Goal: Task Accomplishment & Management: Use online tool/utility

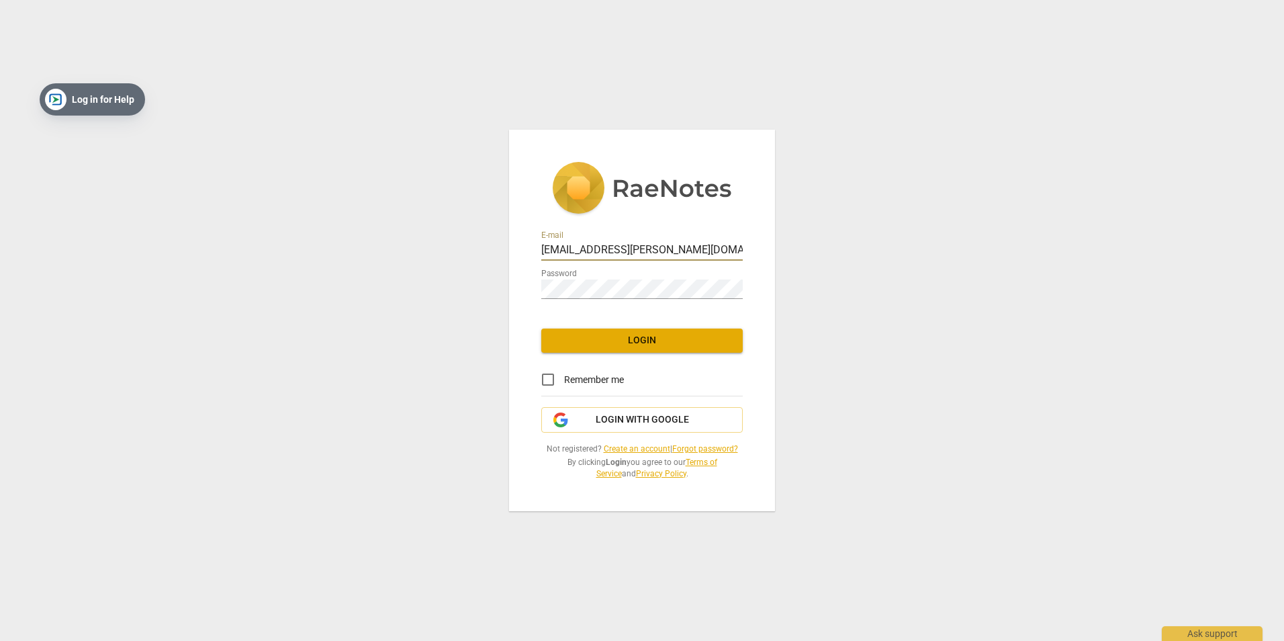
click at [611, 342] on span "Login" at bounding box center [642, 340] width 180 height 13
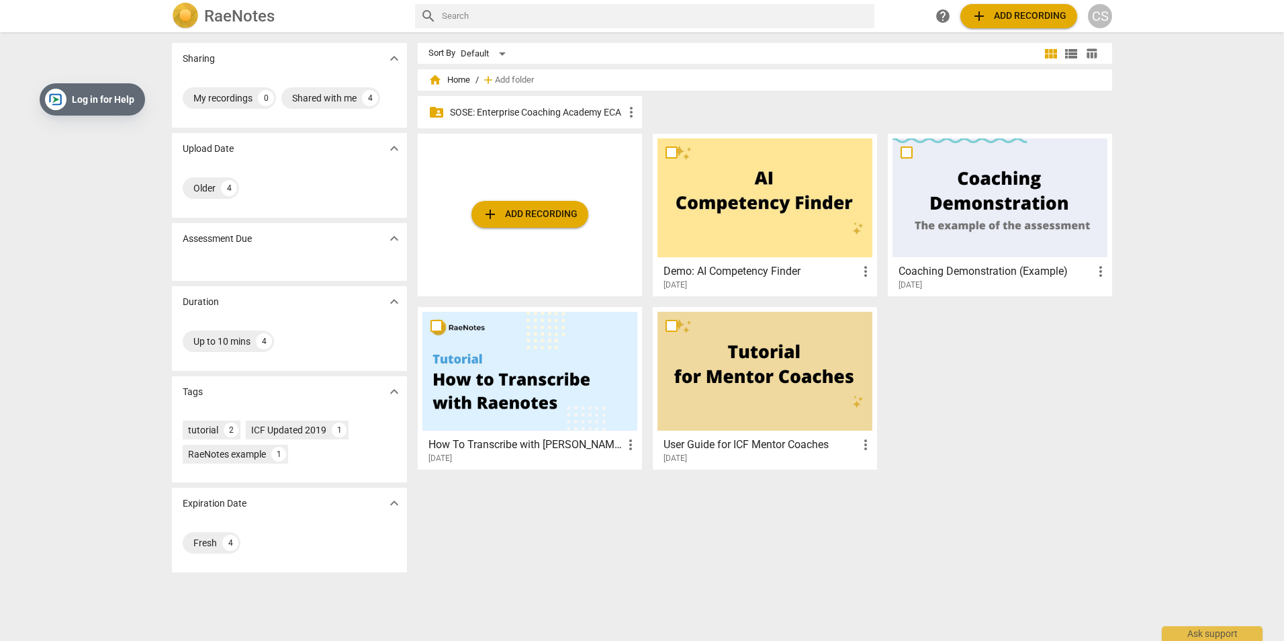
click at [974, 234] on div at bounding box center [999, 197] width 215 height 119
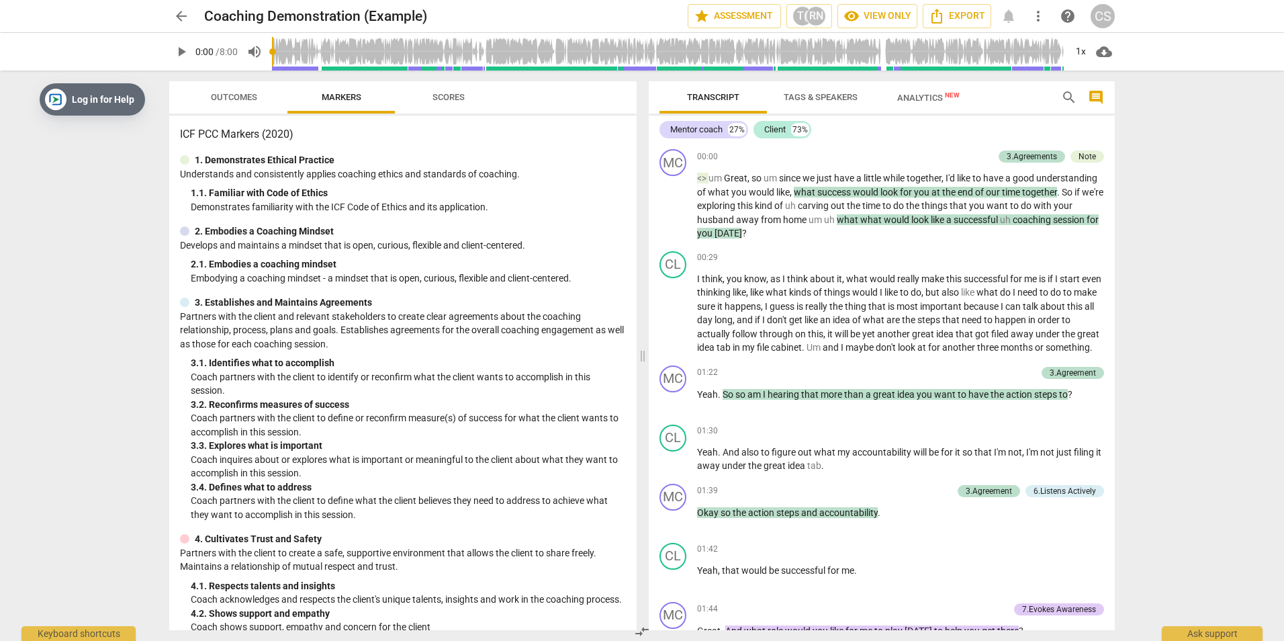
click at [222, 98] on span "Outcomes" at bounding box center [234, 97] width 46 height 10
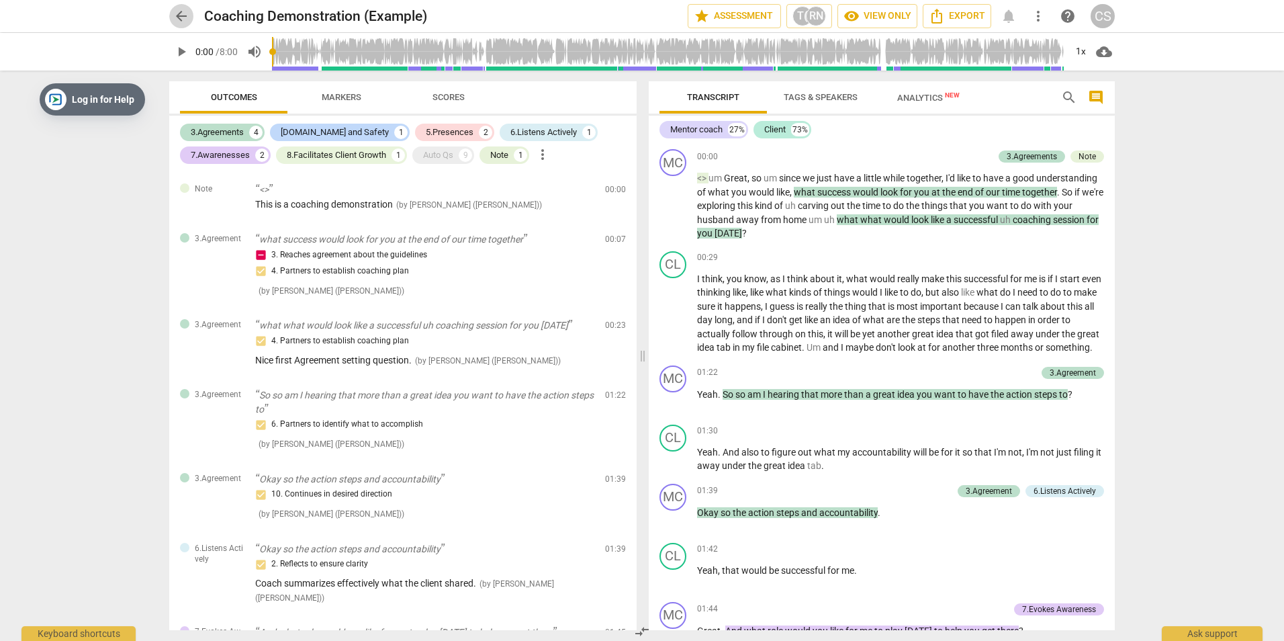
click at [181, 13] on span "arrow_back" at bounding box center [181, 16] width 16 height 16
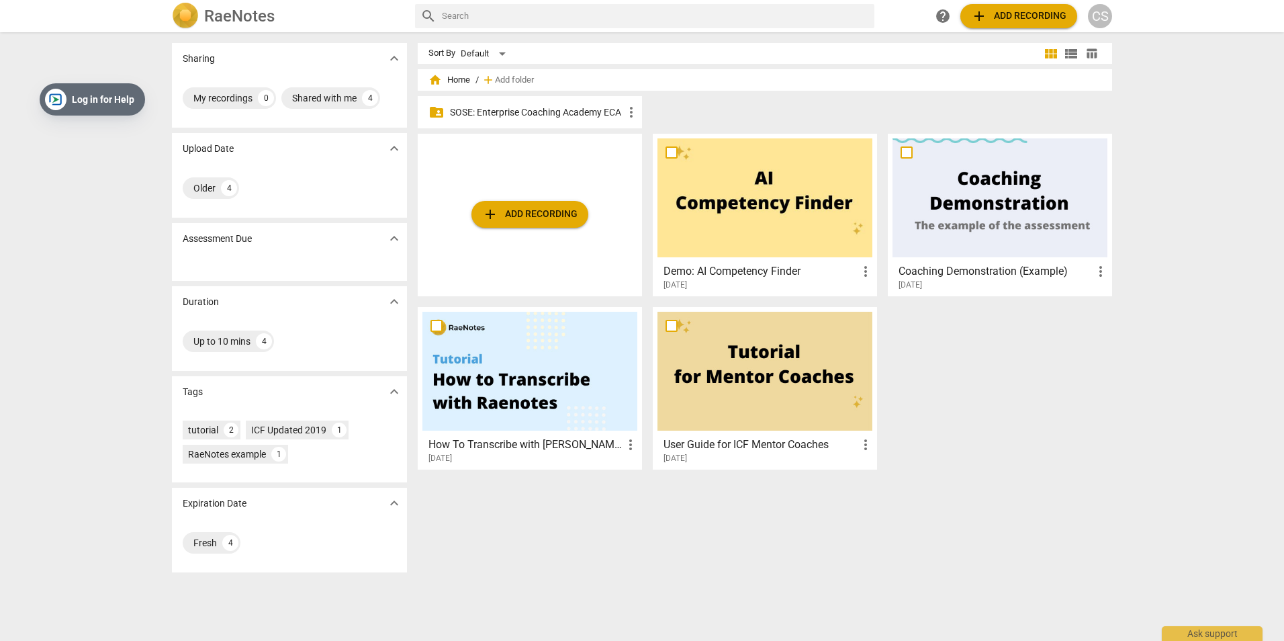
click at [525, 385] on div at bounding box center [529, 371] width 215 height 119
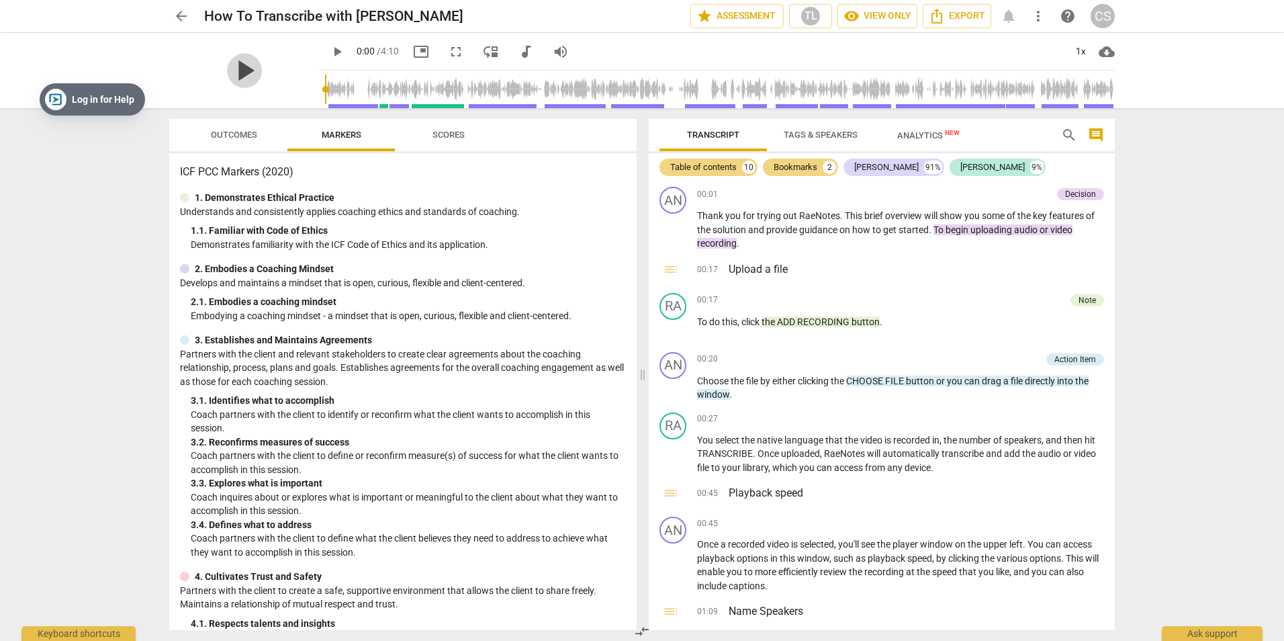
click at [230, 59] on span "play_arrow" at bounding box center [244, 70] width 35 height 35
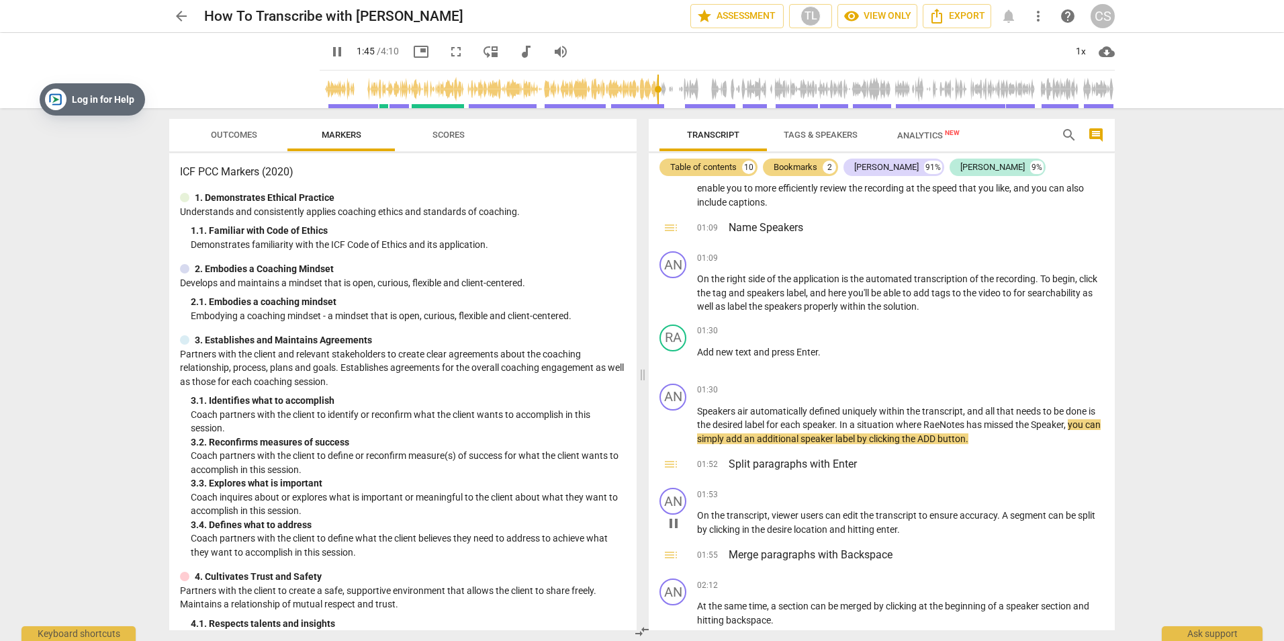
scroll to position [408, 0]
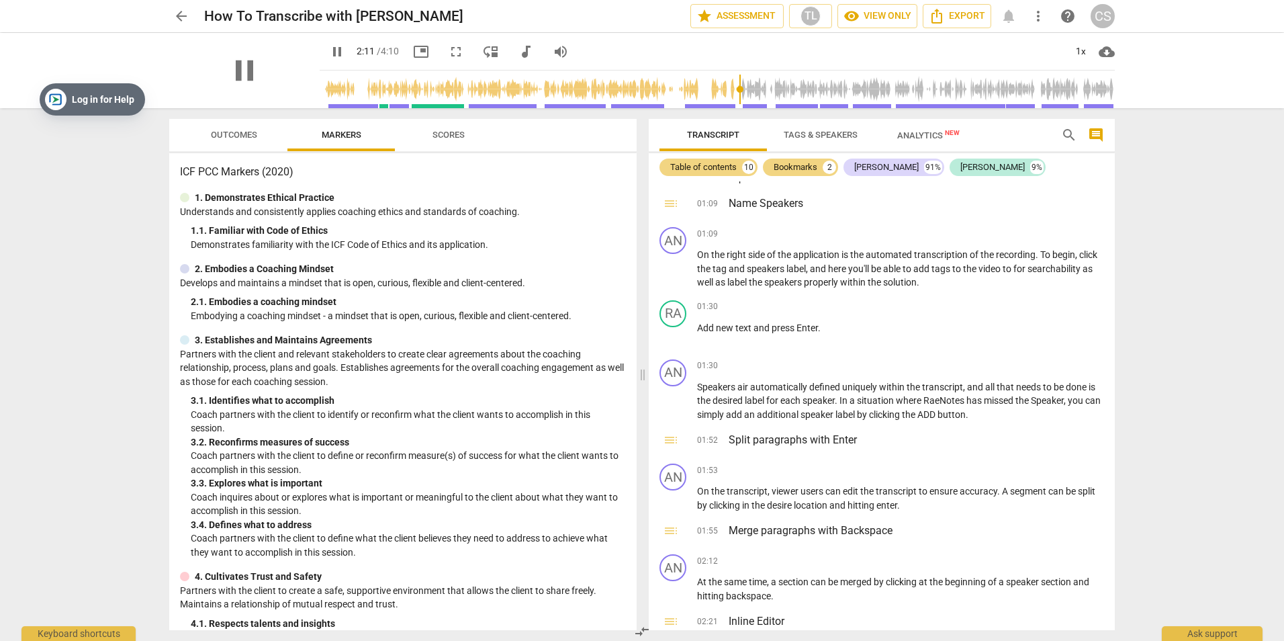
click at [283, 72] on div "pause" at bounding box center [244, 70] width 150 height 75
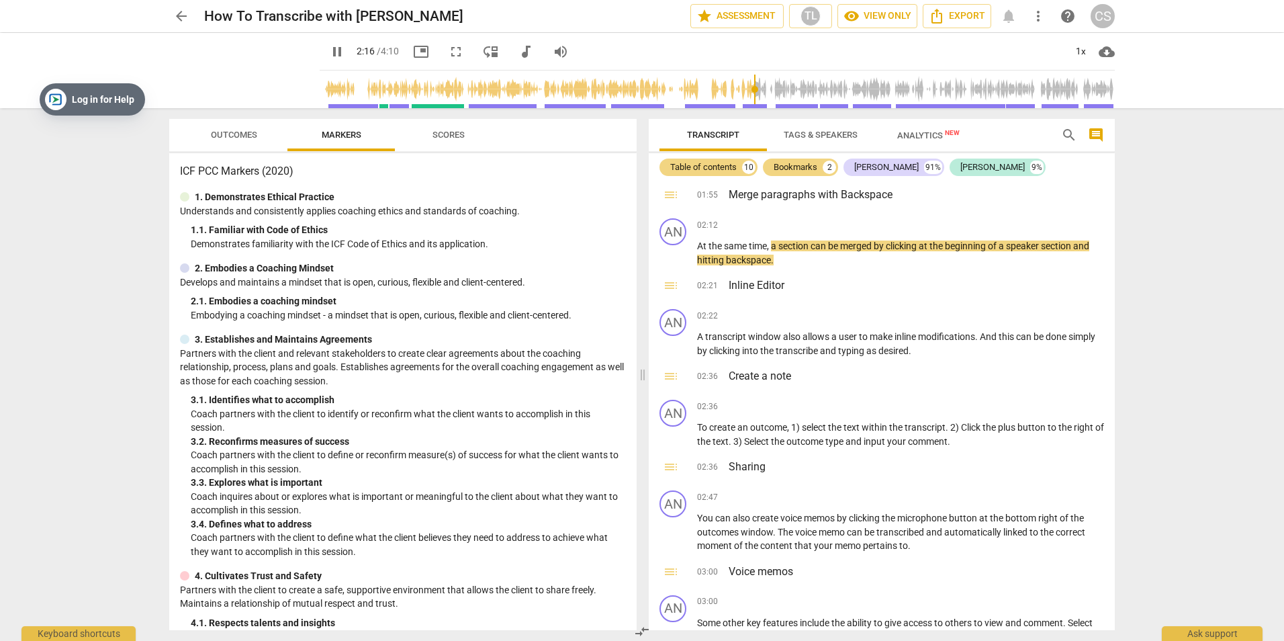
scroll to position [0, 0]
type input "138"
click at [175, 14] on span "arrow_back" at bounding box center [181, 16] width 16 height 16
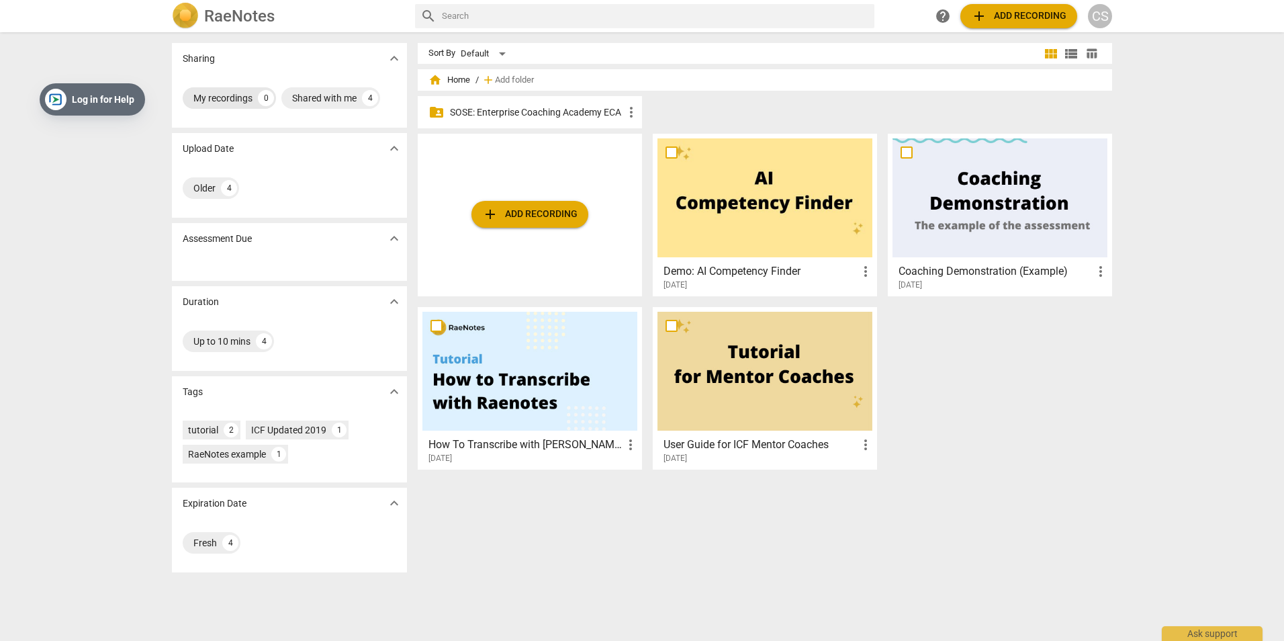
click at [235, 99] on div "My recordings" at bounding box center [222, 97] width 59 height 13
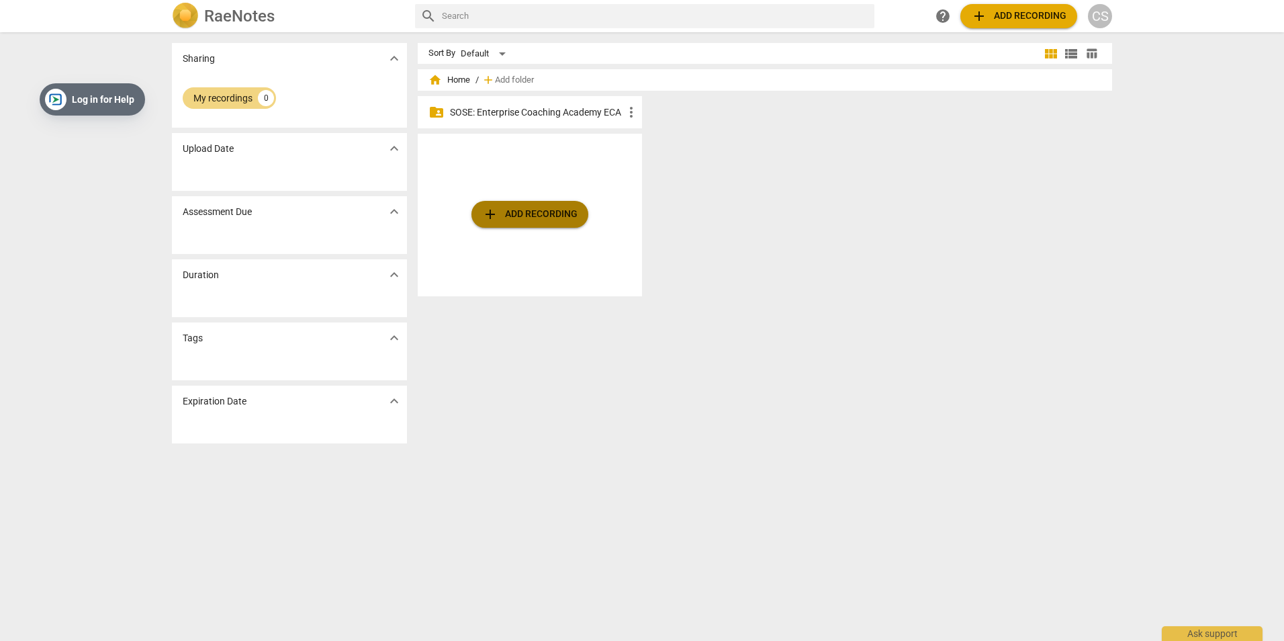
click at [518, 214] on span "add Add recording" at bounding box center [529, 214] width 95 height 16
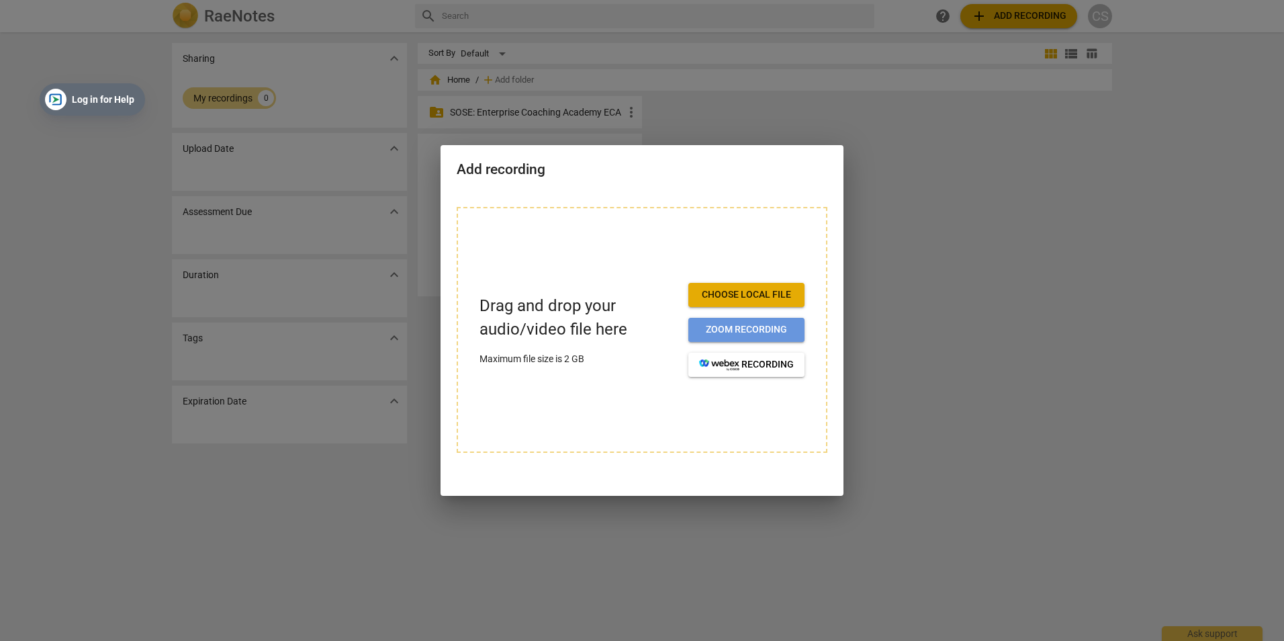
click at [769, 320] on button "Zoom recording" at bounding box center [746, 330] width 116 height 24
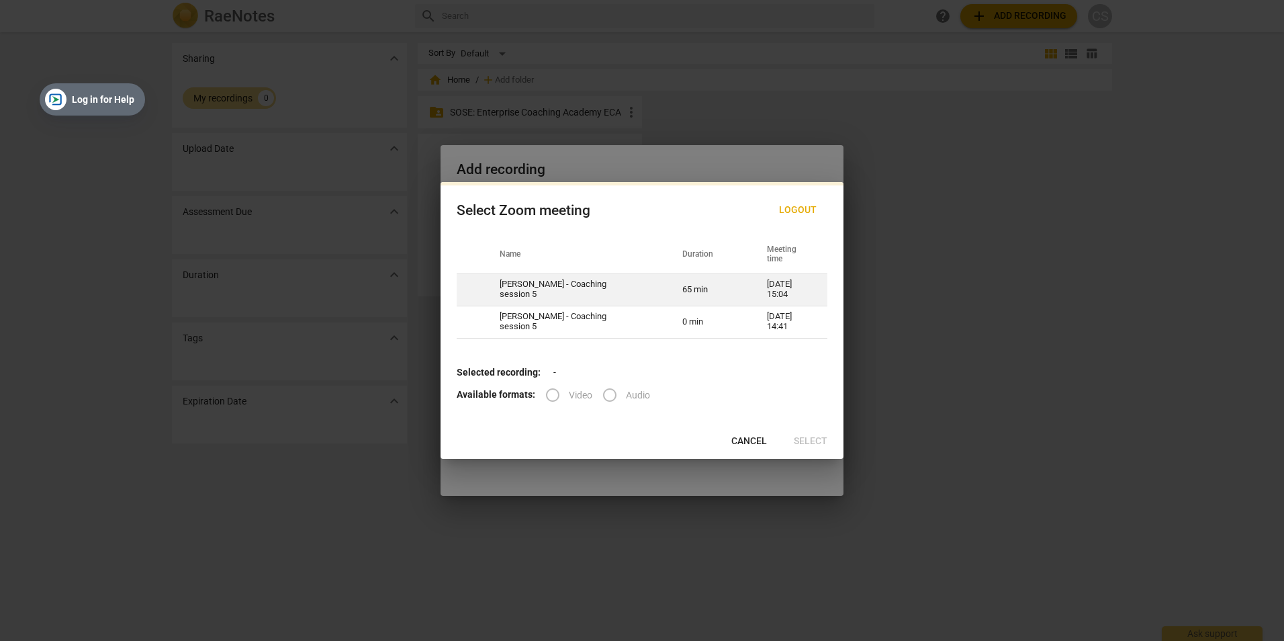
click at [532, 284] on td "[PERSON_NAME] - Coaching session 5" at bounding box center [574, 289] width 183 height 32
radio input "true"
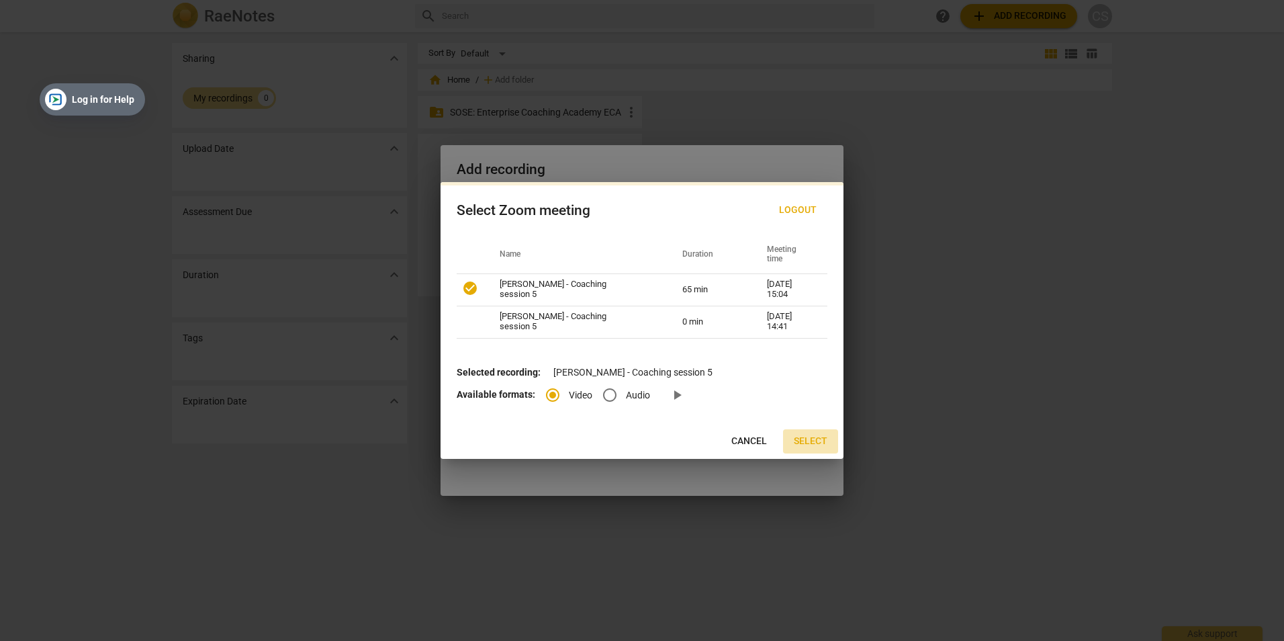
click at [816, 442] on span "Select" at bounding box center [811, 440] width 34 height 13
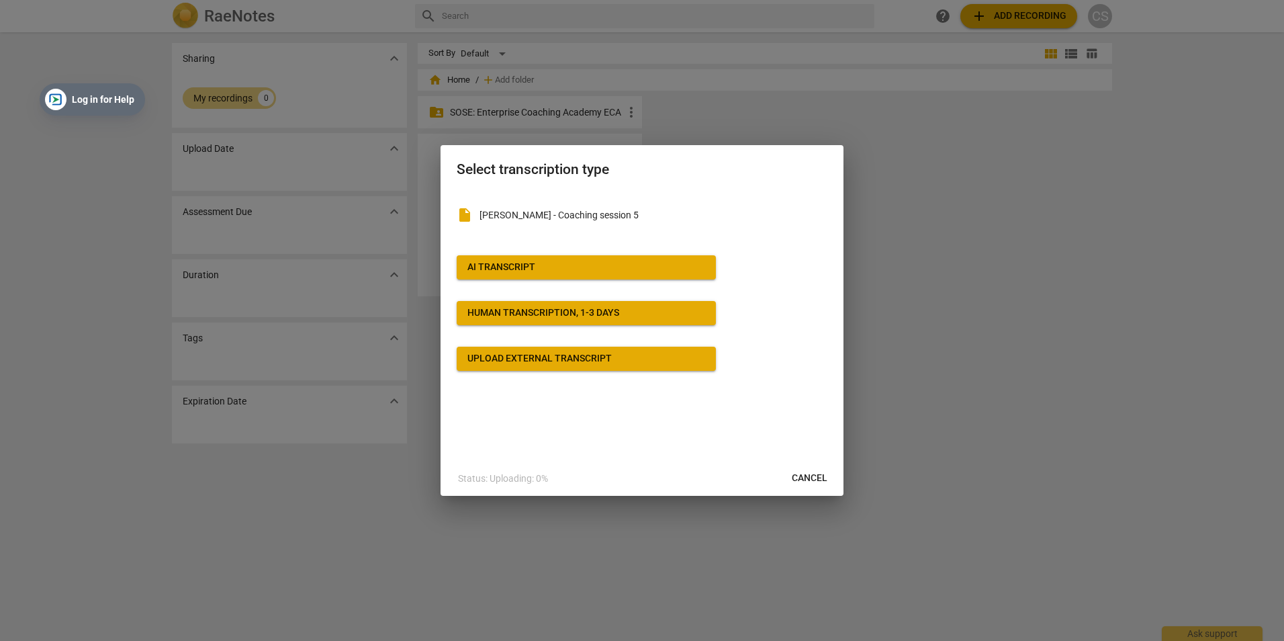
click at [800, 479] on span "Cancel" at bounding box center [810, 477] width 36 height 13
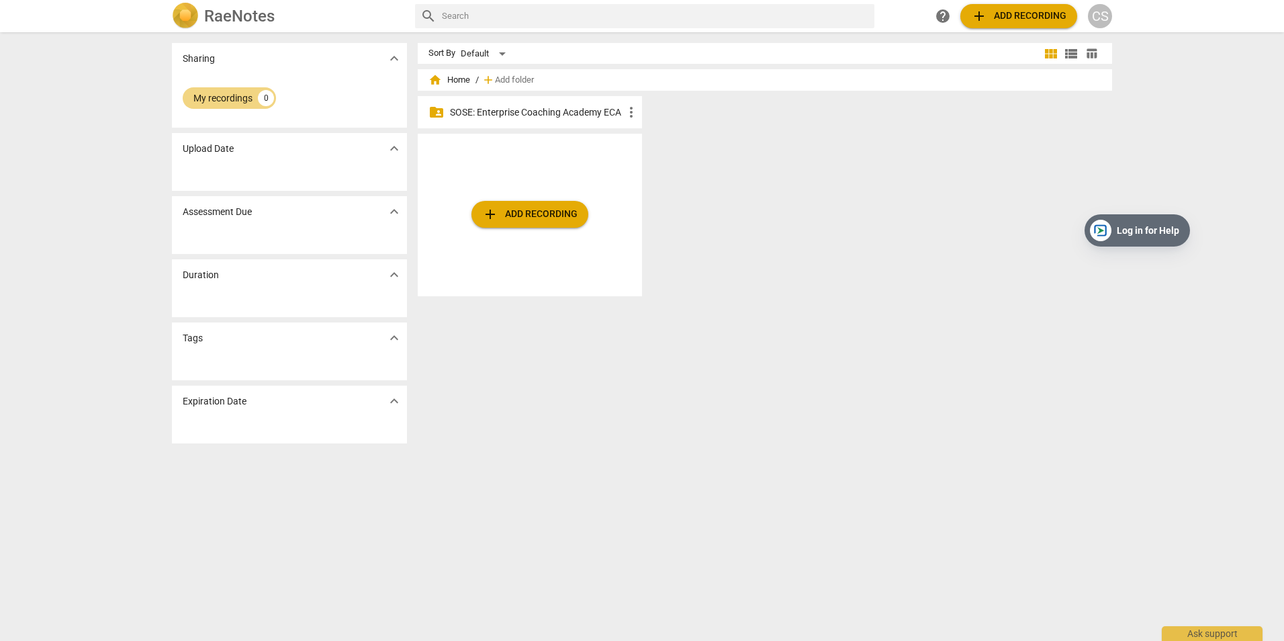
drag, startPoint x: 806, startPoint y: 26, endPoint x: 1140, endPoint y: 216, distance: 384.0
click at [539, 111] on p "SOSE: Enterprise Coaching Academy ECA" at bounding box center [536, 112] width 173 height 14
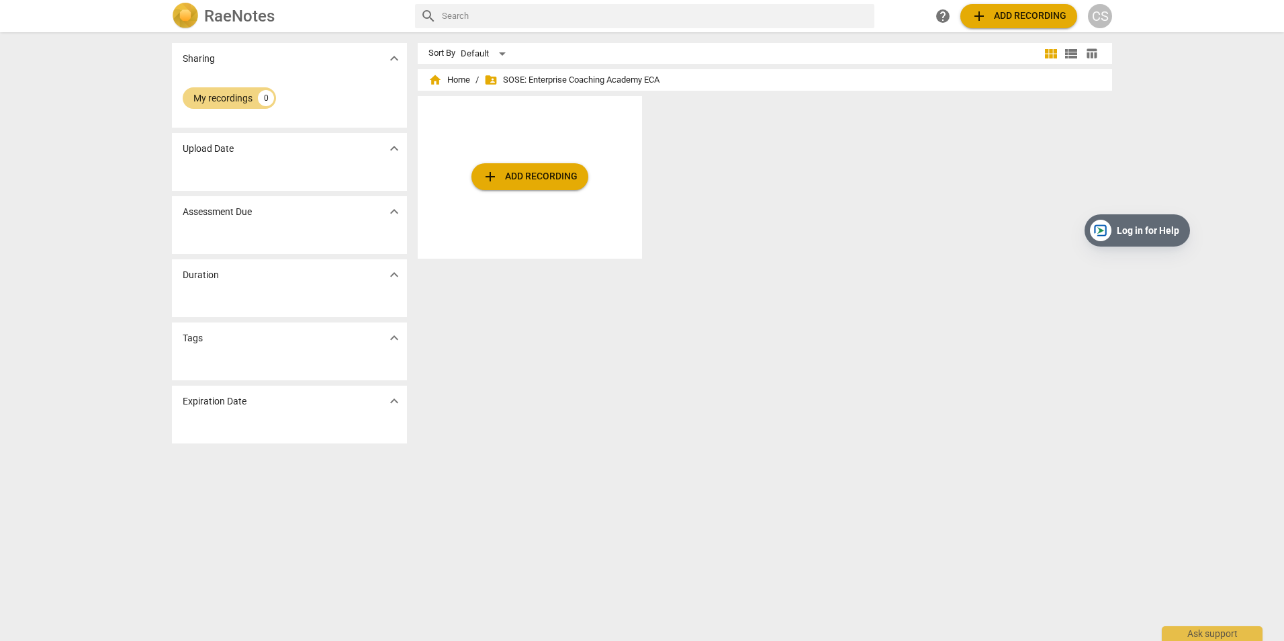
click at [620, 81] on span "folder_shared SOSE: Enterprise Coaching Academy ECA" at bounding box center [571, 79] width 175 height 13
click at [447, 76] on span "home Home" at bounding box center [449, 79] width 42 height 13
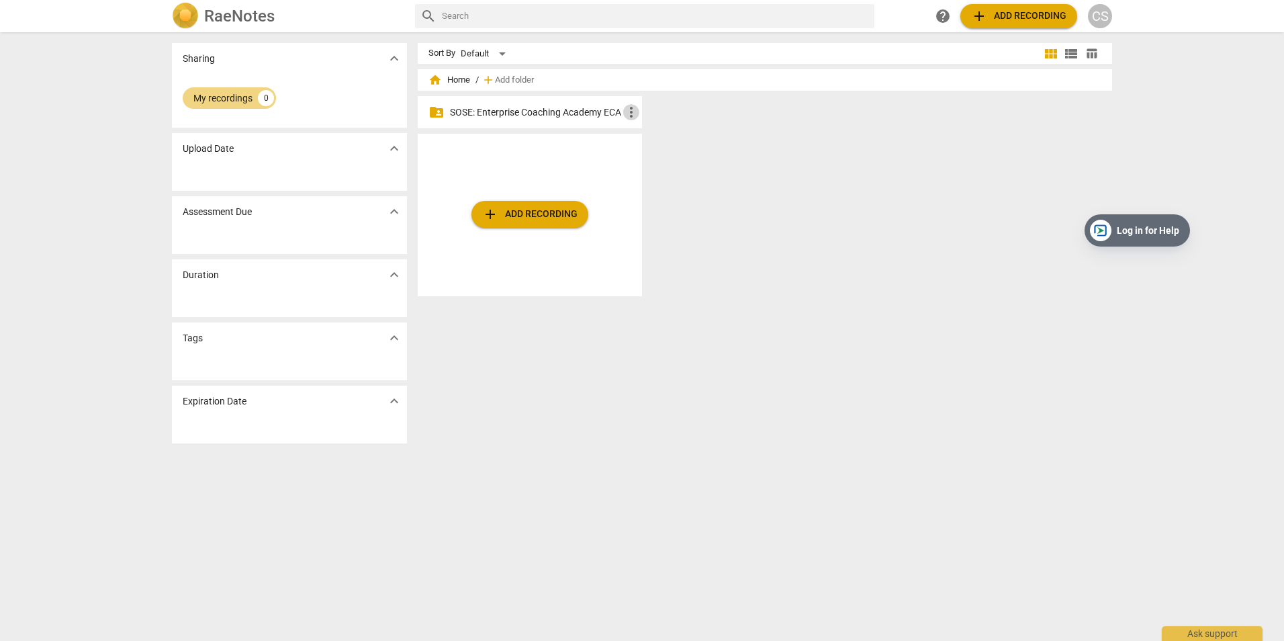
click at [631, 107] on span "more_vert" at bounding box center [631, 112] width 16 height 16
click at [841, 164] on div at bounding box center [642, 320] width 1284 height 641
click at [479, 111] on p "SOSE: Enterprise Coaching Academy ECA" at bounding box center [536, 112] width 173 height 14
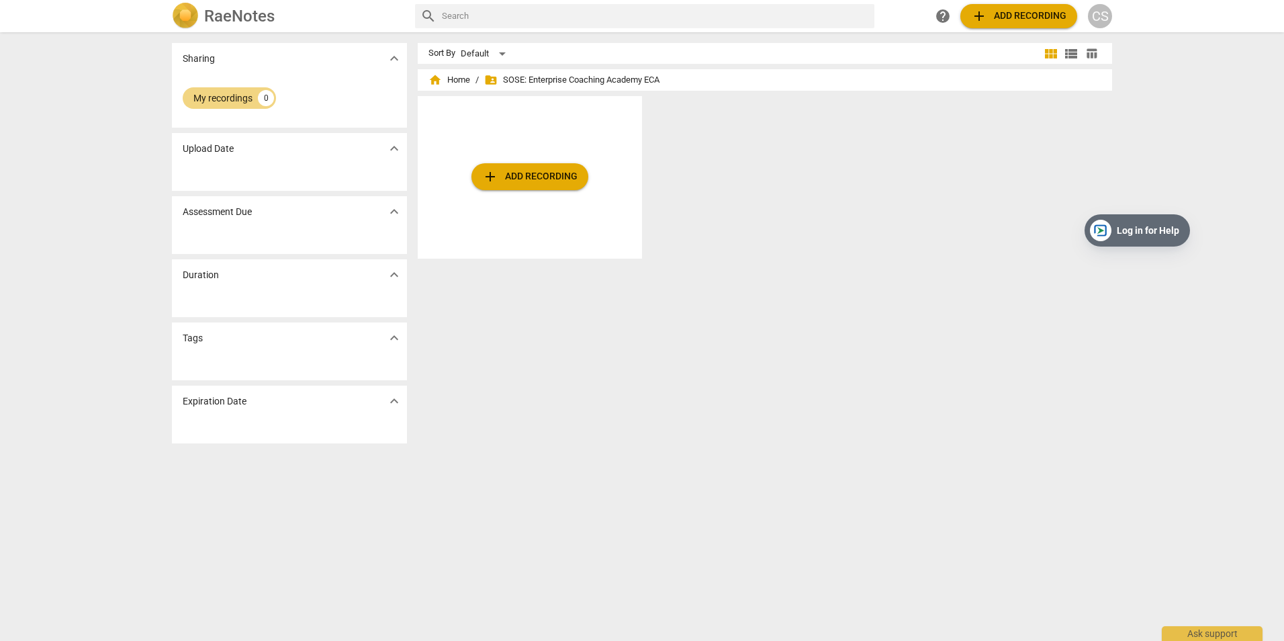
click at [520, 175] on span "add Add recording" at bounding box center [529, 177] width 95 height 16
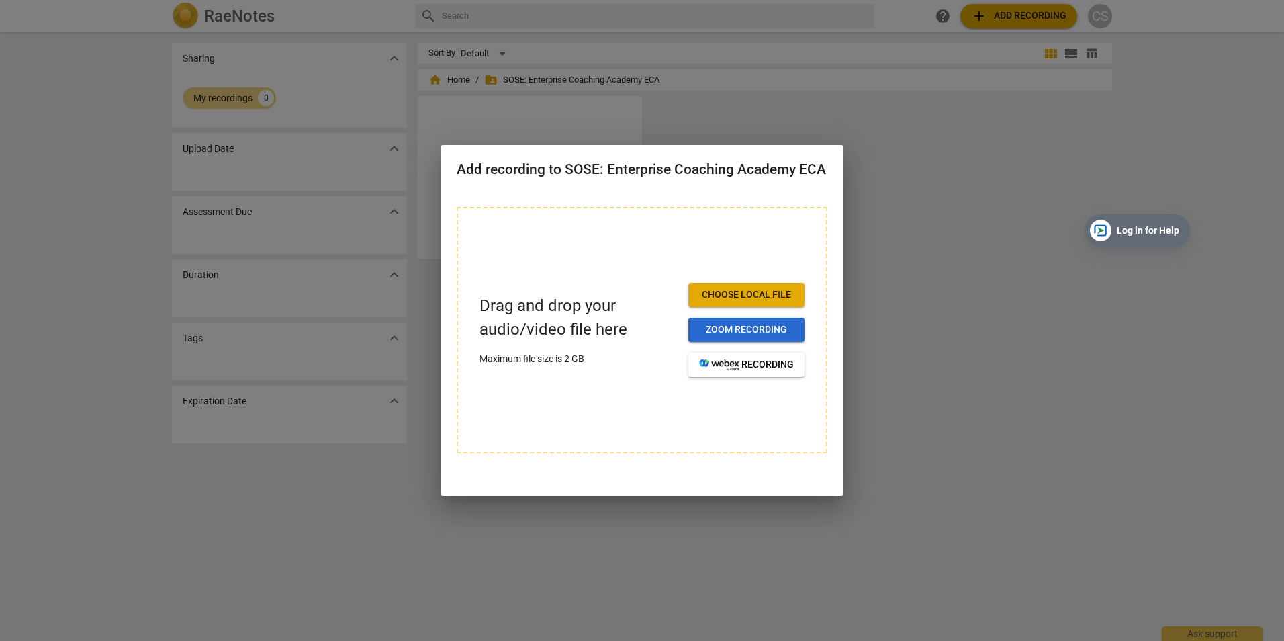
click at [766, 326] on span "Zoom recording" at bounding box center [746, 329] width 95 height 13
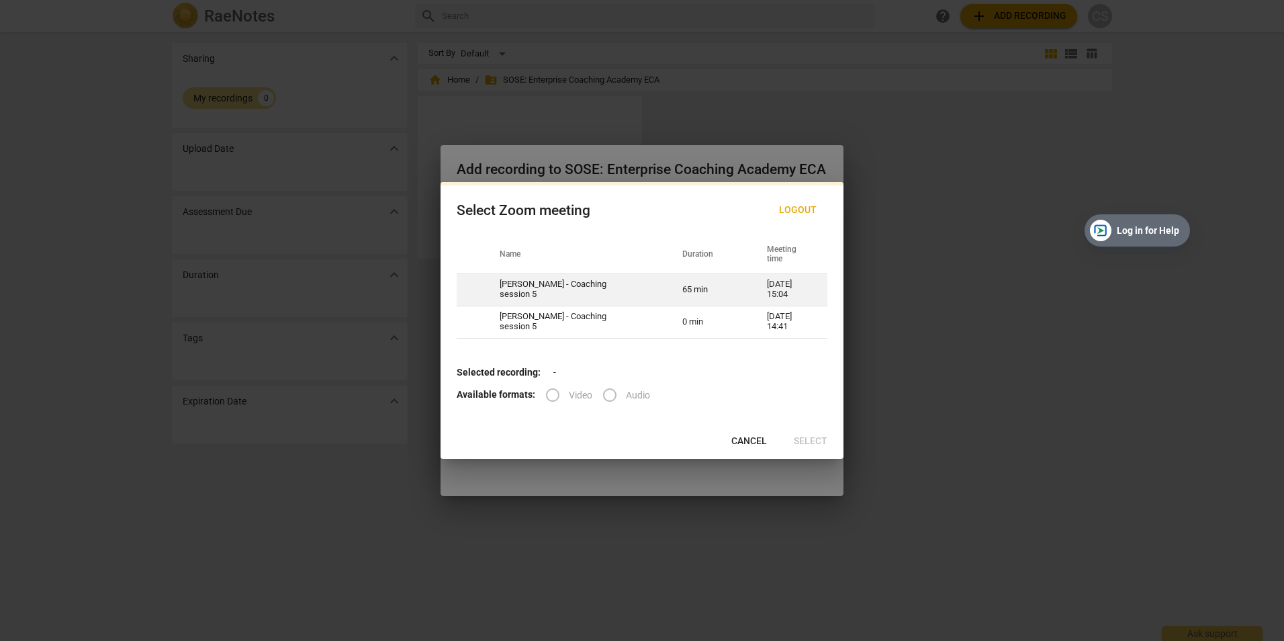
click at [573, 285] on td "[PERSON_NAME] - Coaching session 5" at bounding box center [574, 289] width 183 height 32
radio input "true"
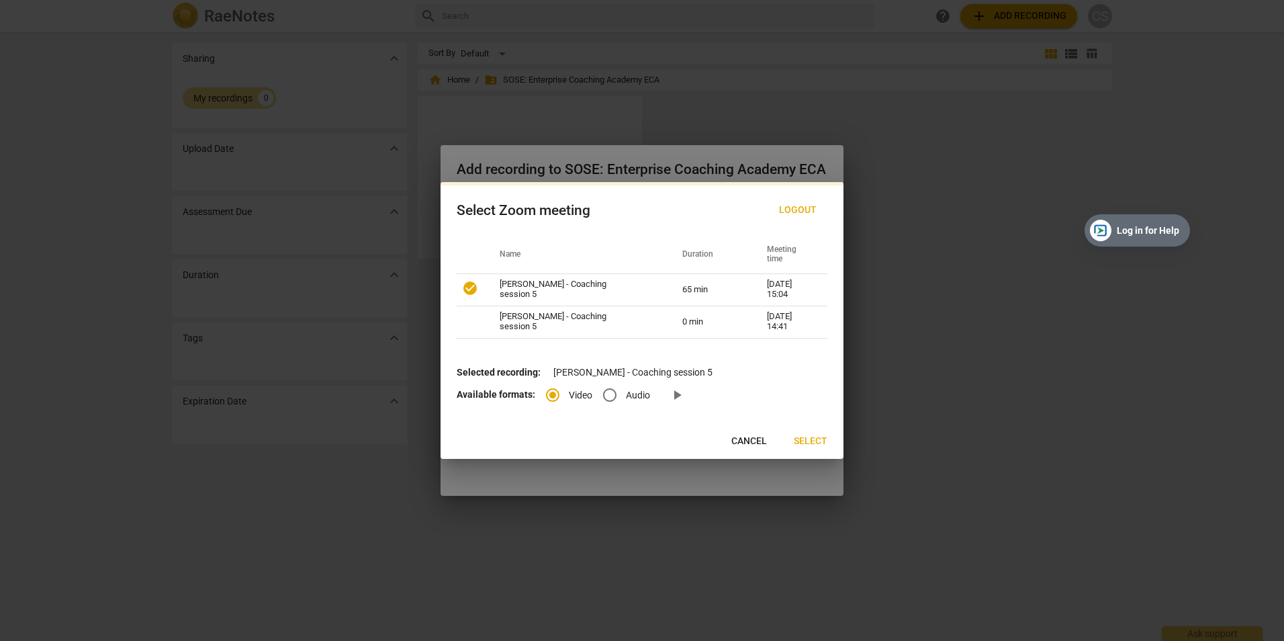
click at [608, 391] on input "Audio" at bounding box center [610, 395] width 32 height 32
radio input "true"
click at [806, 438] on span "Select" at bounding box center [811, 440] width 34 height 13
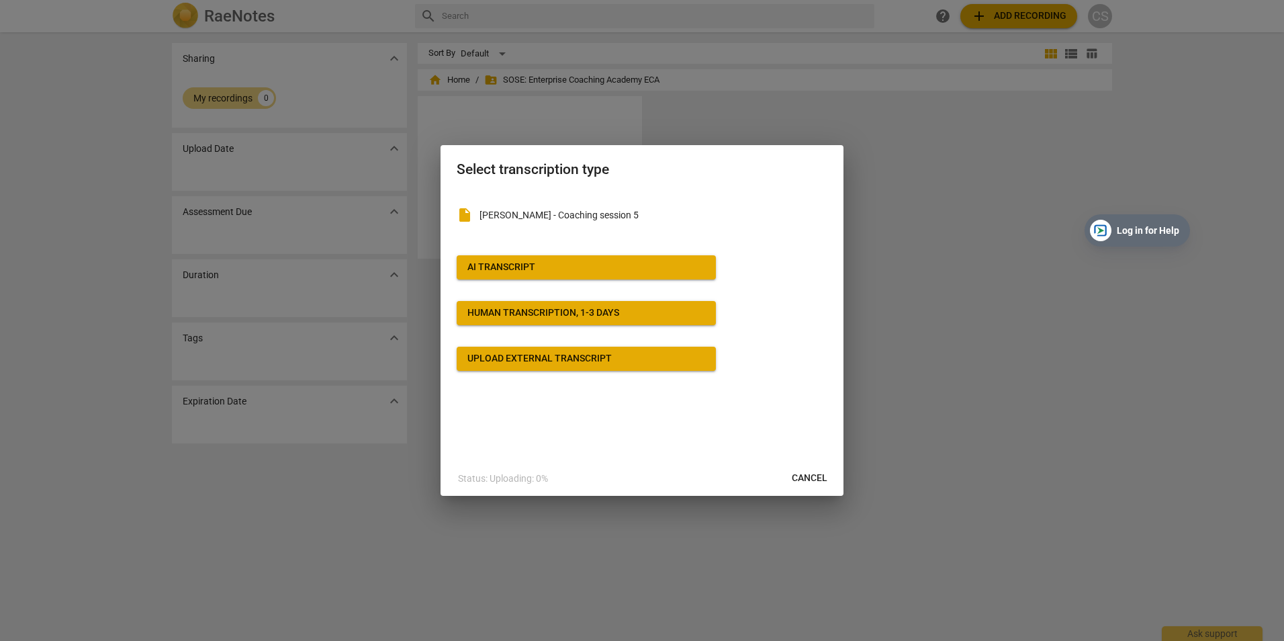
click at [812, 476] on span "Cancel" at bounding box center [810, 477] width 36 height 13
click at [811, 475] on span "Cancel" at bounding box center [810, 477] width 36 height 13
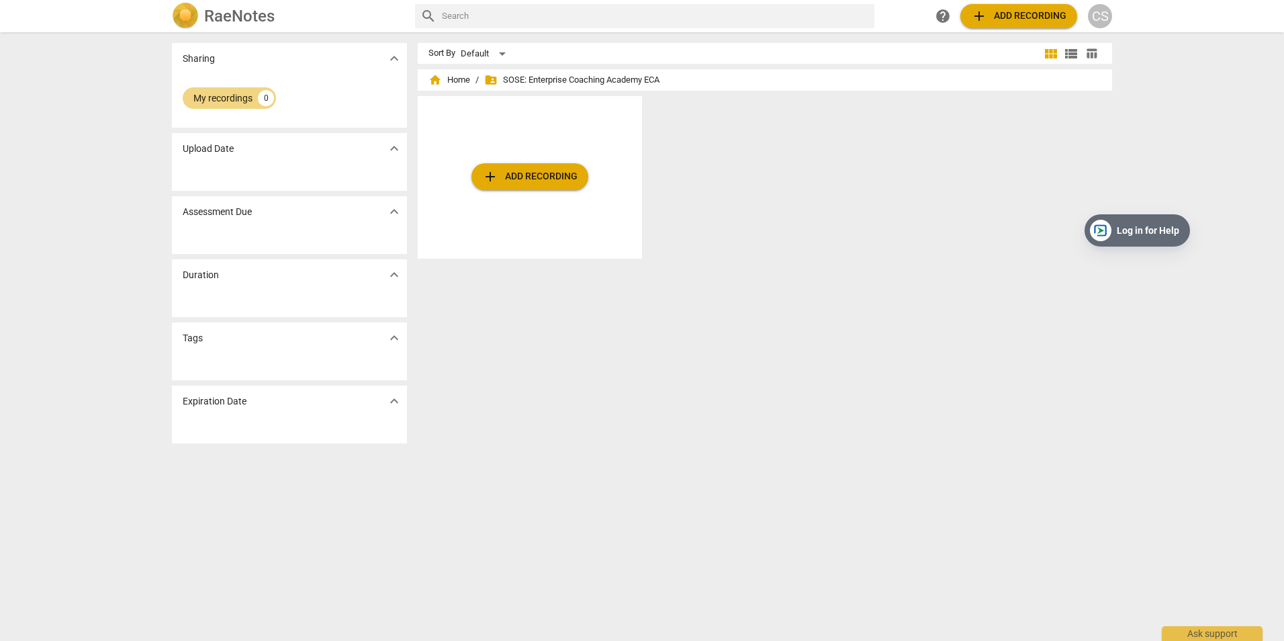
click at [1021, 173] on div "add Add recording" at bounding box center [770, 182] width 705 height 173
click at [1104, 14] on div "CS" at bounding box center [1100, 16] width 24 height 24
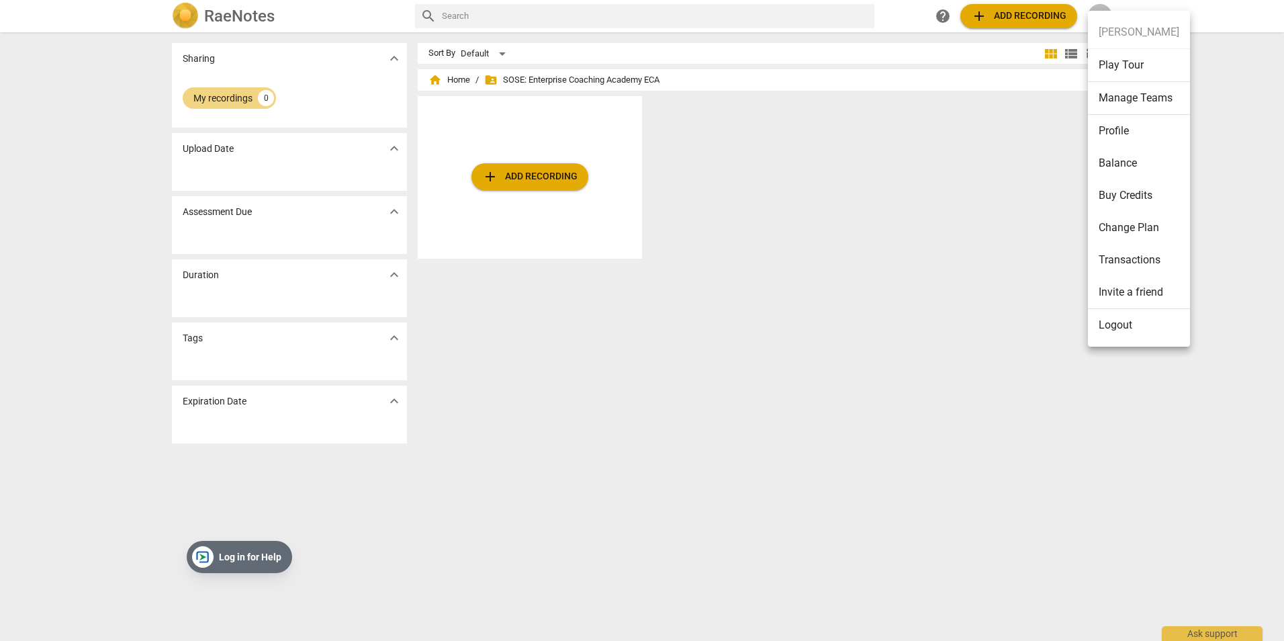
drag, startPoint x: 1132, startPoint y: 217, endPoint x: 233, endPoint y: 543, distance: 956.5
click at [1131, 158] on li "Balance" at bounding box center [1139, 163] width 102 height 32
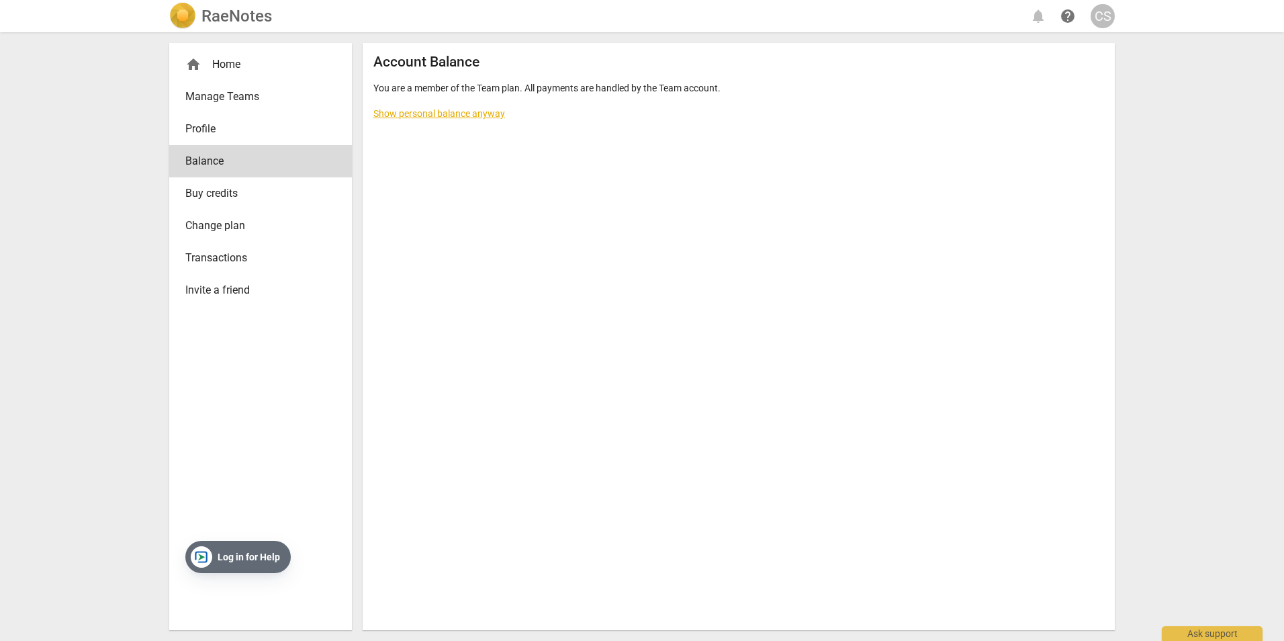
click at [432, 112] on link "Show personal balance anyway" at bounding box center [439, 113] width 132 height 11
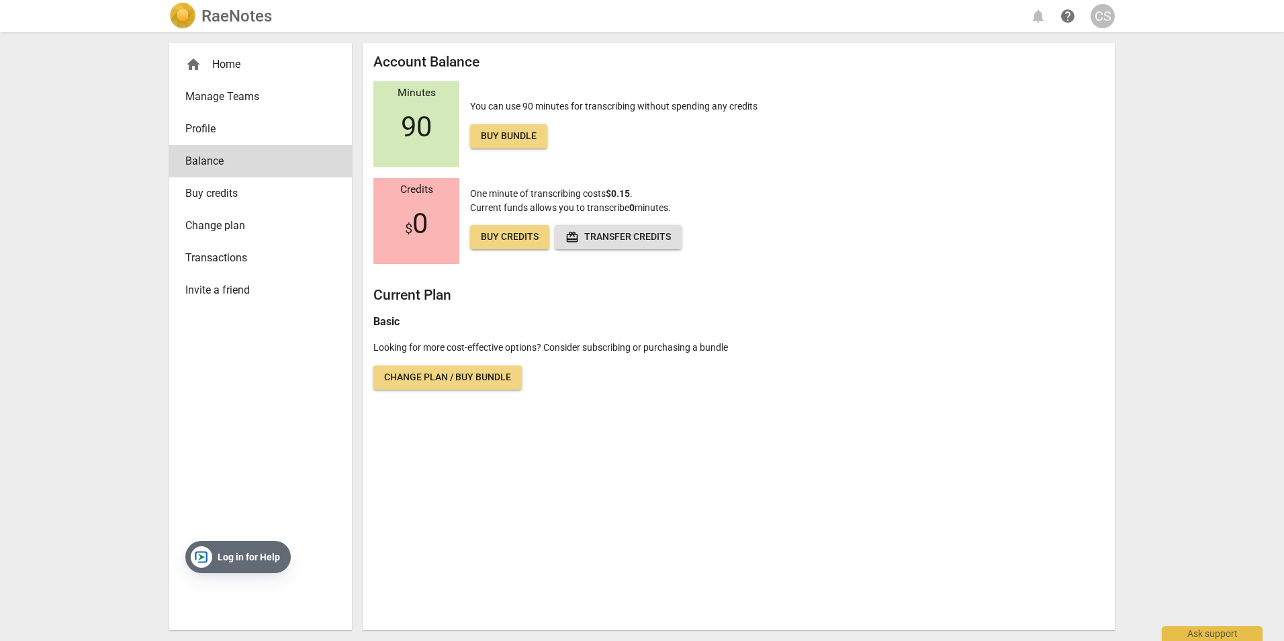
click at [234, 127] on span "Profile" at bounding box center [255, 129] width 140 height 16
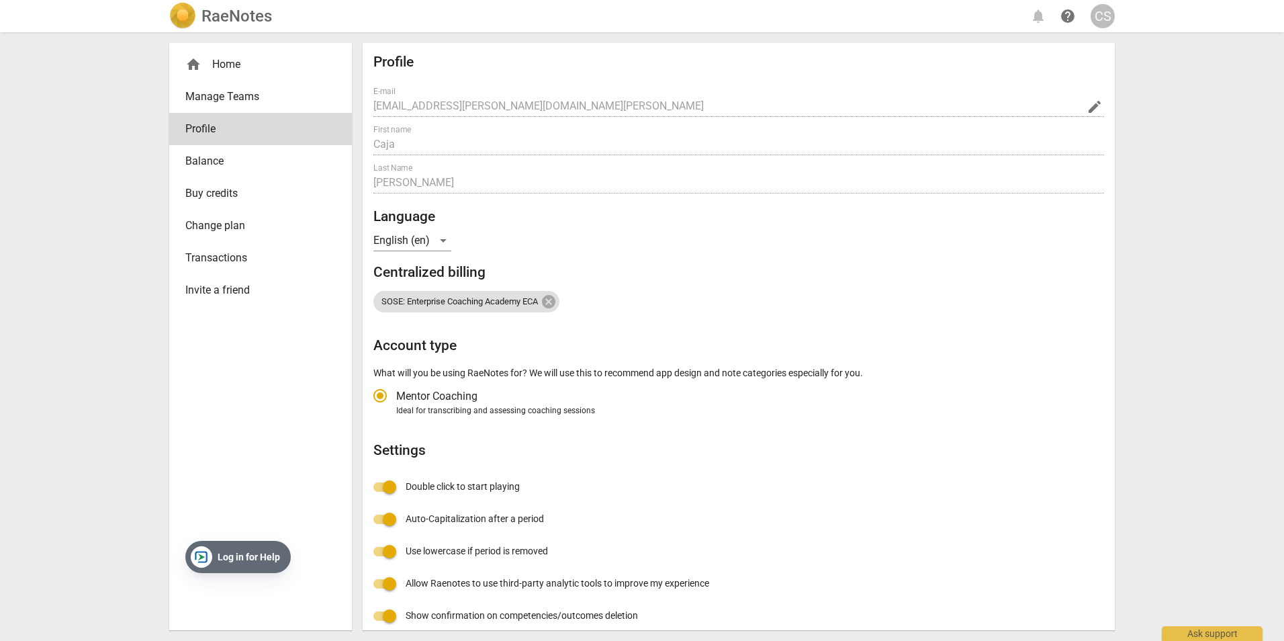
radio input "false"
click at [207, 256] on span "Transactions" at bounding box center [255, 258] width 140 height 16
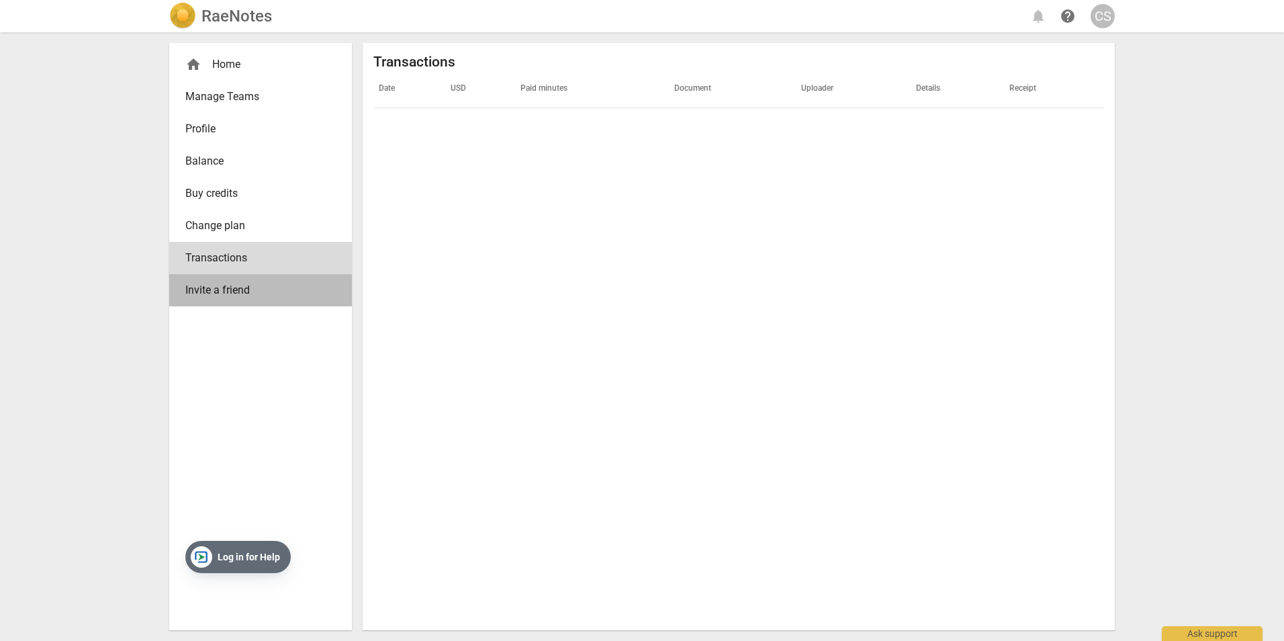
click at [213, 287] on span "Invite a friend" at bounding box center [255, 290] width 140 height 16
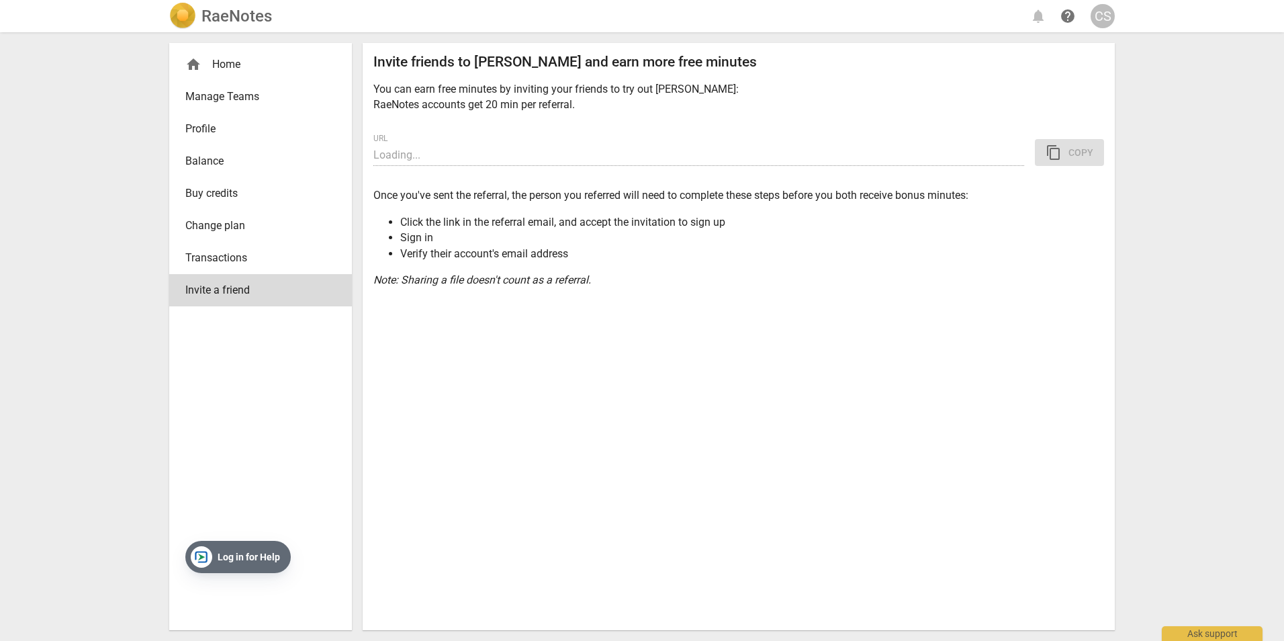
type input "[URL][DOMAIN_NAME]"
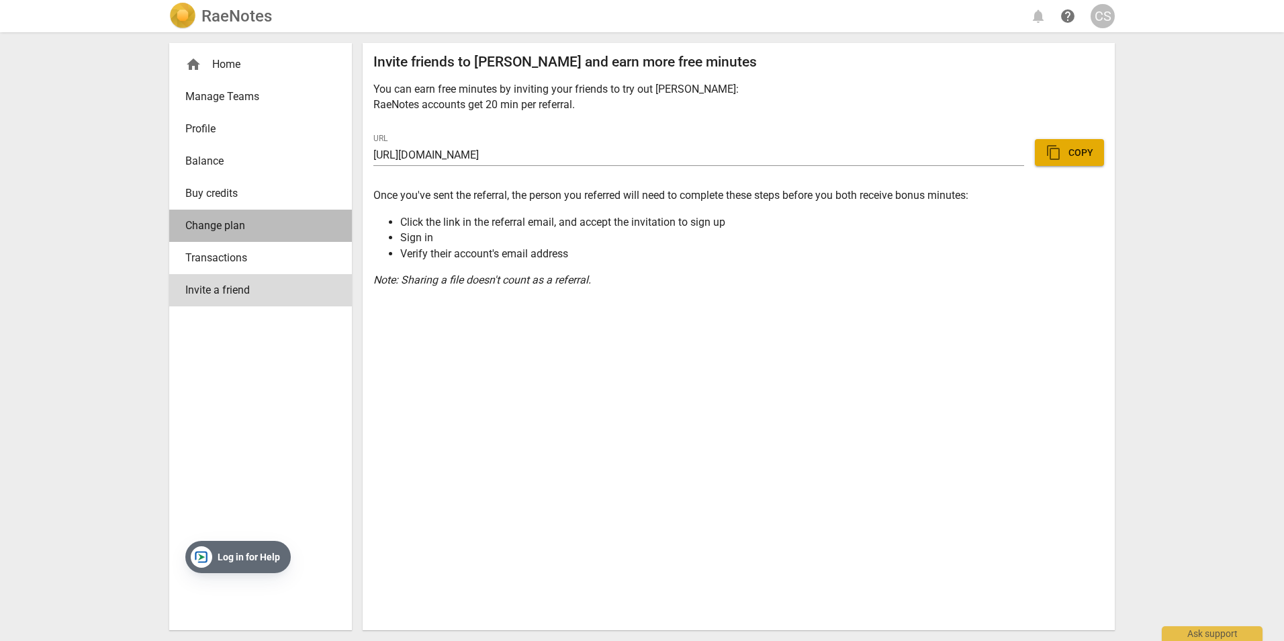
click at [214, 224] on span "Change plan" at bounding box center [255, 226] width 140 height 16
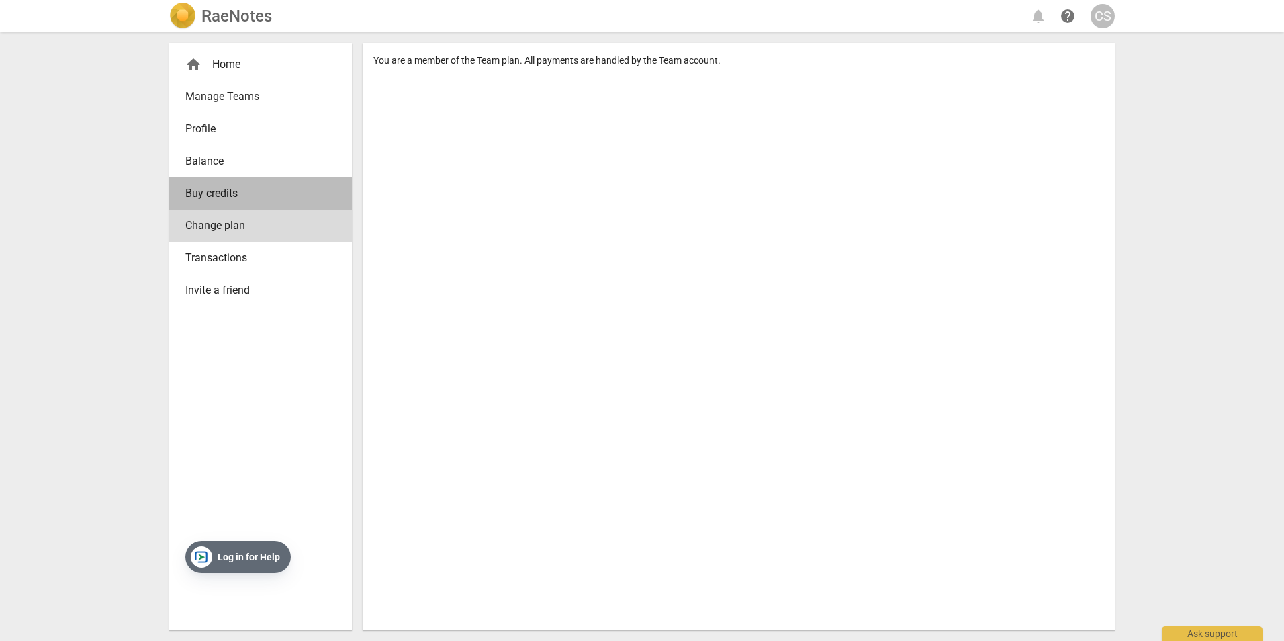
click at [210, 187] on span "Buy credits" at bounding box center [255, 193] width 140 height 16
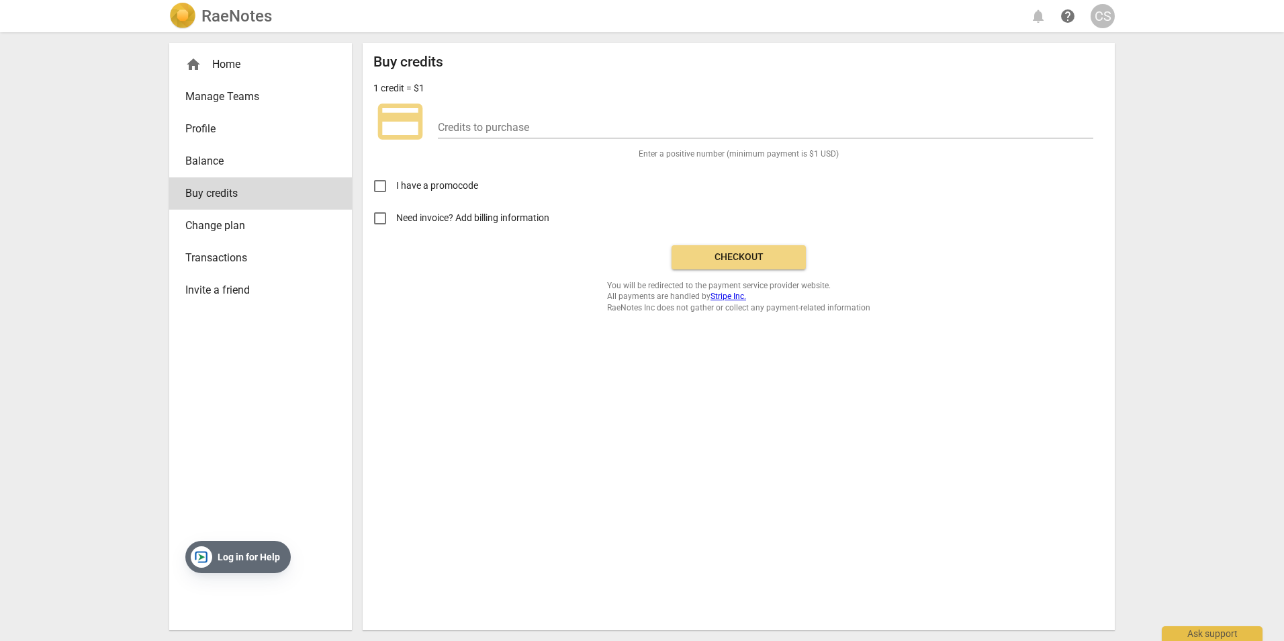
click at [212, 161] on span "Balance" at bounding box center [255, 161] width 140 height 16
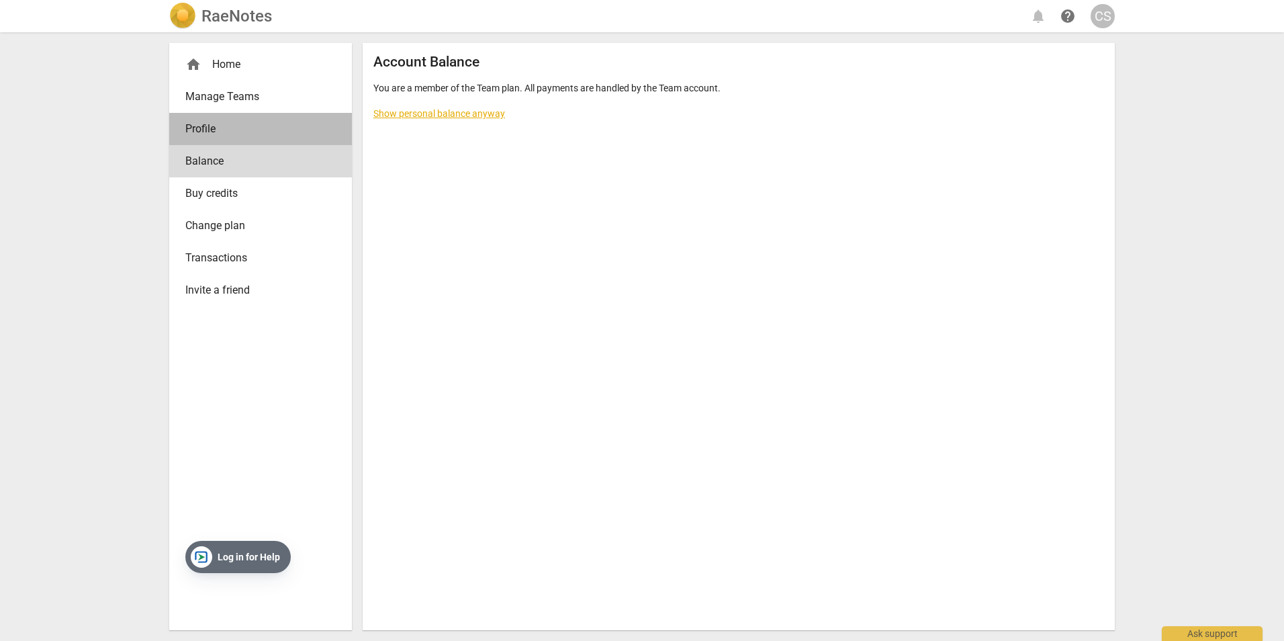
click at [209, 134] on span "Profile" at bounding box center [255, 129] width 140 height 16
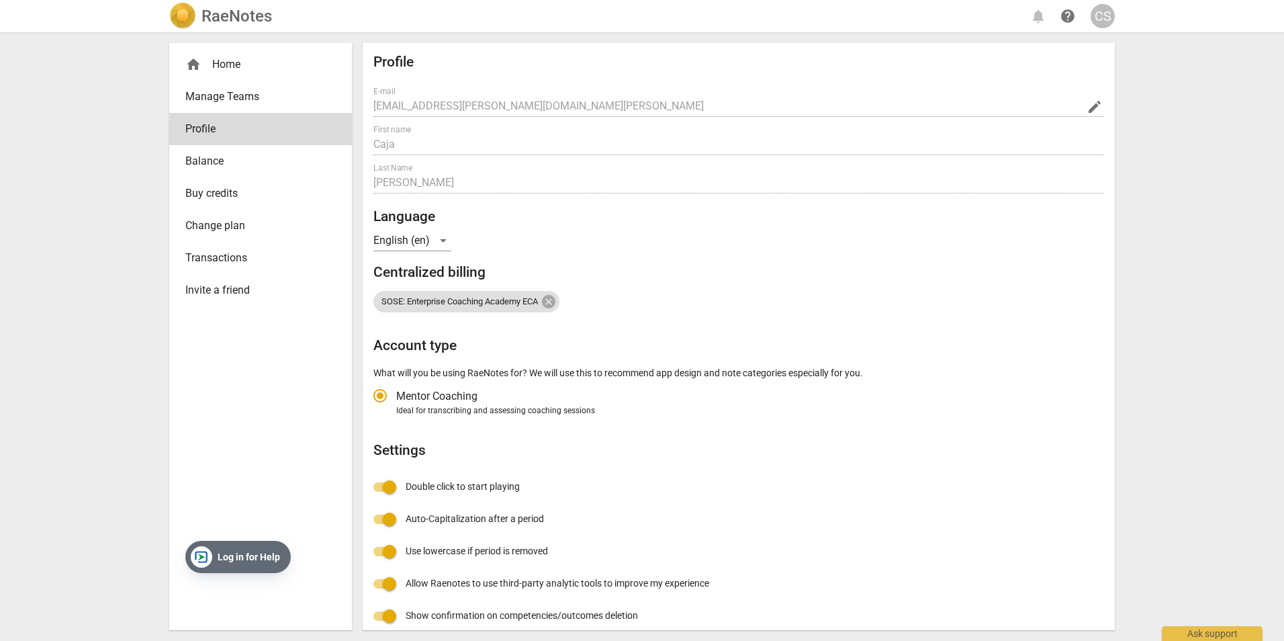
radio input "false"
click at [217, 95] on span "Manage Teams" at bounding box center [255, 97] width 140 height 16
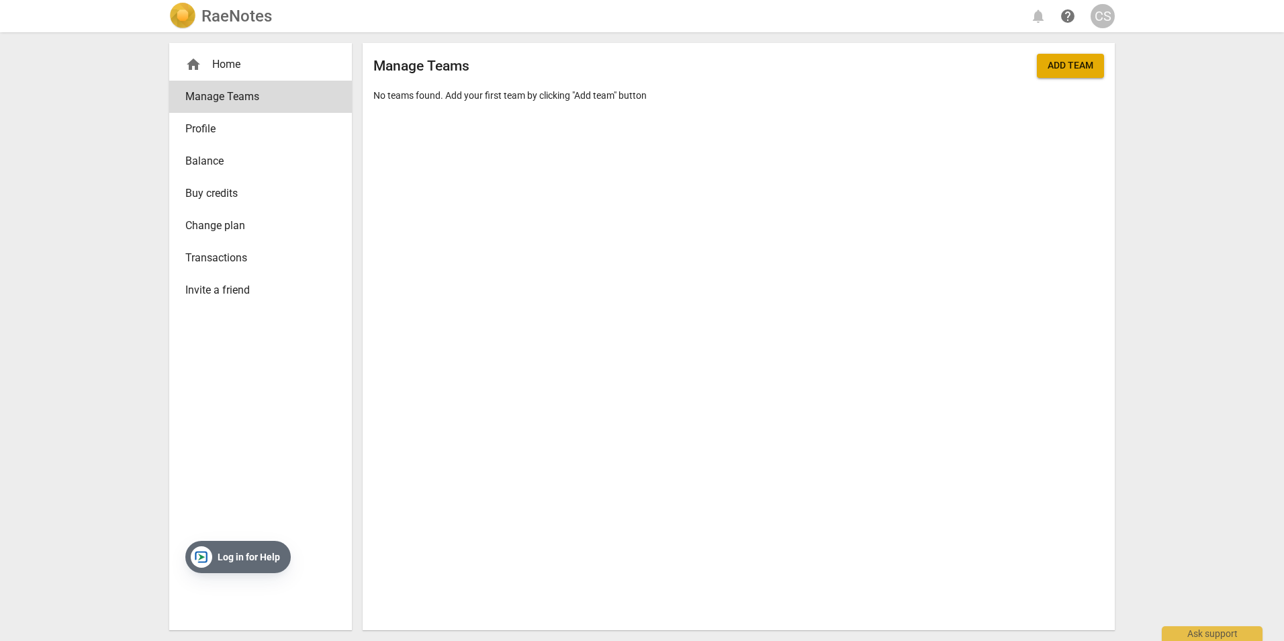
click at [212, 128] on span "Profile" at bounding box center [255, 129] width 140 height 16
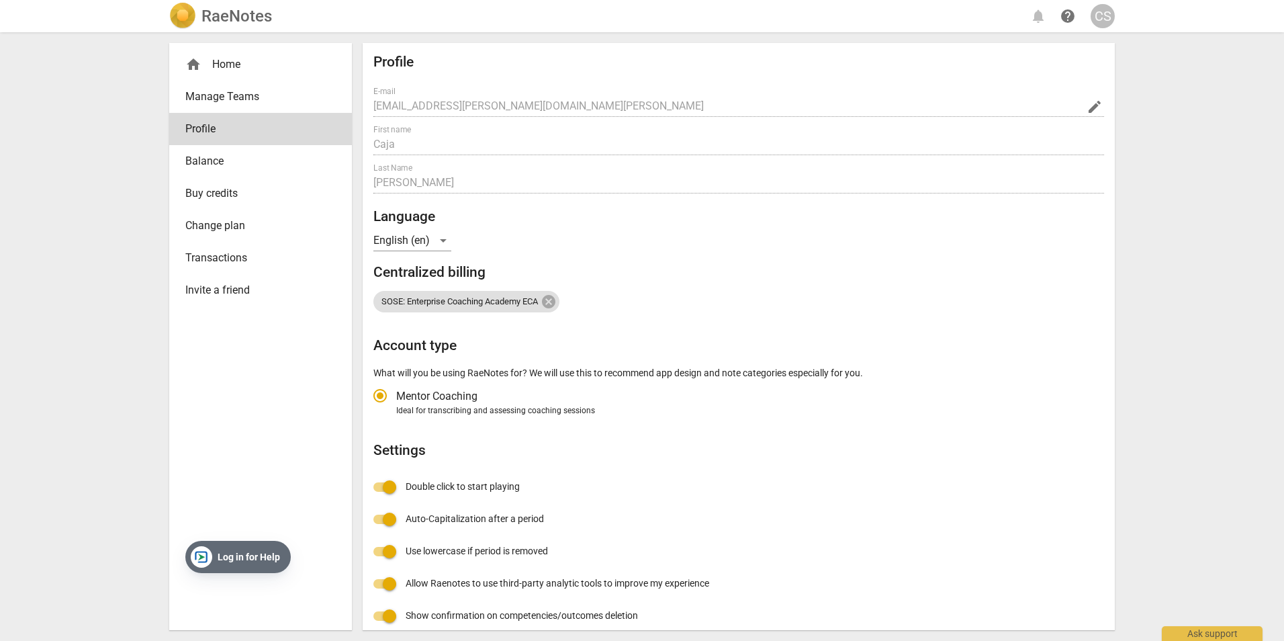
radio input "false"
click at [196, 64] on span "home" at bounding box center [193, 64] width 16 height 16
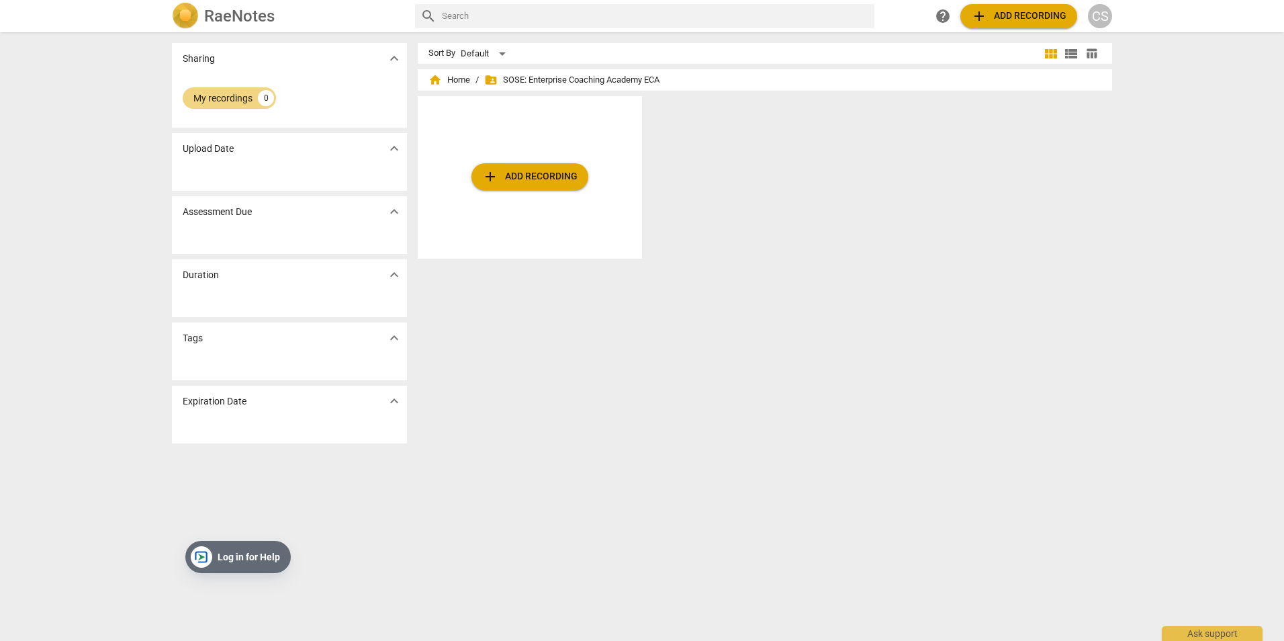
click at [342, 80] on div "My recordings 0" at bounding box center [289, 101] width 235 height 54
click at [240, 98] on div "My recordings" at bounding box center [222, 97] width 59 height 13
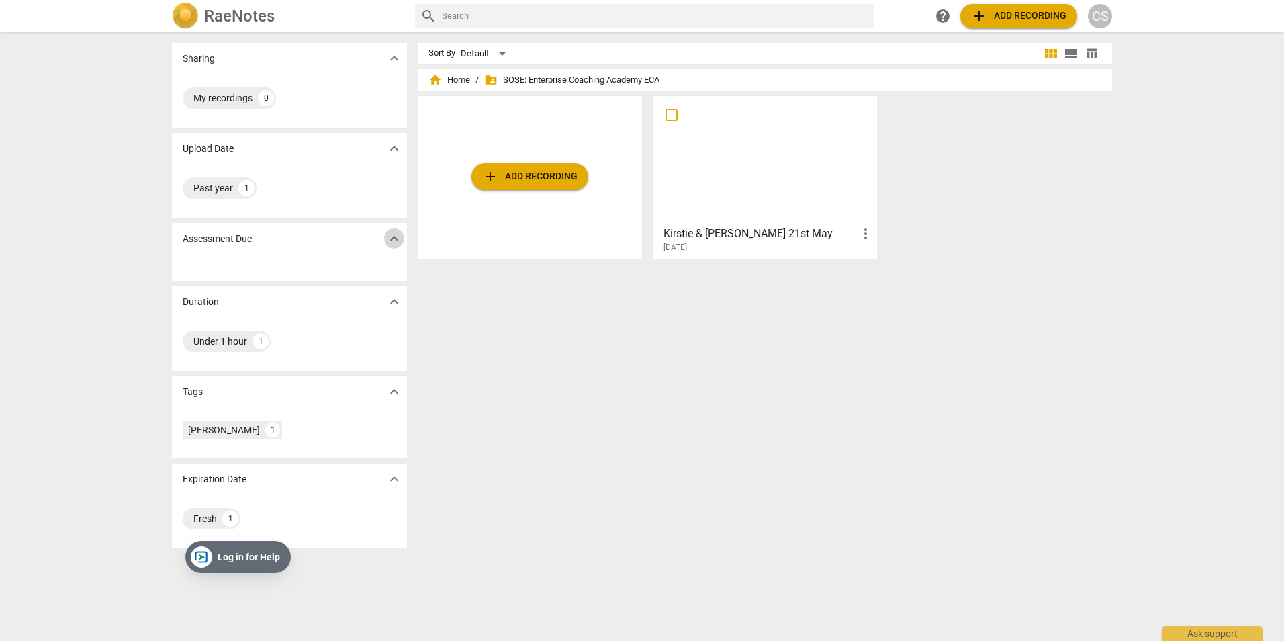
click at [393, 238] on span "expand_more" at bounding box center [394, 238] width 16 height 16
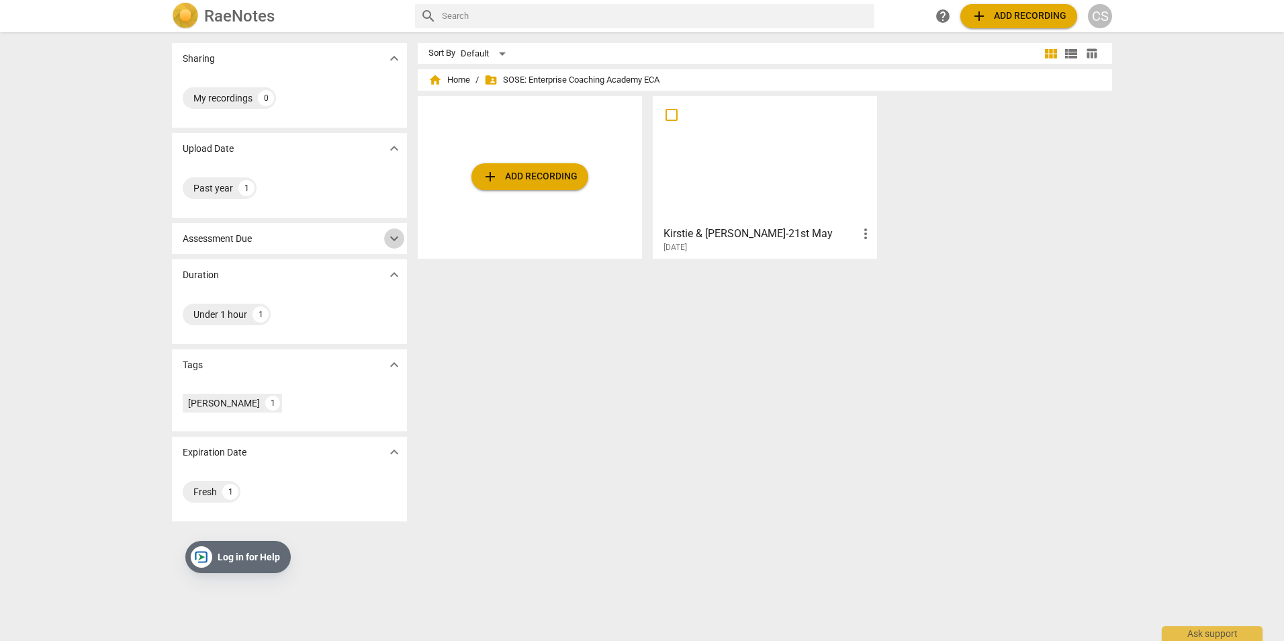
click at [394, 238] on span "expand_more" at bounding box center [394, 238] width 16 height 16
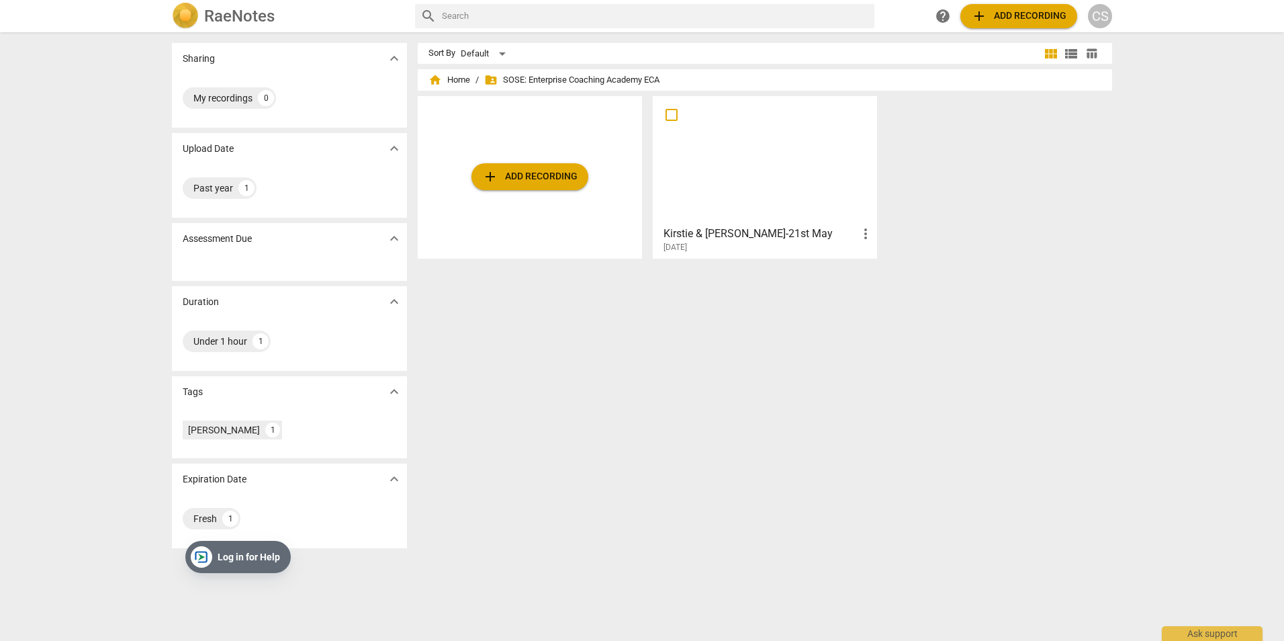
click at [393, 144] on span "expand_more" at bounding box center [394, 148] width 16 height 16
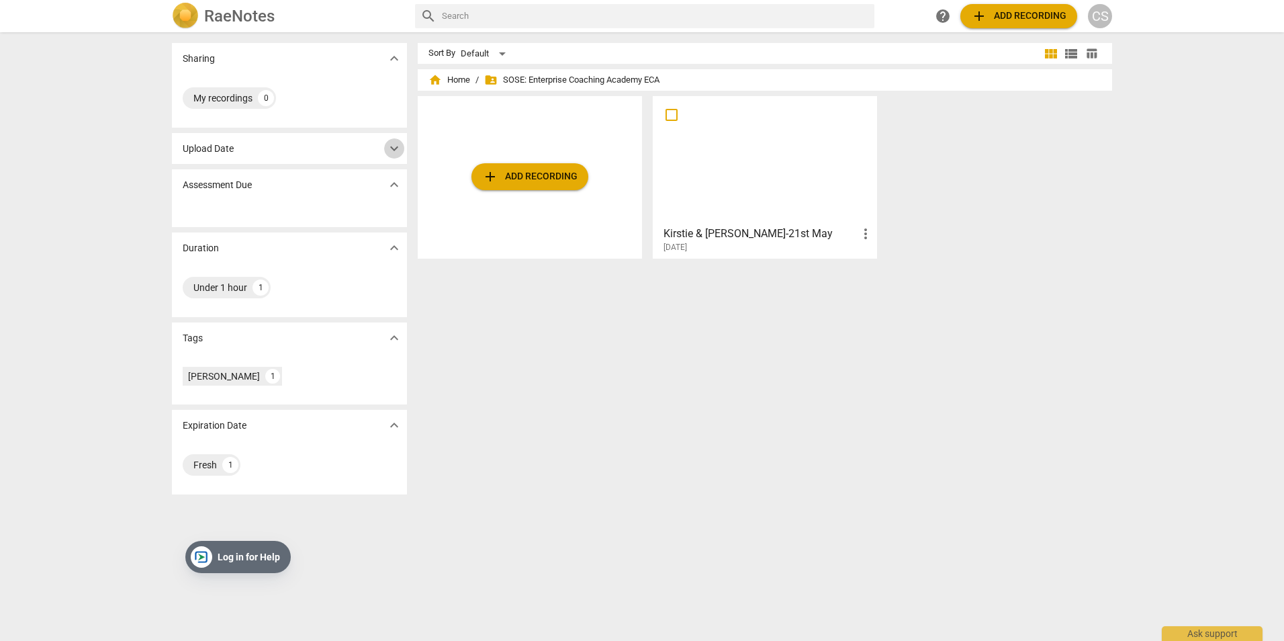
click at [393, 144] on span "expand_more" at bounding box center [394, 148] width 16 height 16
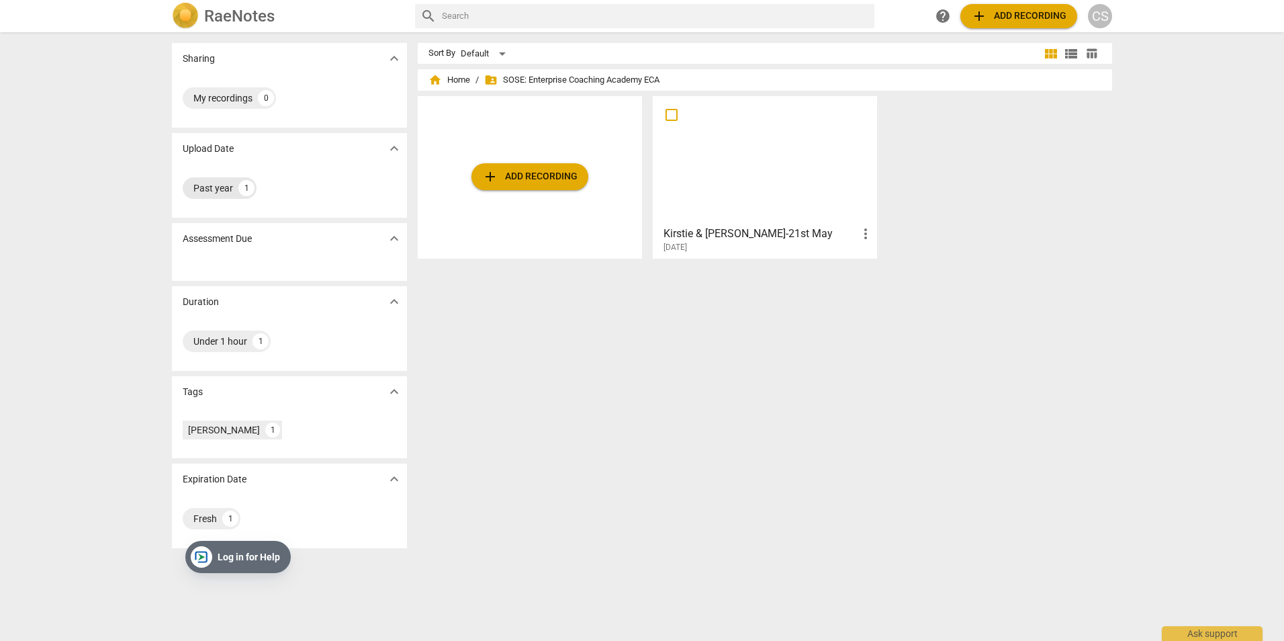
click at [212, 187] on div "Past year" at bounding box center [213, 187] width 40 height 13
click at [743, 171] on div at bounding box center [764, 160] width 215 height 119
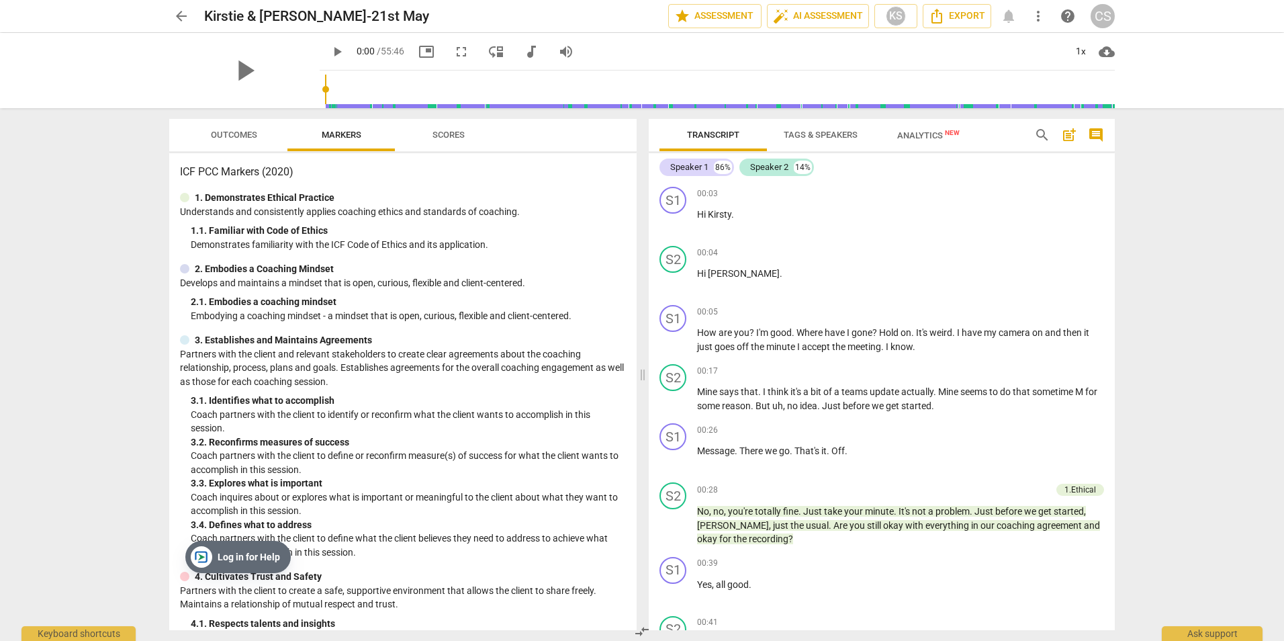
click at [452, 130] on span "Scores" at bounding box center [448, 135] width 32 height 10
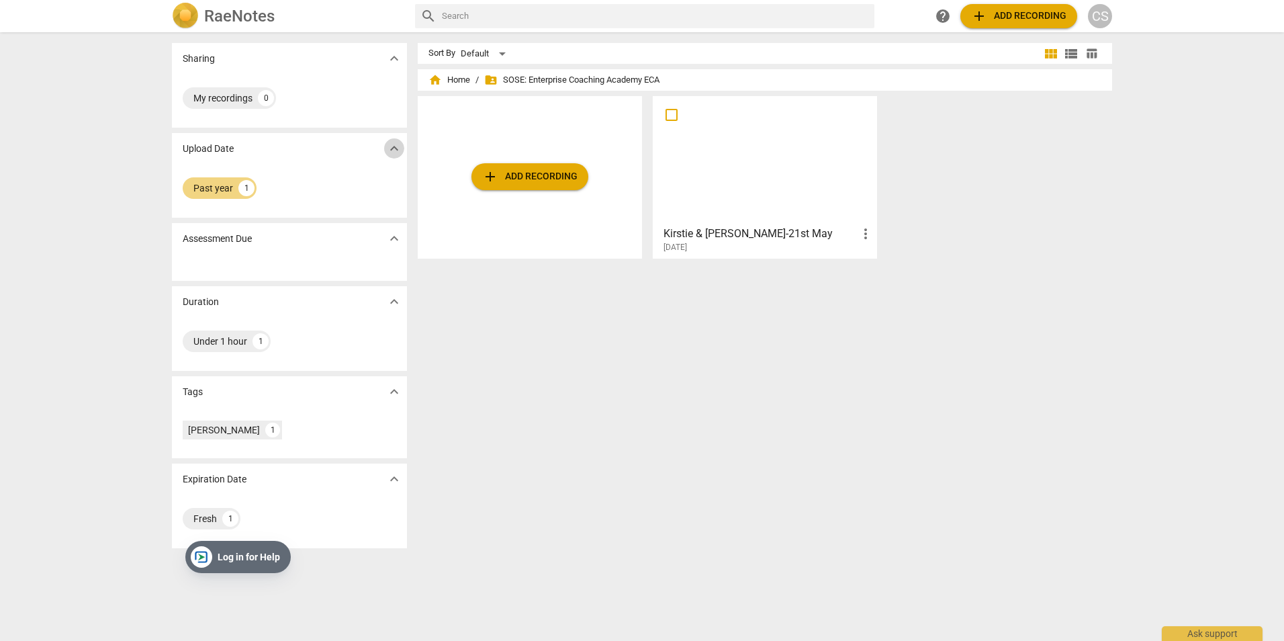
click at [392, 144] on span "expand_more" at bounding box center [394, 148] width 16 height 16
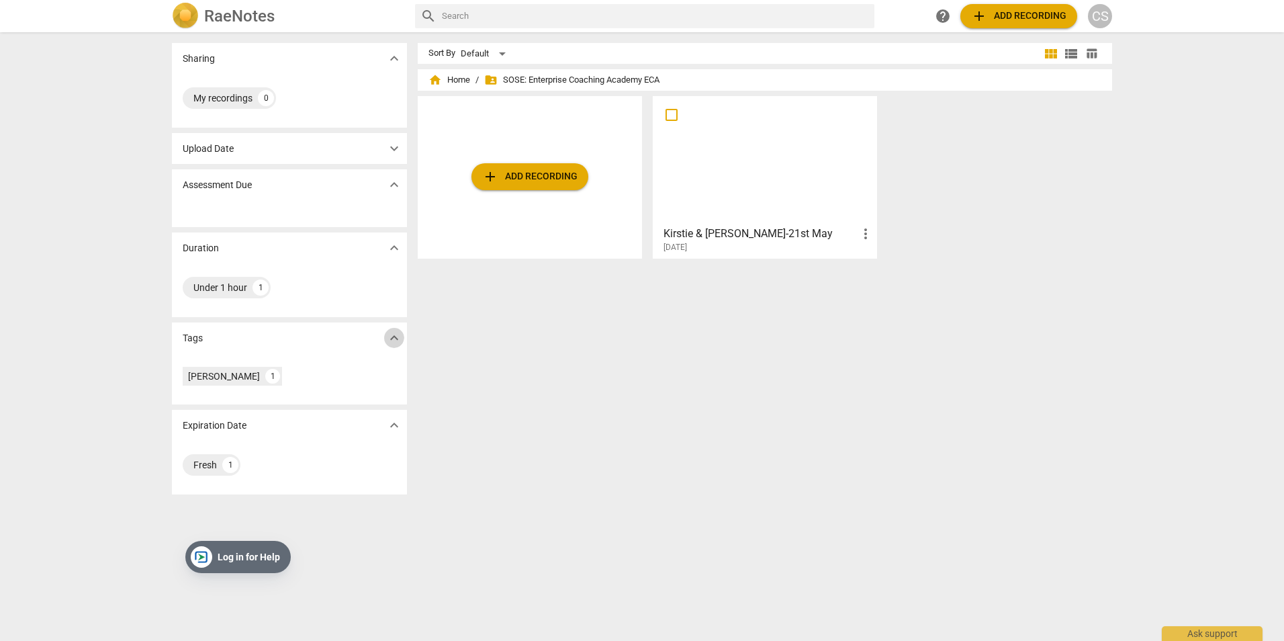
click at [390, 339] on span "expand_more" at bounding box center [394, 338] width 16 height 16
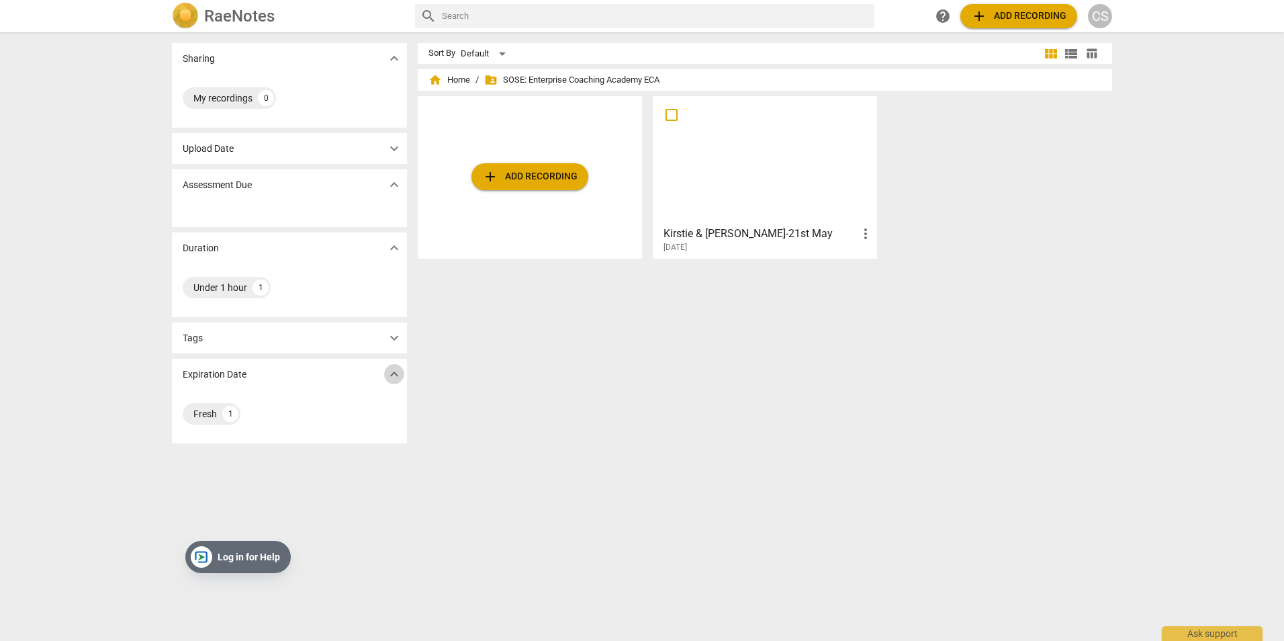
click at [389, 377] on span "expand_more" at bounding box center [394, 374] width 16 height 16
click at [393, 337] on span "expand_more" at bounding box center [394, 338] width 16 height 16
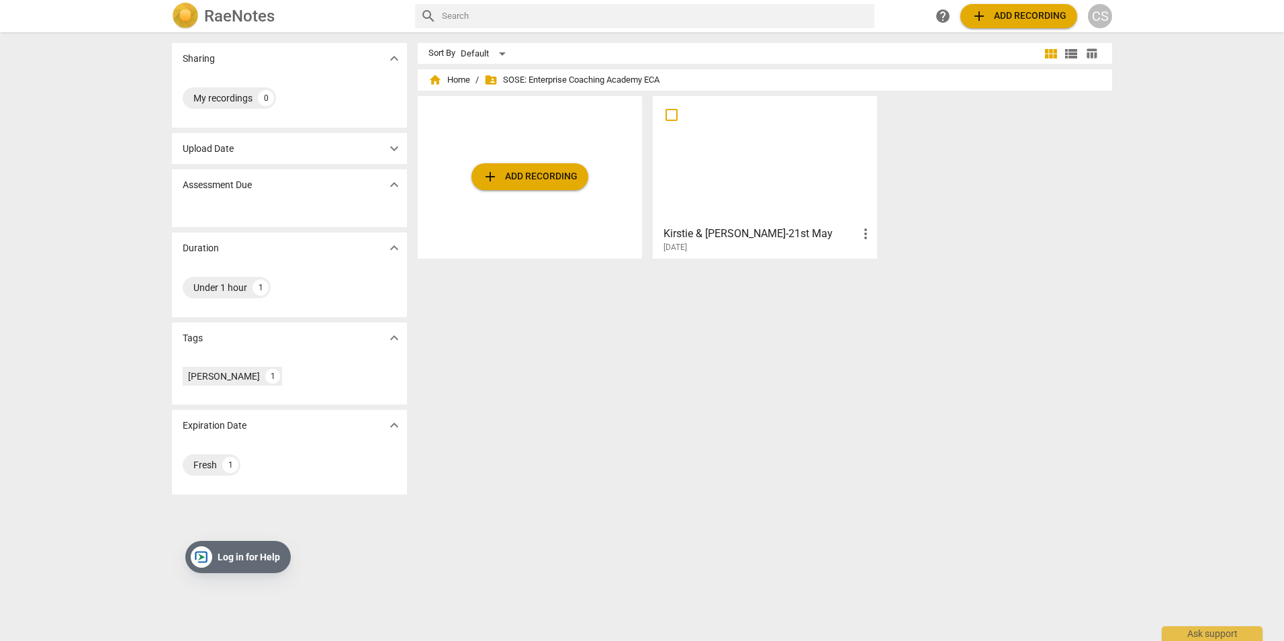
click at [391, 244] on span "expand_more" at bounding box center [394, 248] width 16 height 16
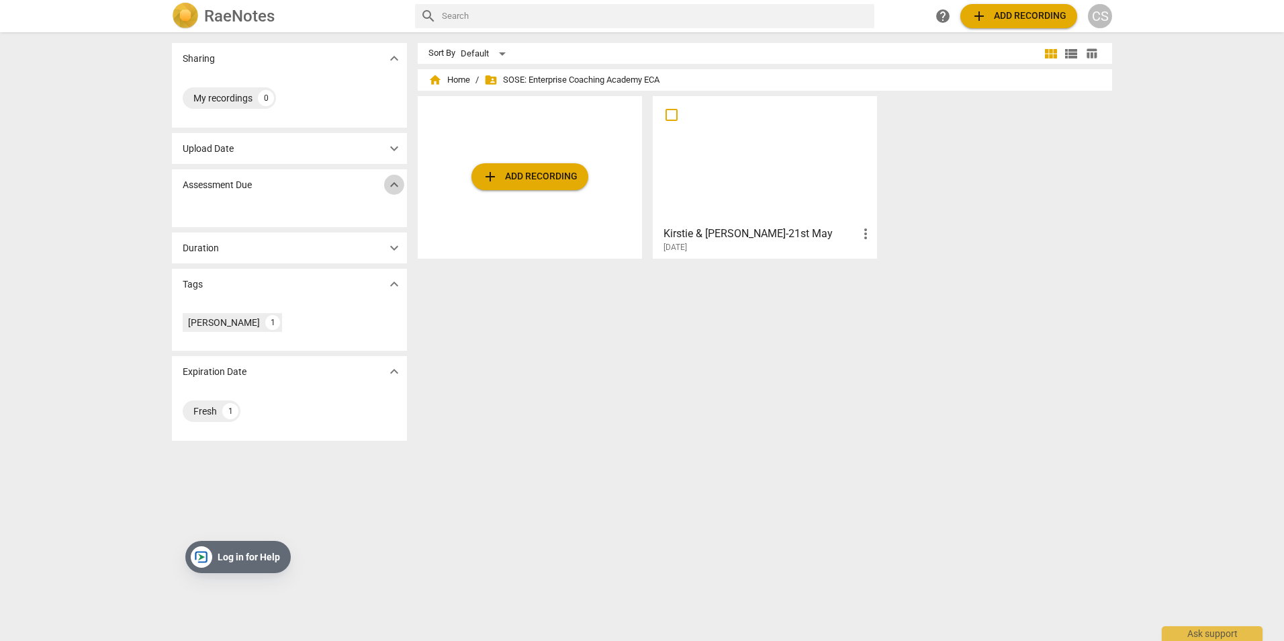
click at [391, 179] on span "expand_more" at bounding box center [394, 185] width 16 height 16
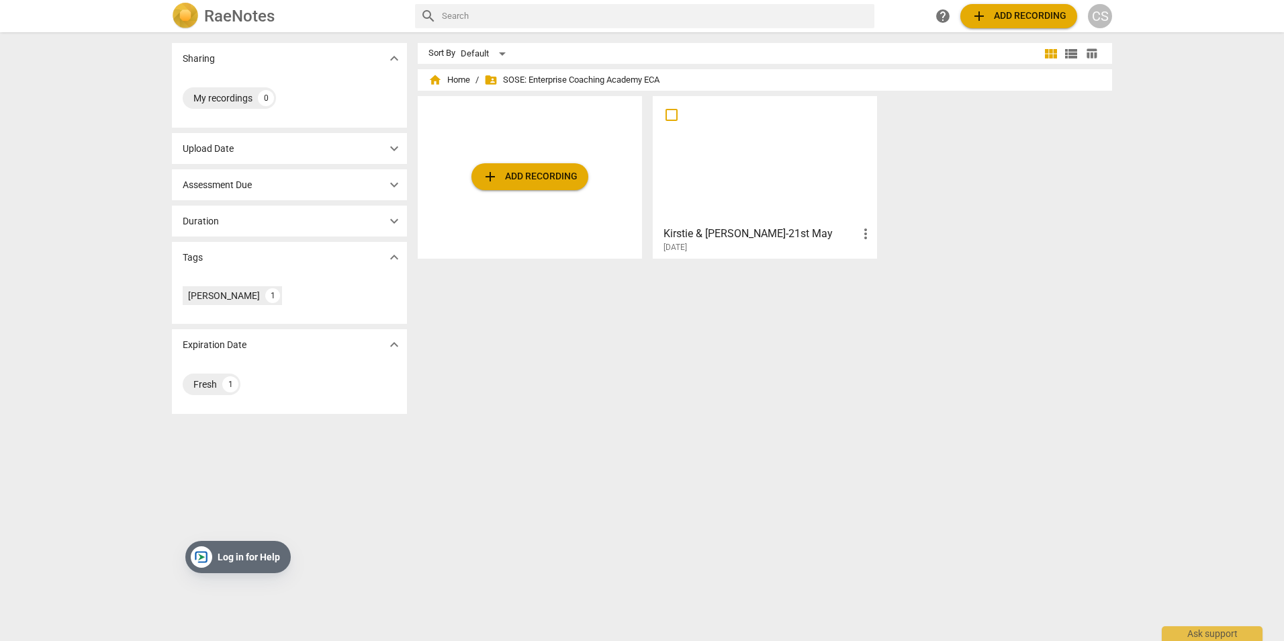
click at [392, 142] on span "expand_more" at bounding box center [394, 148] width 16 height 16
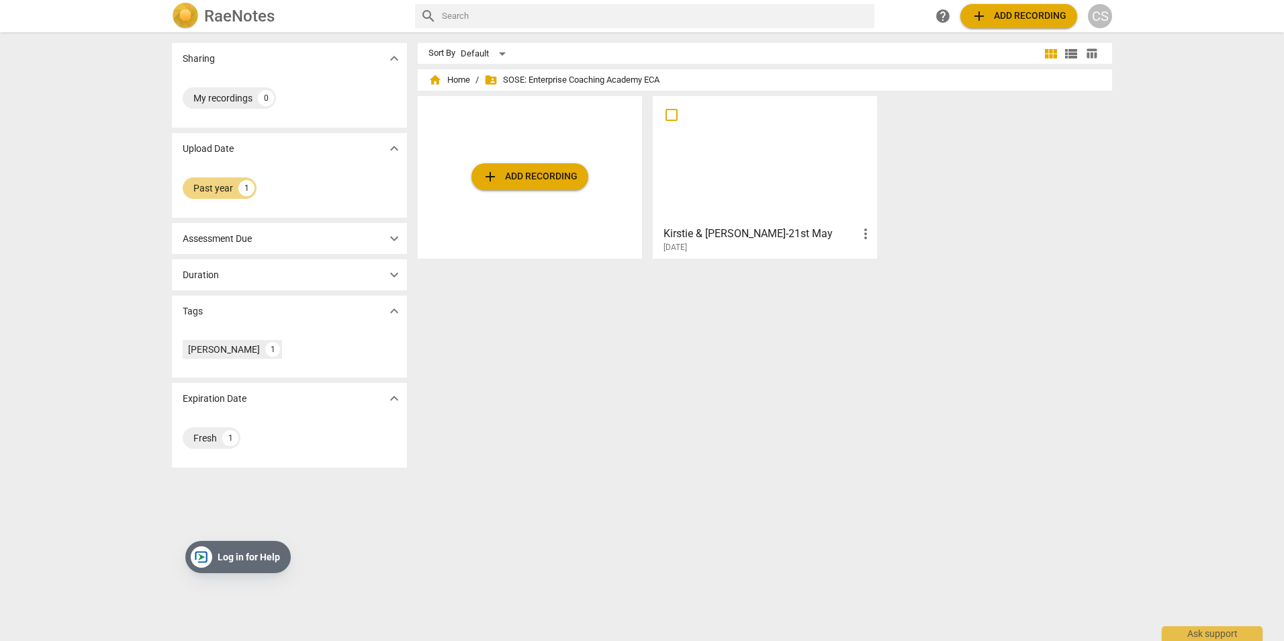
click at [392, 142] on span "expand_more" at bounding box center [394, 148] width 16 height 16
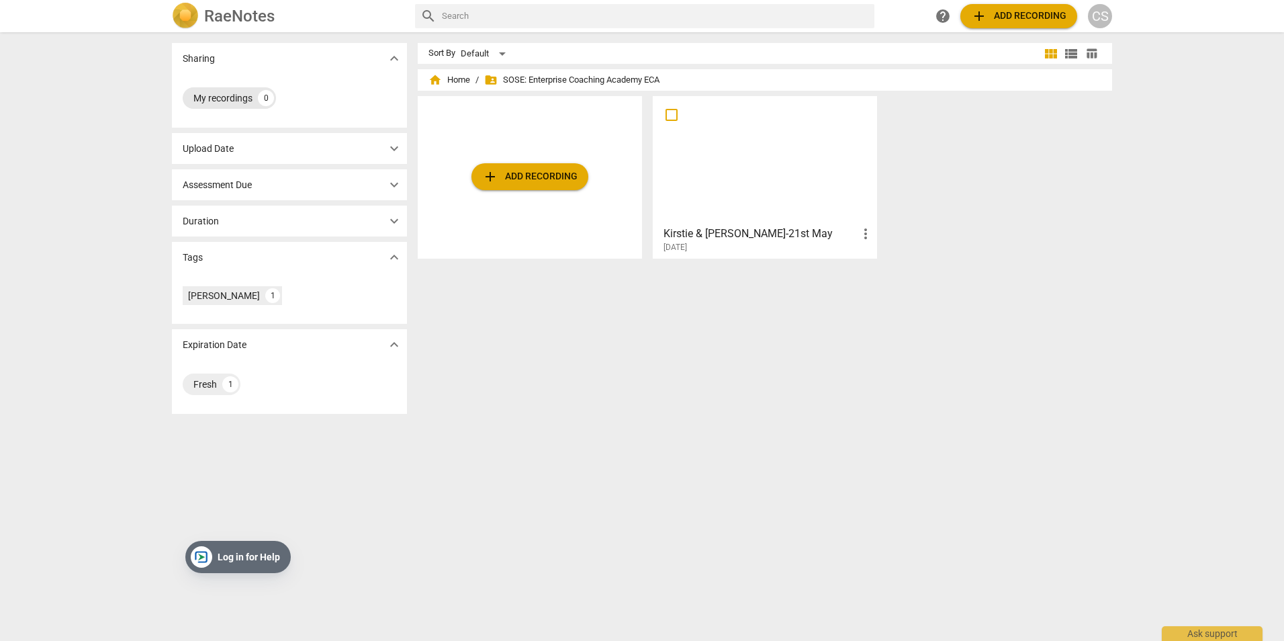
click at [243, 94] on div "My recordings" at bounding box center [222, 97] width 59 height 13
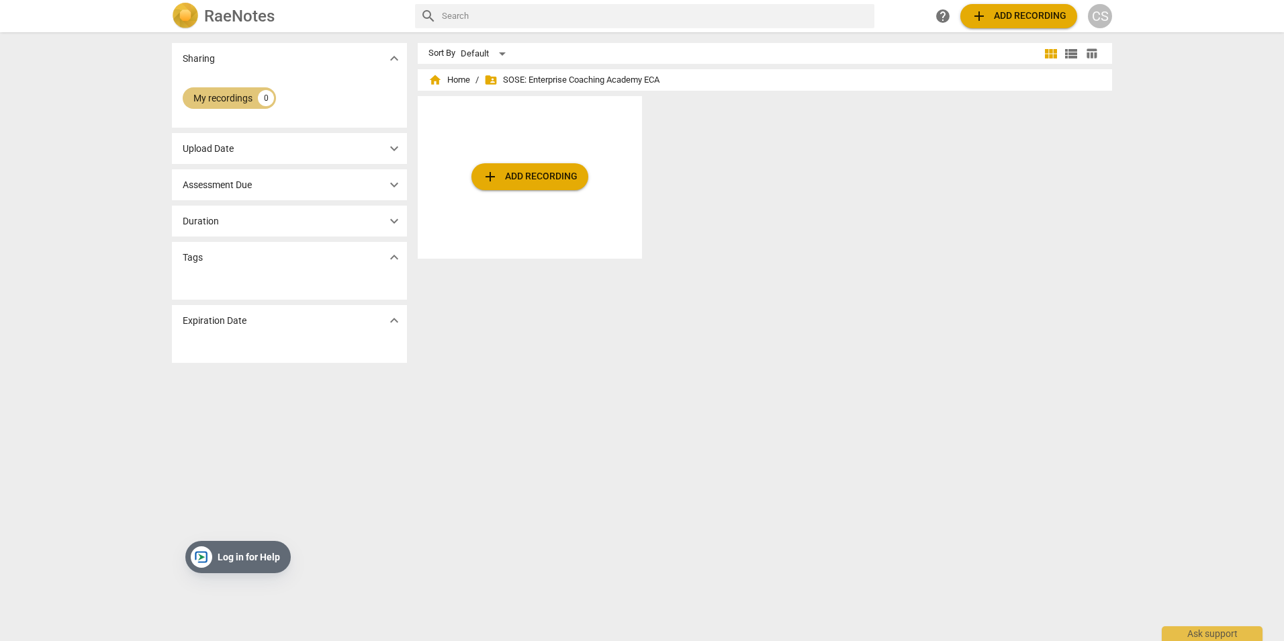
click at [243, 94] on div "My recordings" at bounding box center [222, 97] width 59 height 13
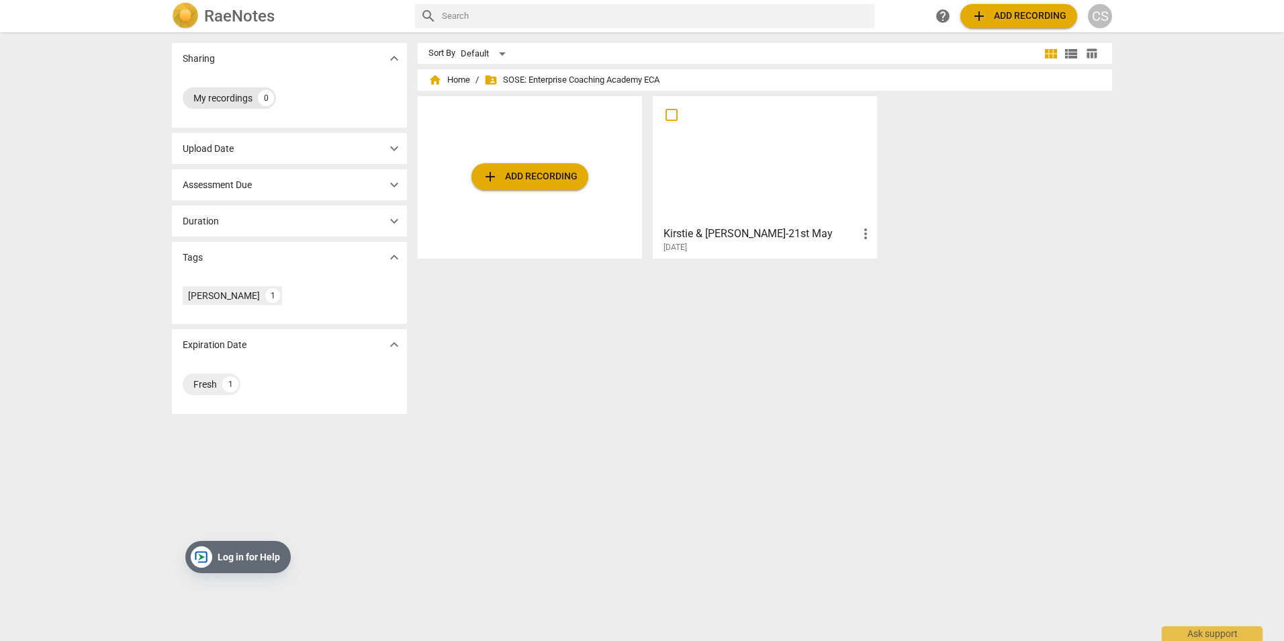
click at [243, 94] on div "My recordings" at bounding box center [222, 97] width 59 height 13
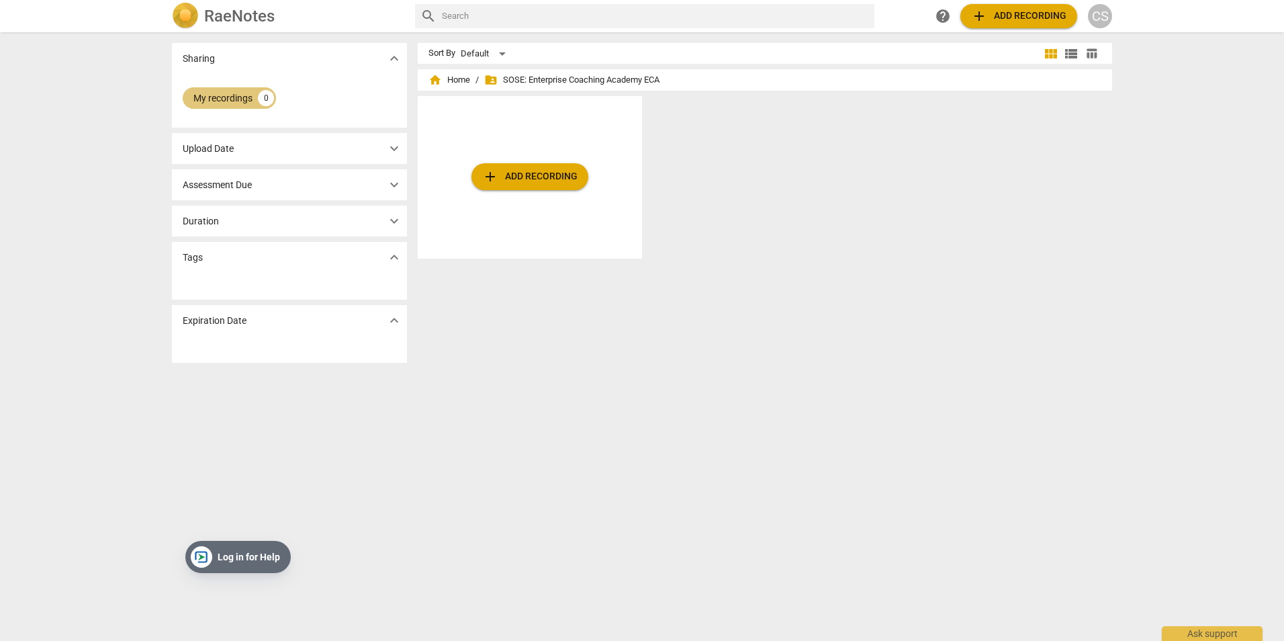
click at [243, 94] on div "My recordings" at bounding box center [222, 97] width 59 height 13
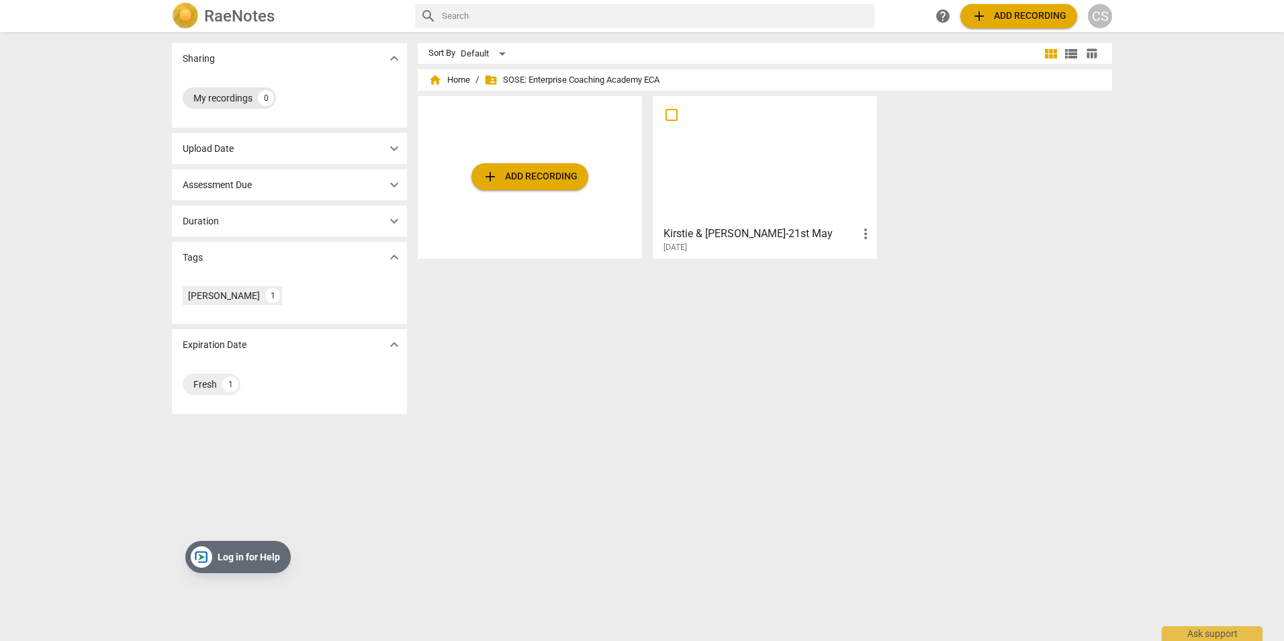
click at [243, 94] on div "My recordings" at bounding box center [222, 97] width 59 height 13
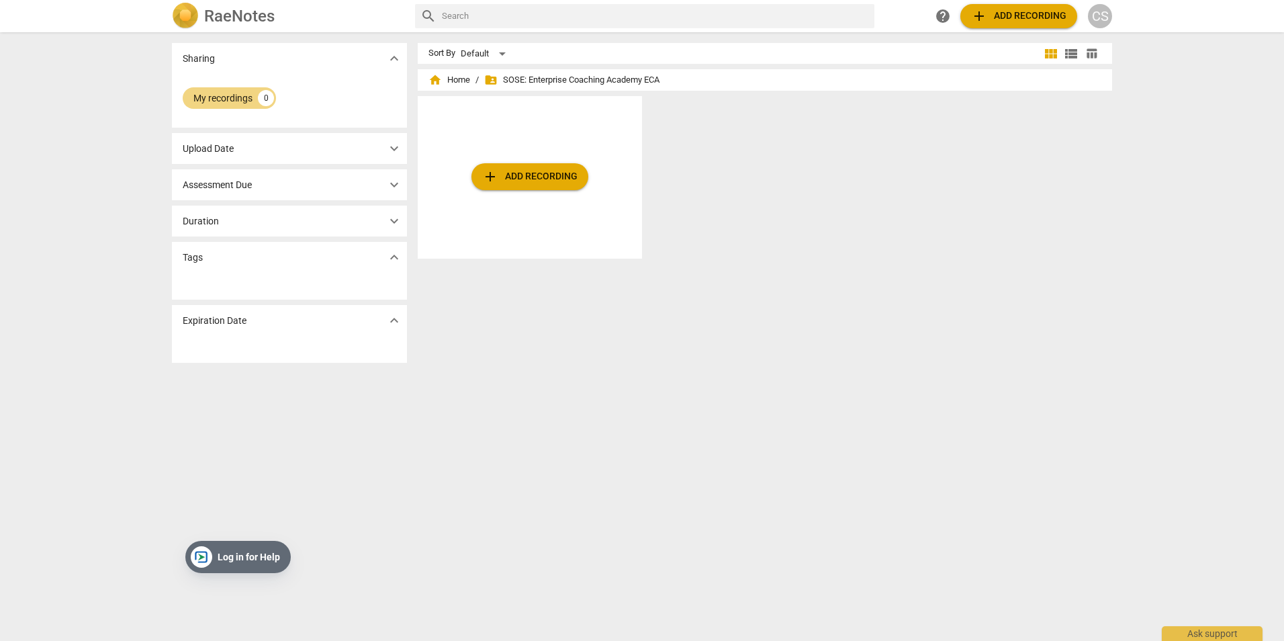
click at [391, 52] on span "expand_more" at bounding box center [394, 58] width 16 height 16
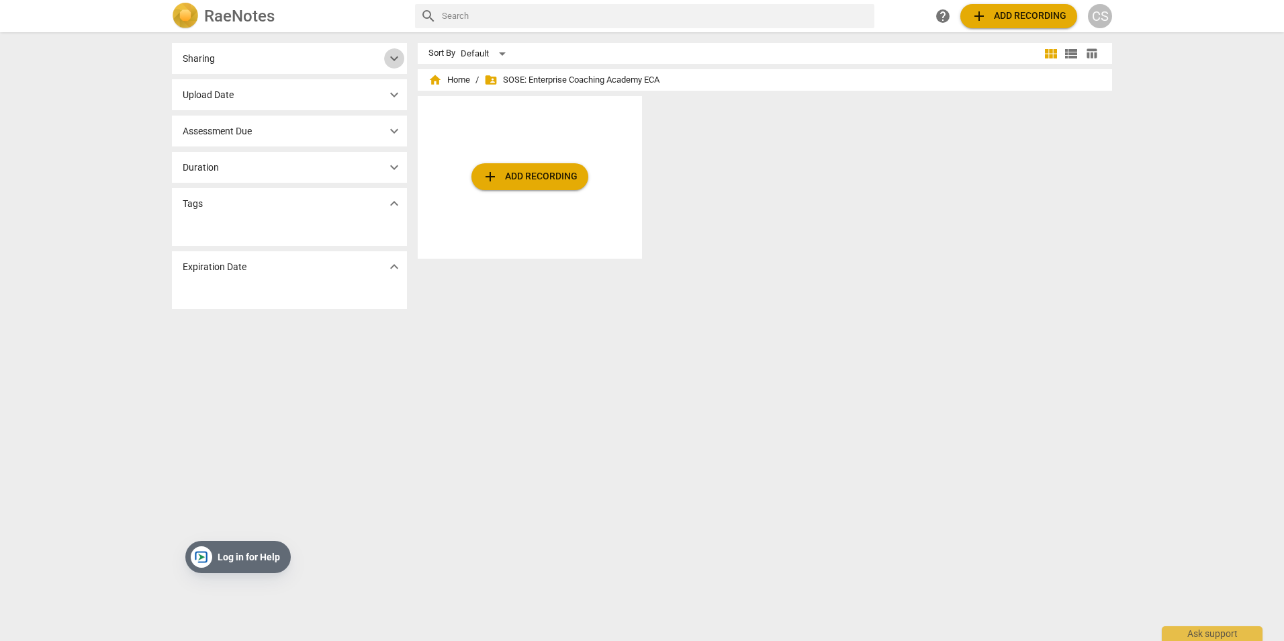
click at [391, 52] on span "expand_more" at bounding box center [394, 58] width 16 height 16
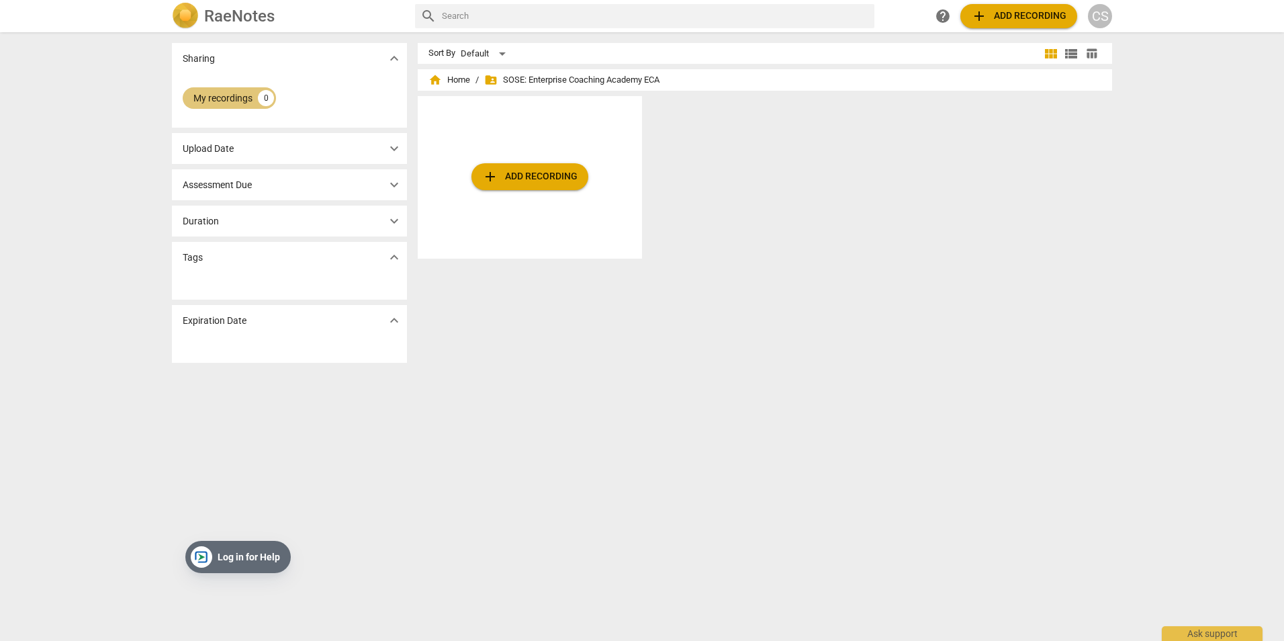
click at [203, 96] on div "My recordings" at bounding box center [222, 97] width 59 height 13
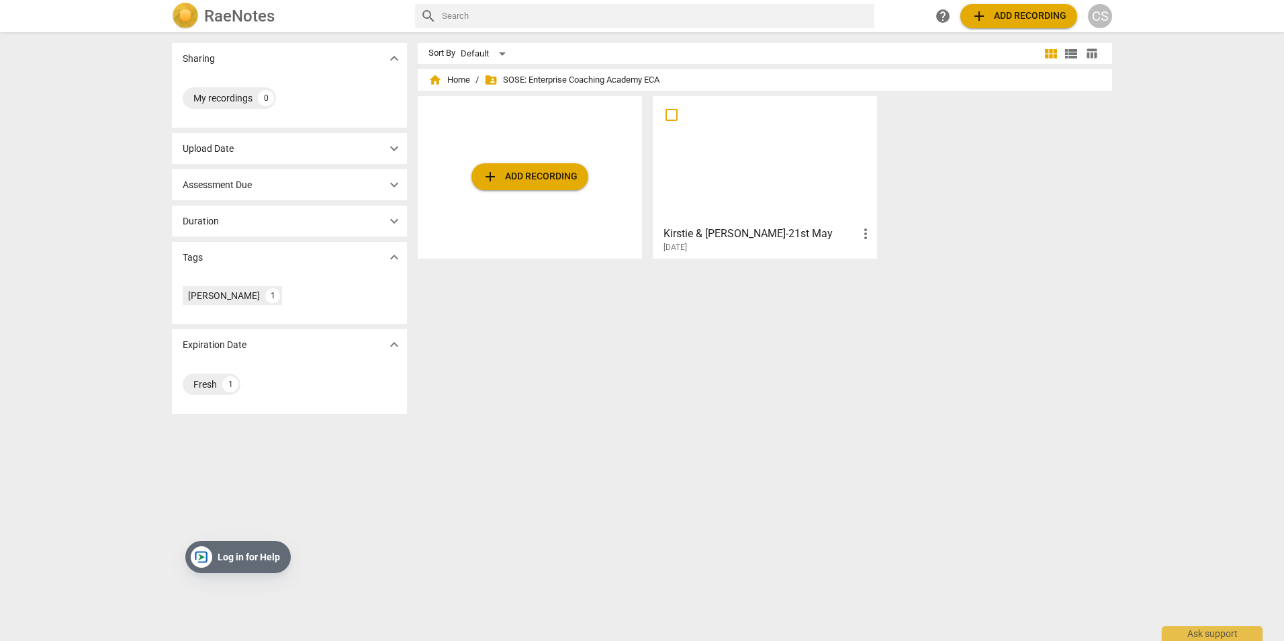
click at [927, 376] on div "Sort By Default view_module view_list table_chart home Home / folder_shared SOS…" at bounding box center [770, 336] width 705 height 587
click at [1059, 11] on span "add Add recording" at bounding box center [1018, 16] width 95 height 16
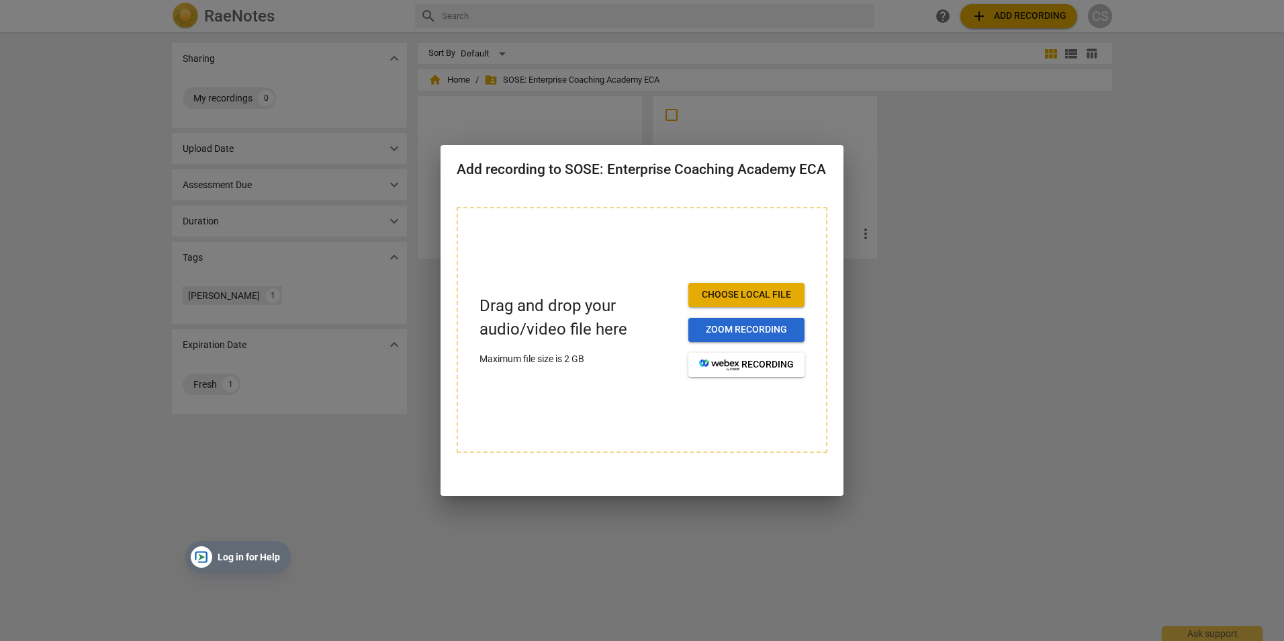
click at [754, 324] on span "Zoom recording" at bounding box center [746, 329] width 95 height 13
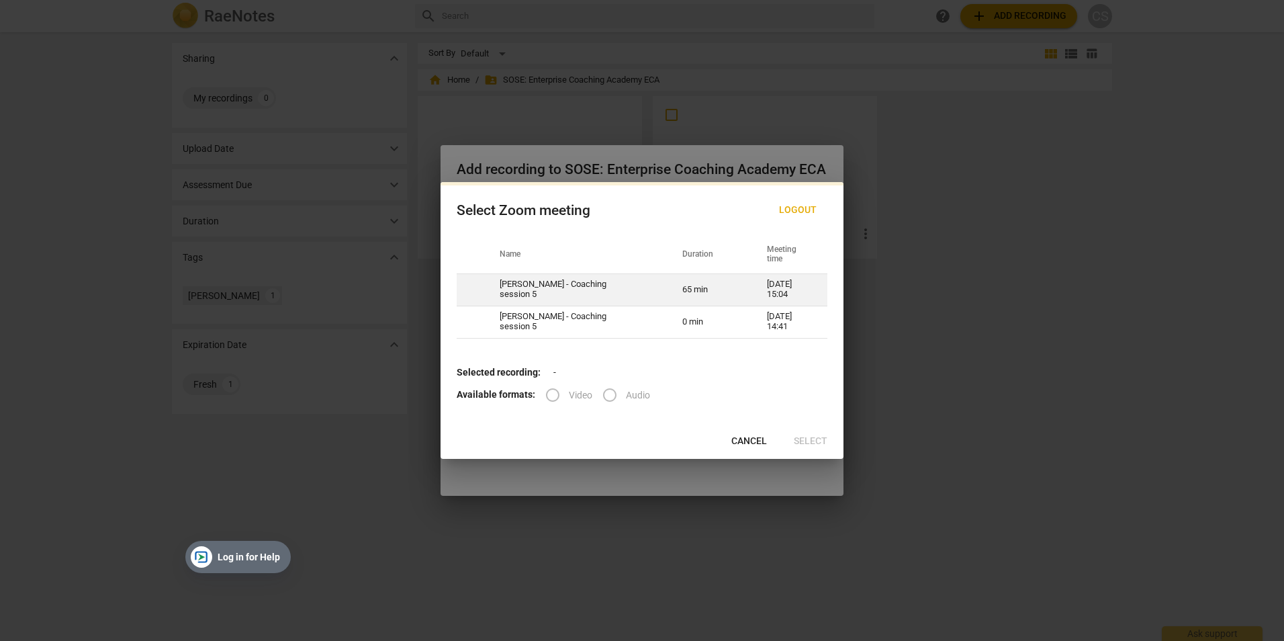
click at [629, 288] on td "[PERSON_NAME] - Coaching session 5" at bounding box center [574, 289] width 183 height 32
radio input "true"
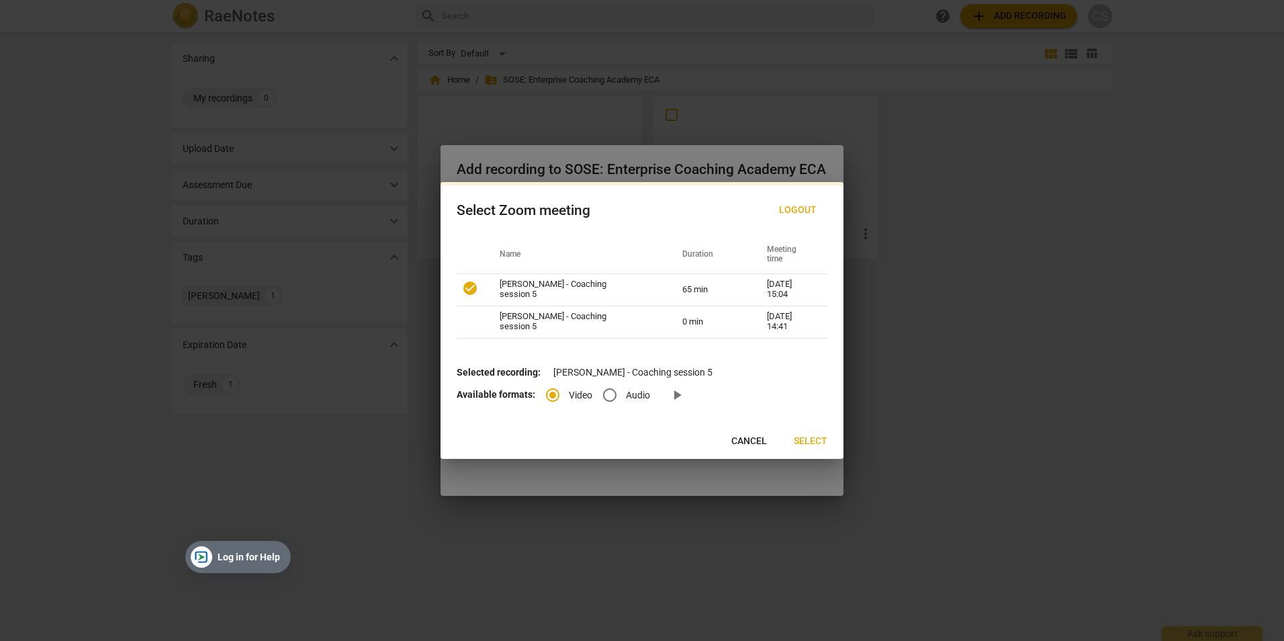
click at [626, 385] on label "Audio" at bounding box center [622, 395] width 56 height 32
click at [626, 385] on input "Audio" at bounding box center [610, 395] width 32 height 32
radio input "true"
click at [813, 436] on span "Select" at bounding box center [811, 440] width 34 height 13
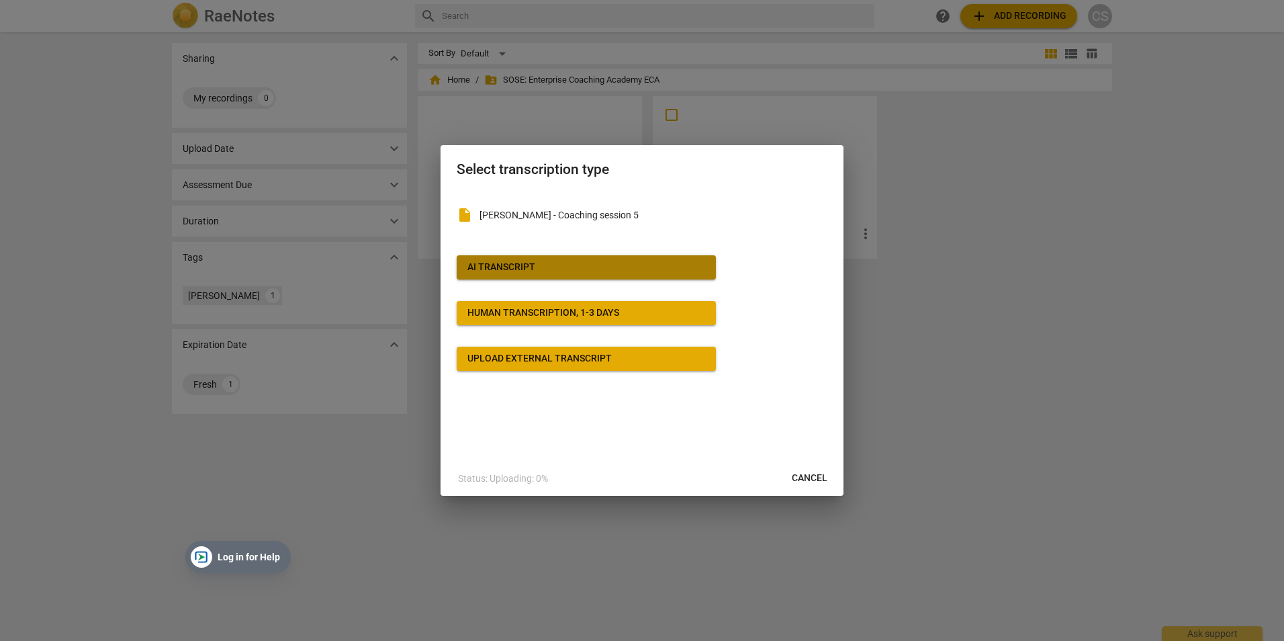
click at [577, 268] on span "AI Transcript" at bounding box center [586, 267] width 238 height 13
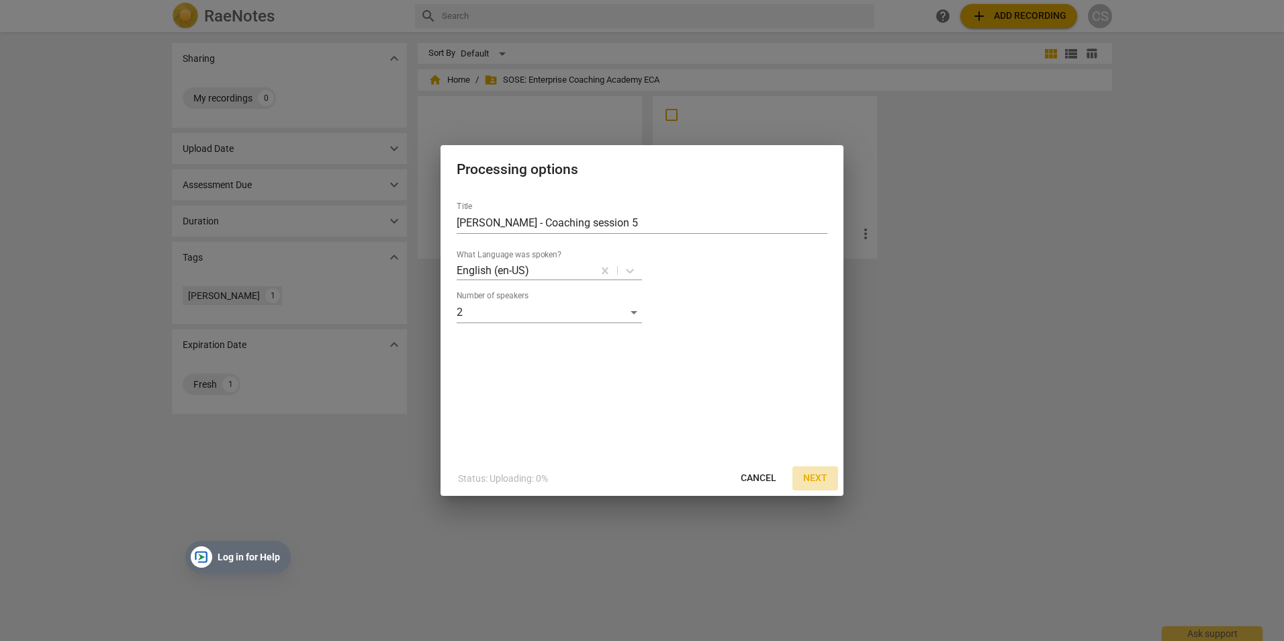
click at [816, 478] on span "Next" at bounding box center [815, 477] width 24 height 13
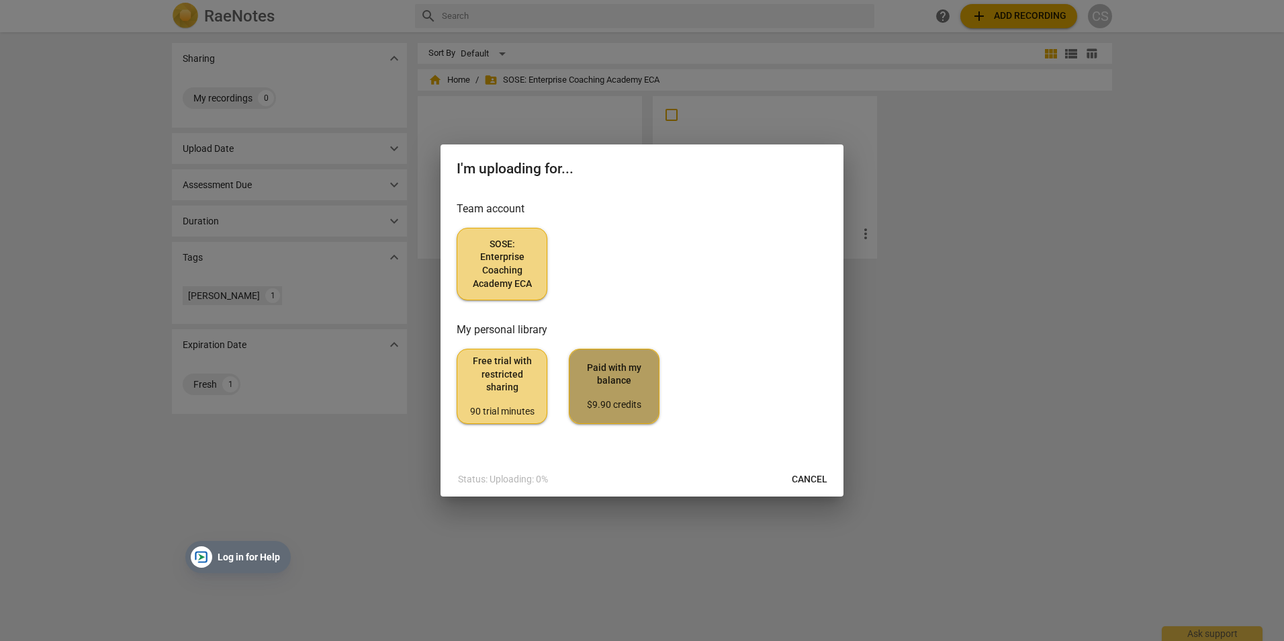
click at [609, 385] on span "Paid with my balance $9.90 credits" at bounding box center [614, 386] width 68 height 50
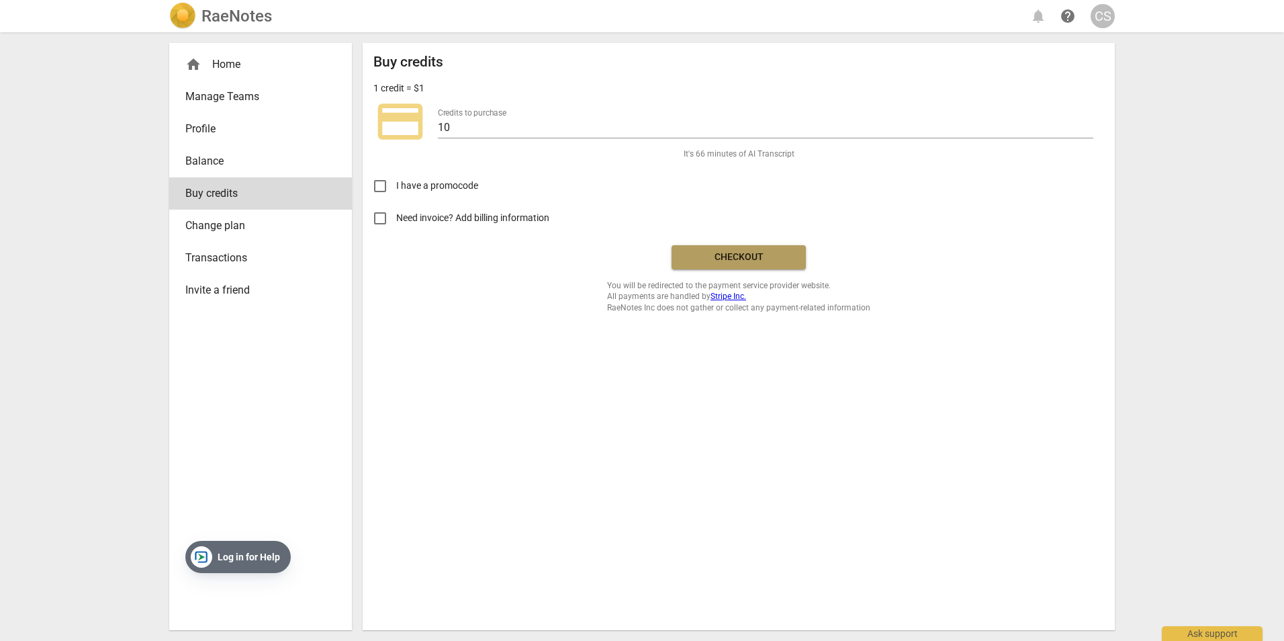
click at [745, 251] on span "Checkout" at bounding box center [738, 256] width 113 height 13
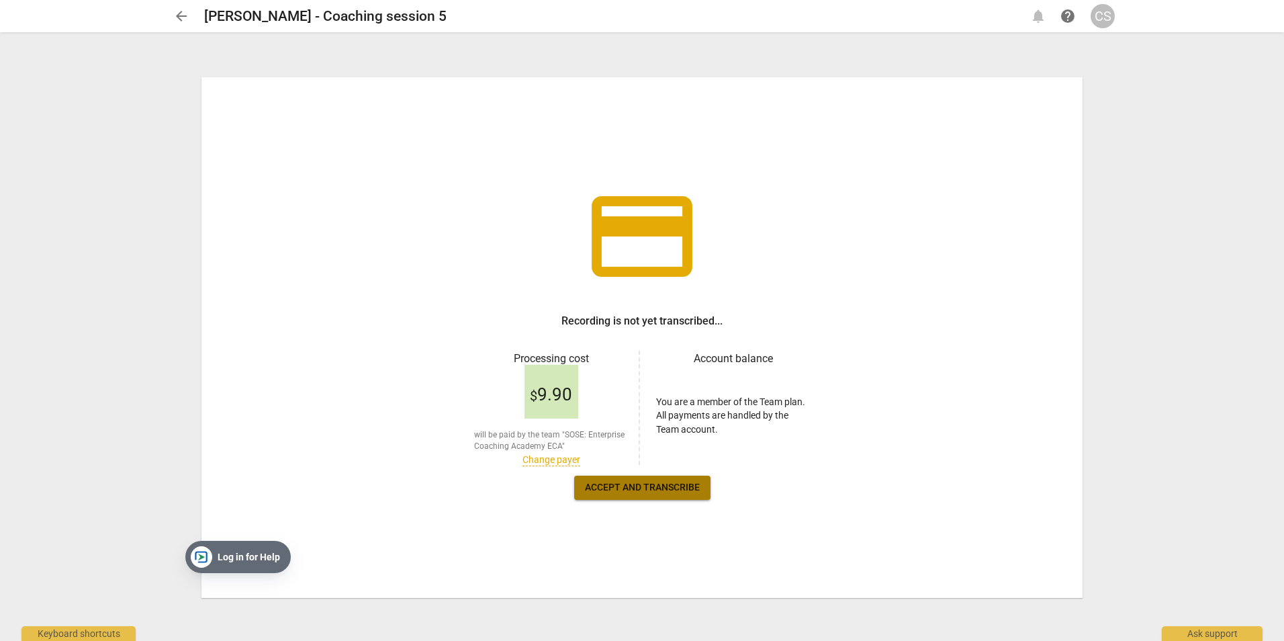
click at [622, 492] on span "Accept and transcribe" at bounding box center [642, 487] width 115 height 13
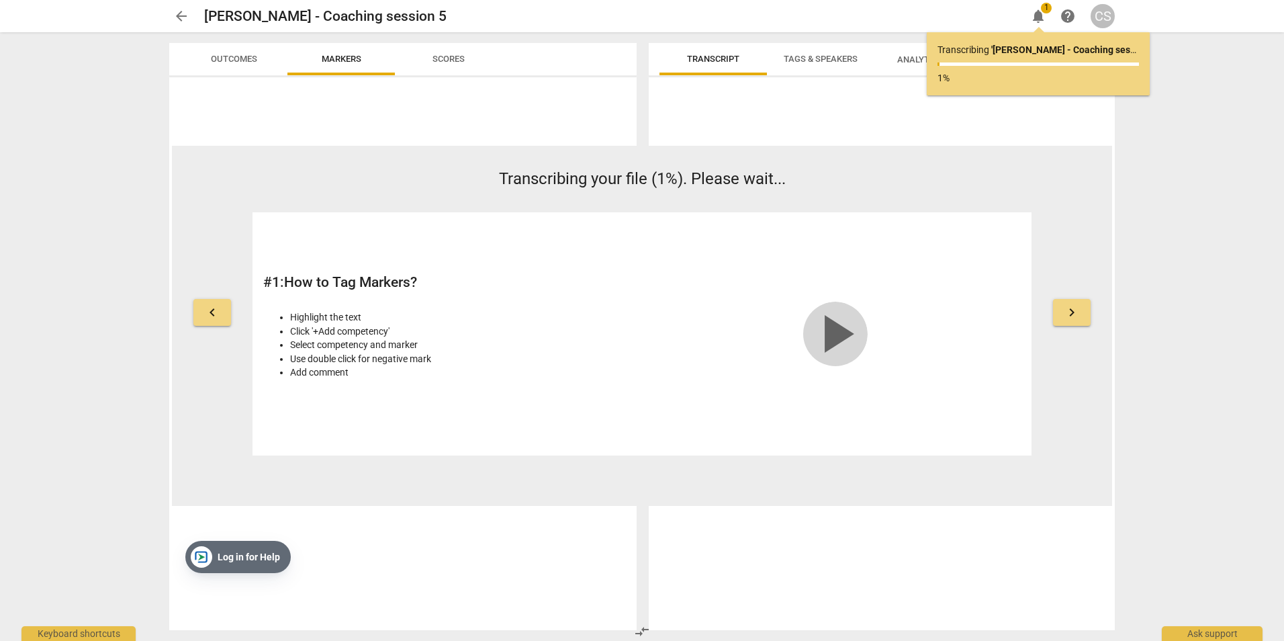
click at [827, 328] on span "play_arrow" at bounding box center [835, 333] width 64 height 64
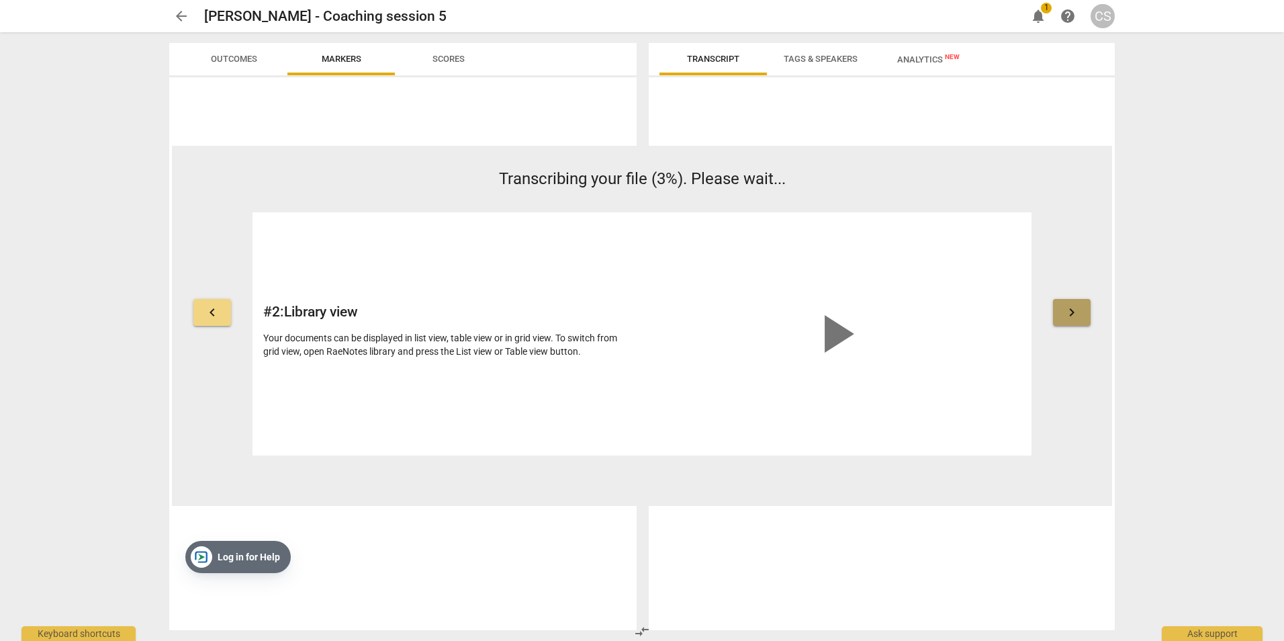
click at [1073, 312] on span "keyboard_arrow_right" at bounding box center [1072, 312] width 16 height 16
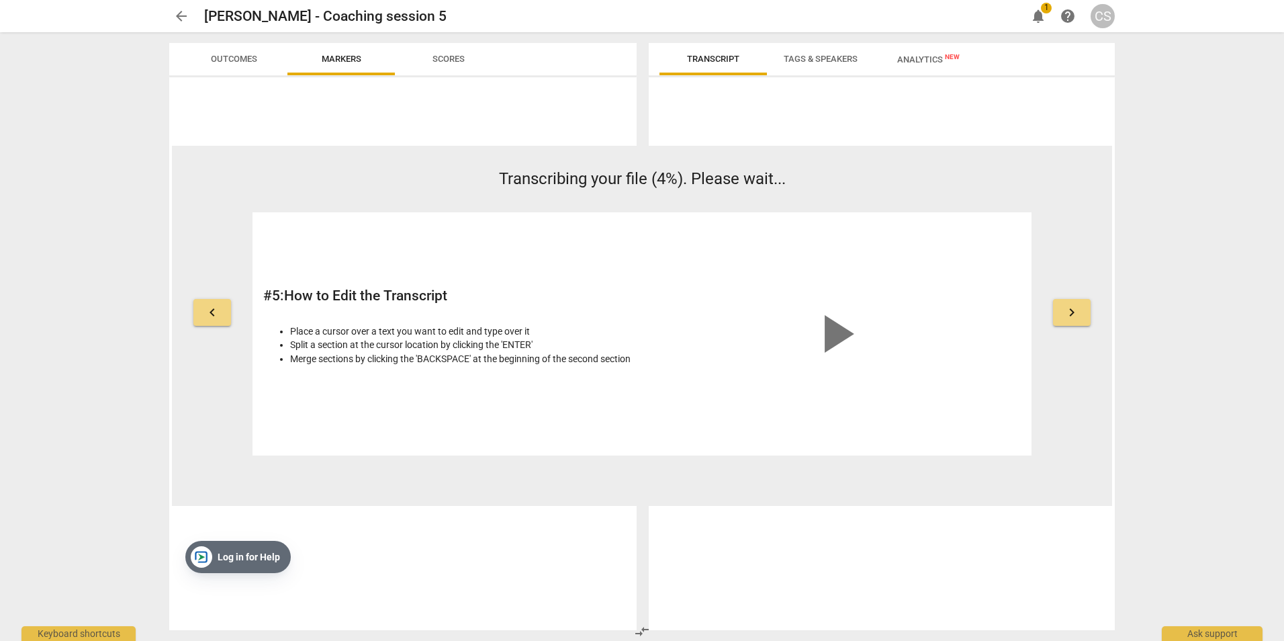
click at [825, 320] on span "play_arrow" at bounding box center [835, 333] width 64 height 64
click at [1070, 317] on span "keyboard_arrow_right" at bounding box center [1072, 312] width 16 height 16
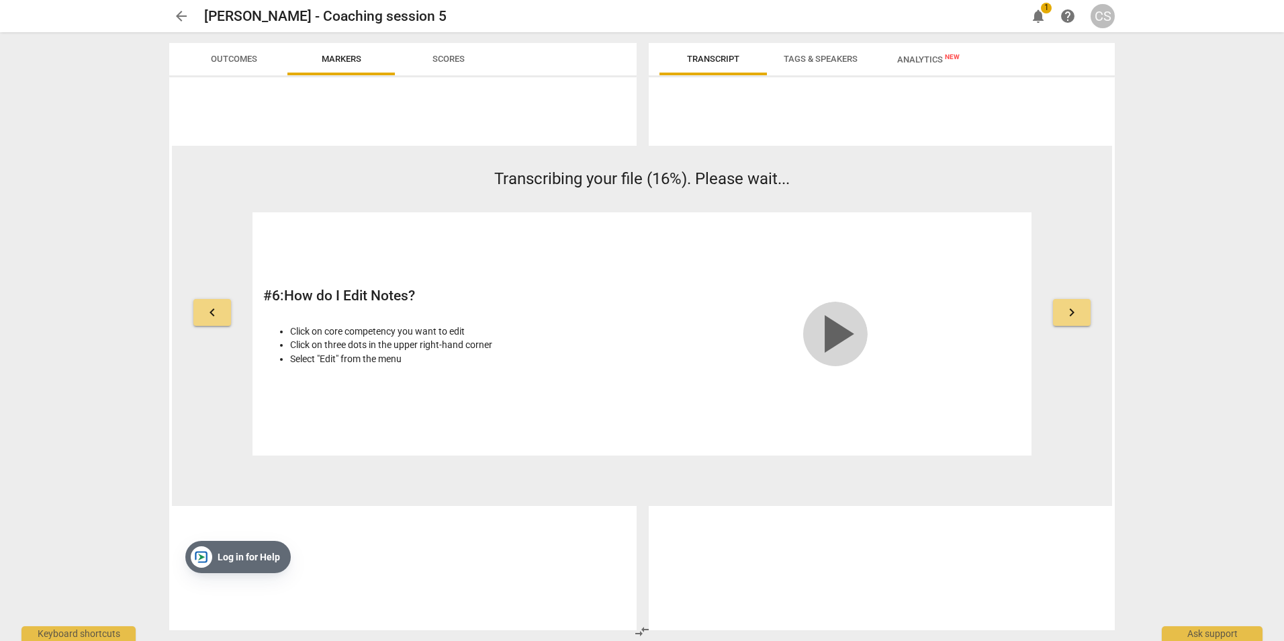
click at [824, 337] on span "play_arrow" at bounding box center [835, 333] width 64 height 64
click at [1071, 311] on span "keyboard_arrow_right" at bounding box center [1072, 312] width 16 height 16
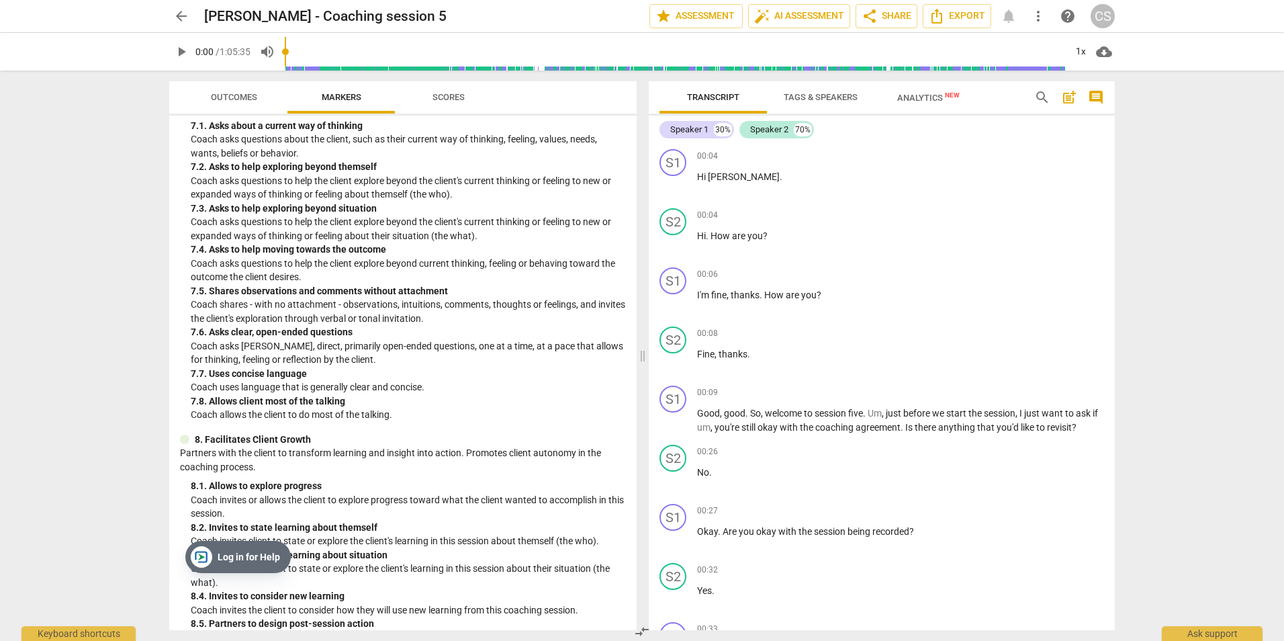
click at [435, 91] on span "Scores" at bounding box center [448, 98] width 64 height 18
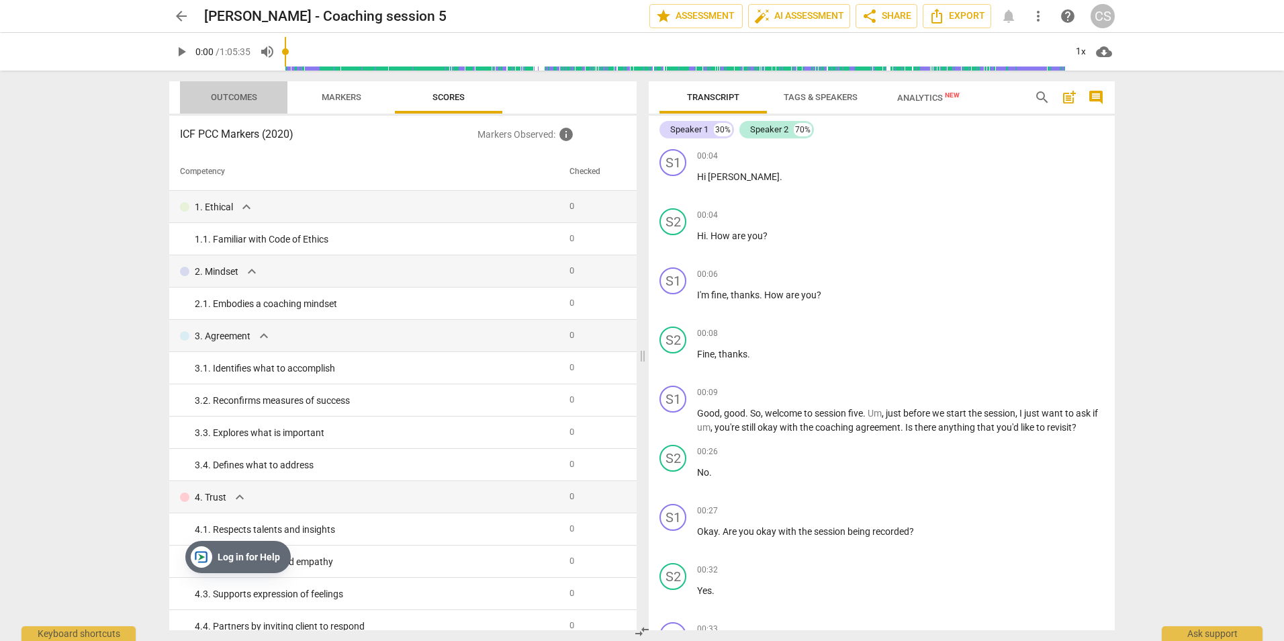
click at [233, 93] on span "Outcomes" at bounding box center [234, 97] width 46 height 10
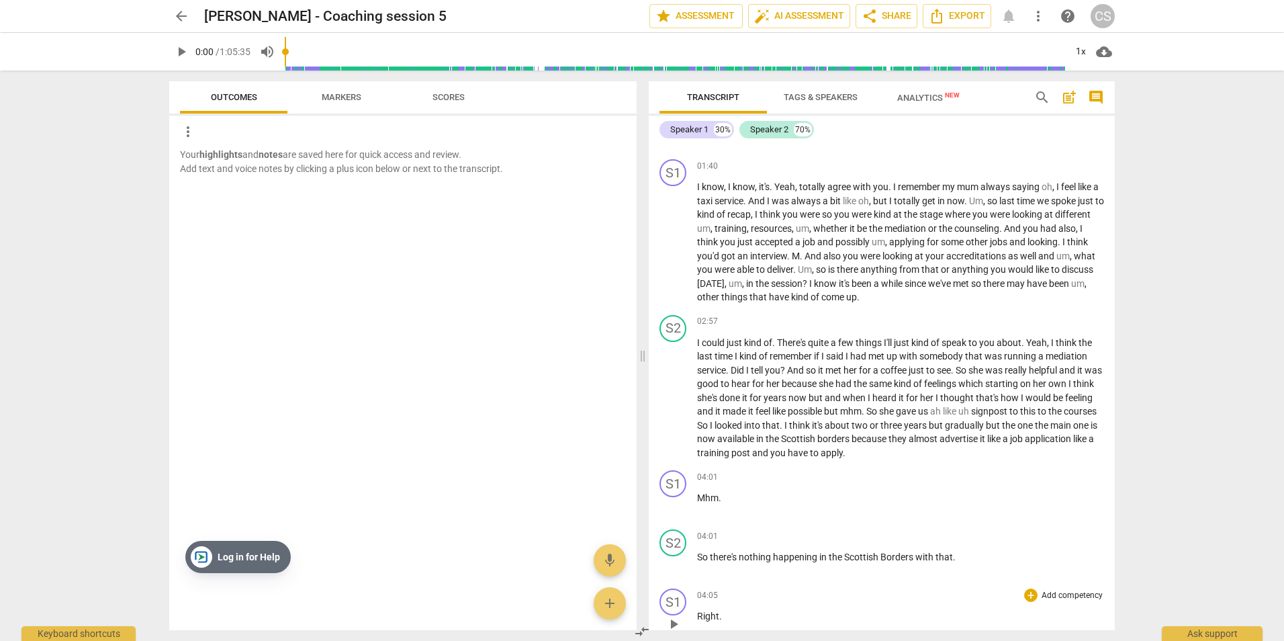
scroll to position [1276, 0]
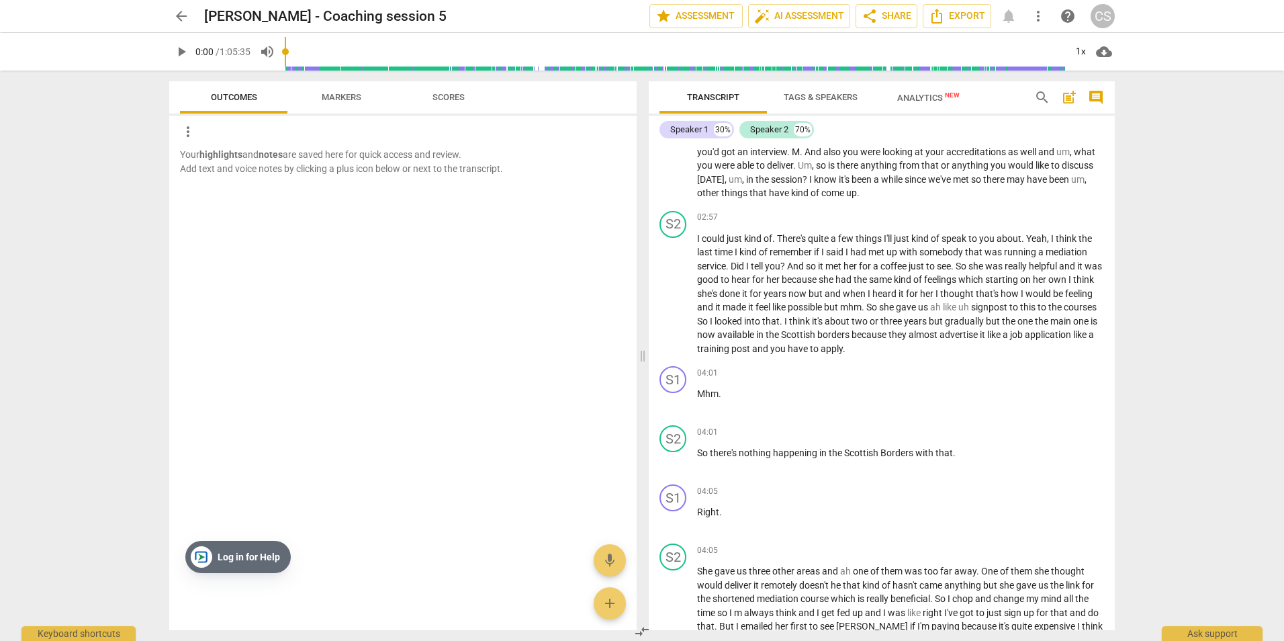
click at [344, 96] on span "Markers" at bounding box center [342, 97] width 40 height 10
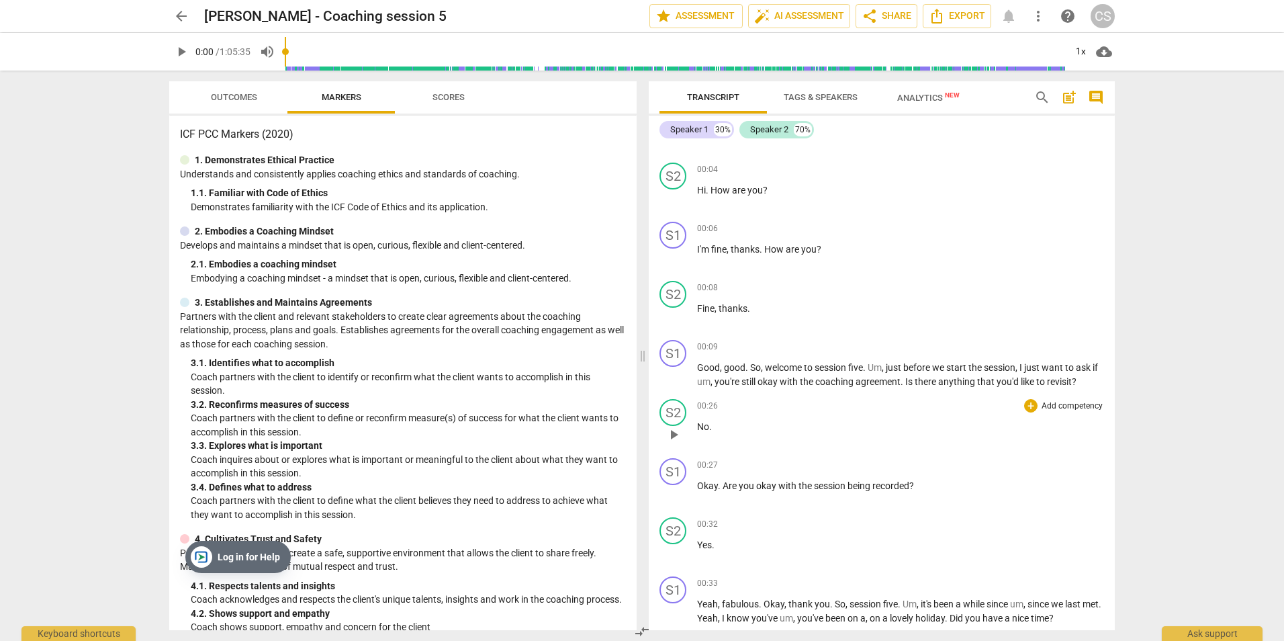
scroll to position [67, 0]
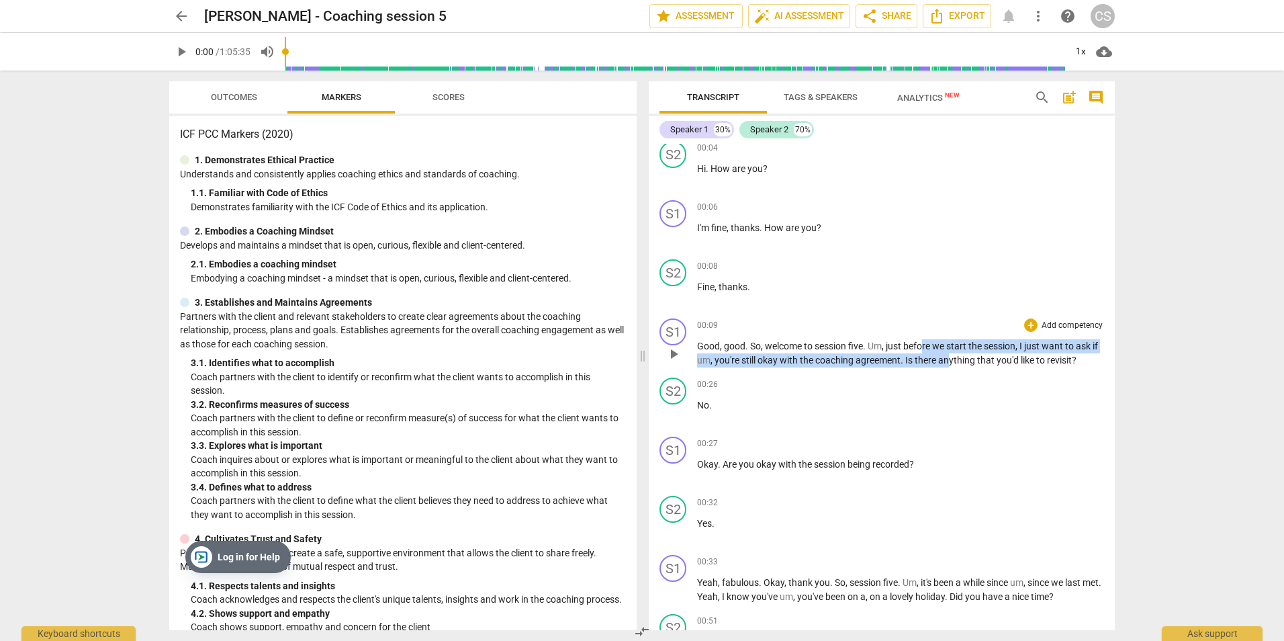
drag, startPoint x: 925, startPoint y: 348, endPoint x: 957, endPoint y: 355, distance: 32.9
click at [957, 355] on p "Good , good . So , welcome to session five . Um , just before we start the sess…" at bounding box center [900, 353] width 407 height 28
click at [1029, 342] on span "keyboard_arrow_down" at bounding box center [1030, 342] width 16 height 16
click at [995, 343] on div "+" at bounding box center [997, 342] width 13 height 13
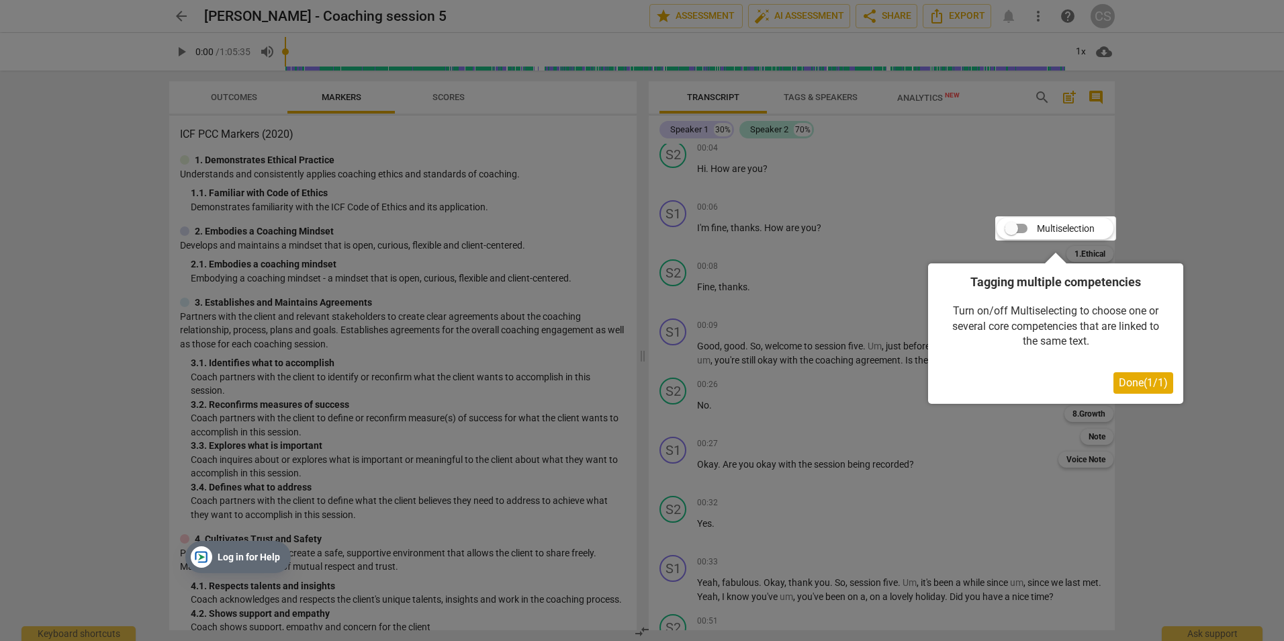
click at [992, 450] on div at bounding box center [642, 320] width 1284 height 641
click at [991, 451] on div at bounding box center [642, 320] width 1284 height 641
click at [1133, 385] on span "Done ( 1 / 1 )" at bounding box center [1143, 382] width 49 height 13
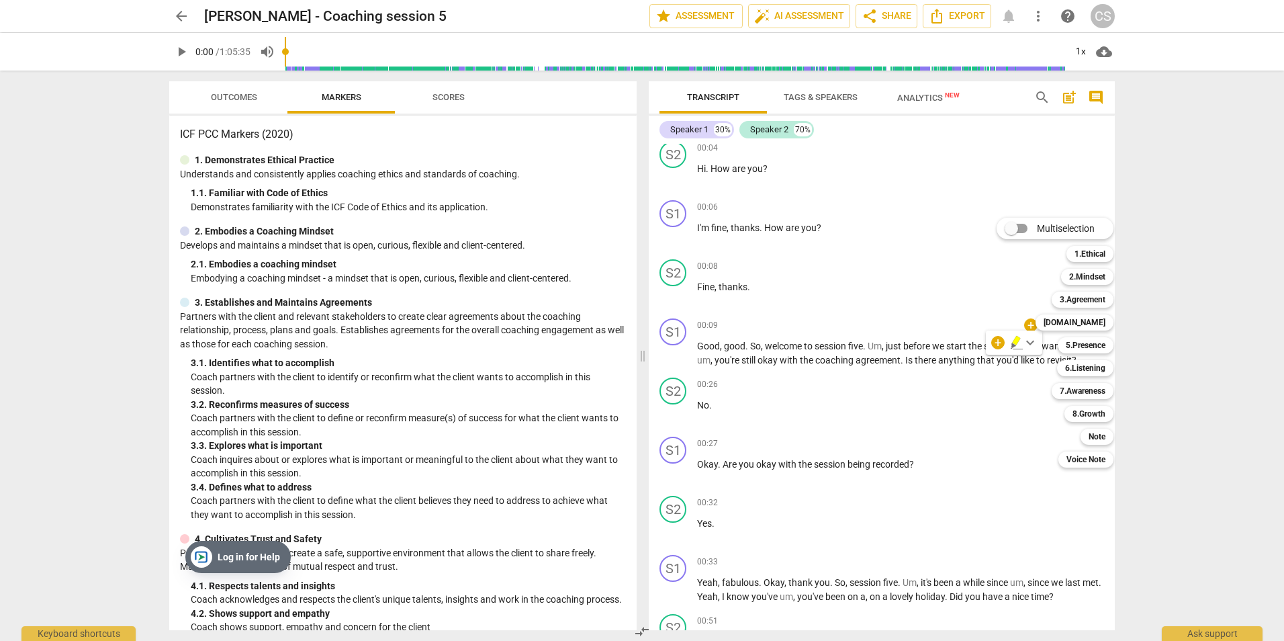
click at [973, 404] on div at bounding box center [642, 320] width 1284 height 641
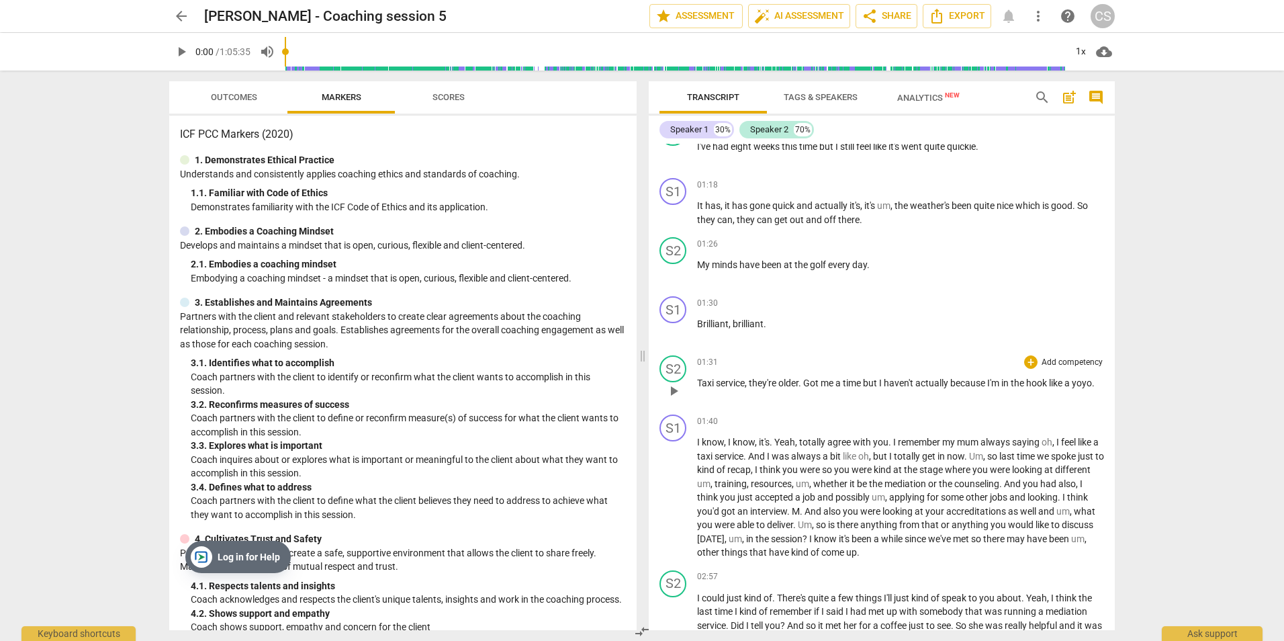
scroll to position [940, 0]
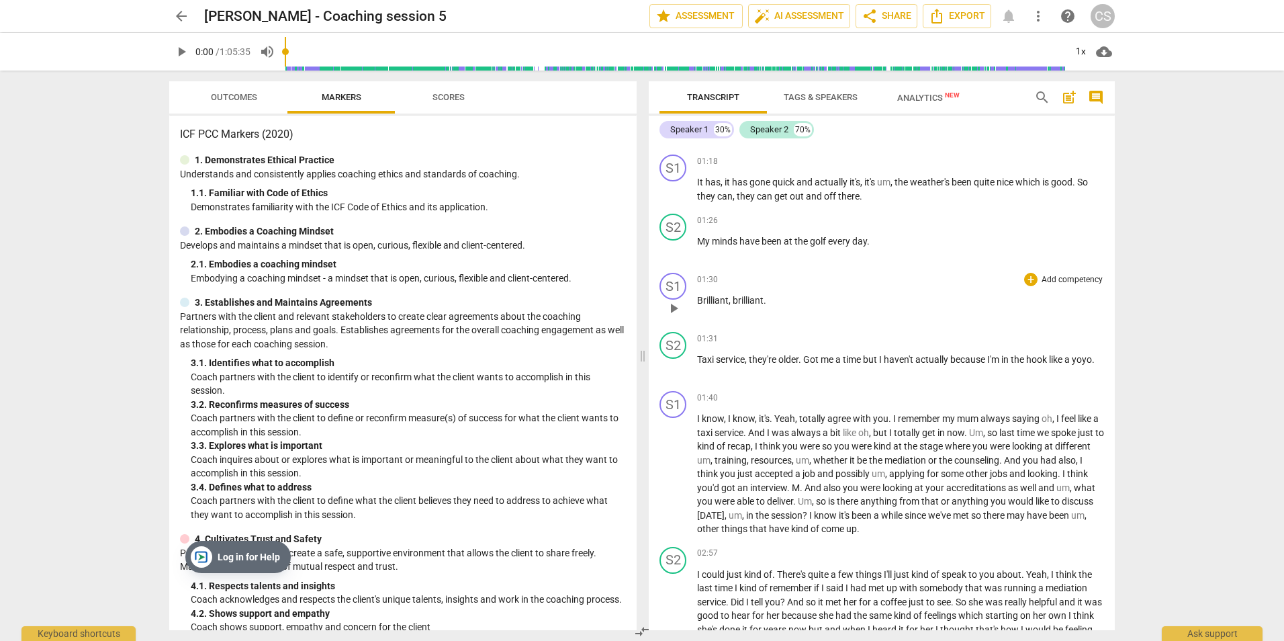
drag, startPoint x: 789, startPoint y: 424, endPoint x: 737, endPoint y: 309, distance: 125.9
click at [737, 309] on div "01:30 + Add competency keyboard_arrow_right Brilliant , brilliant ." at bounding box center [900, 297] width 407 height 48
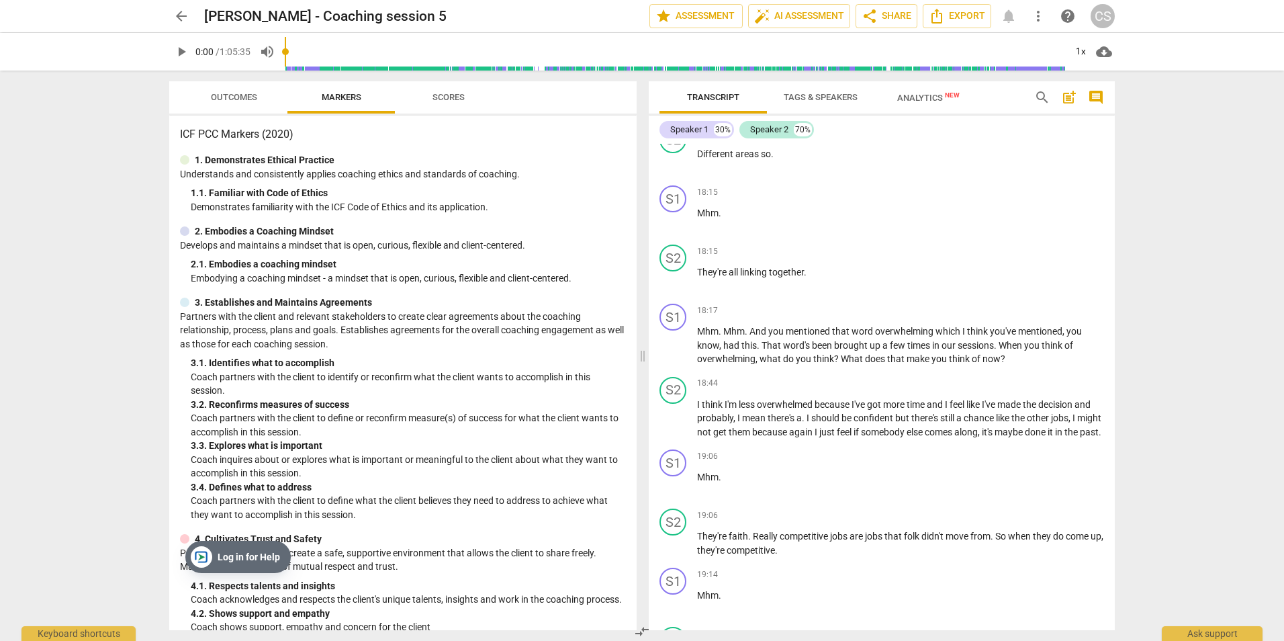
scroll to position [6043, 0]
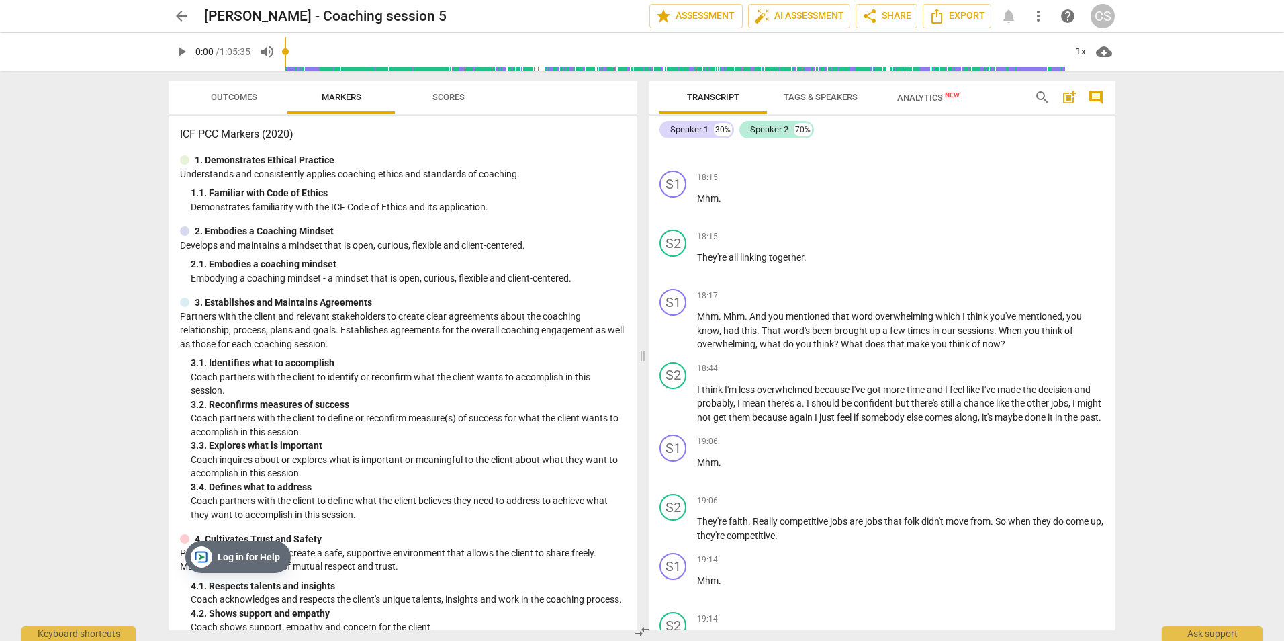
click at [434, 99] on span "Scores" at bounding box center [448, 97] width 32 height 10
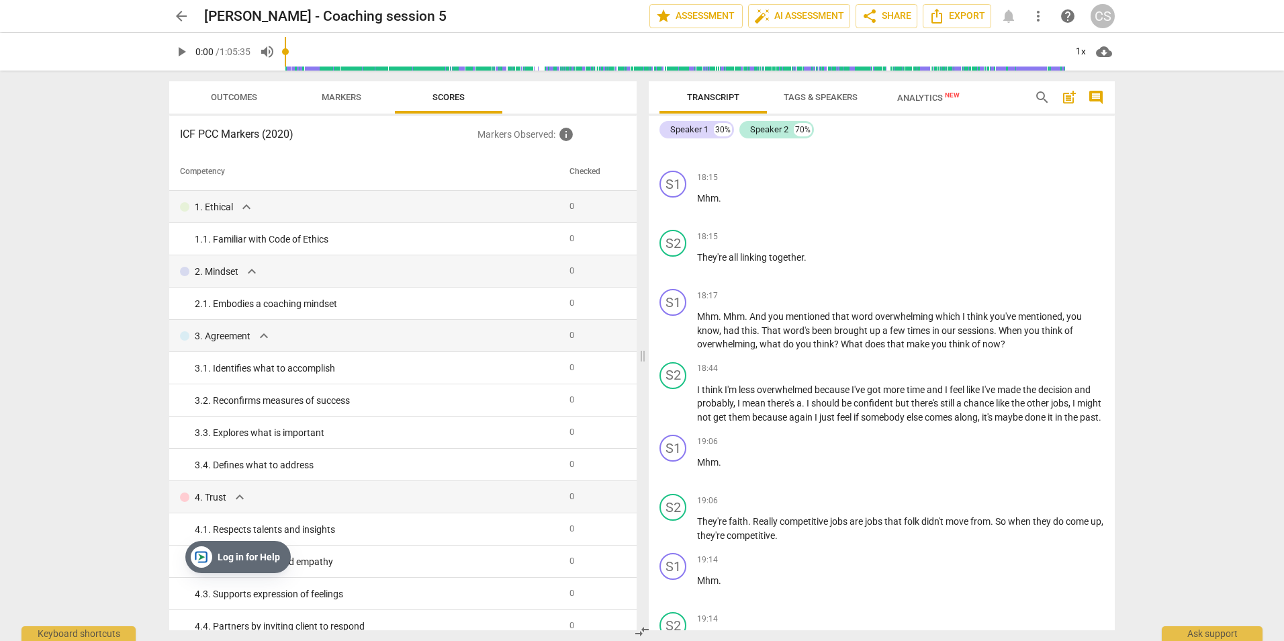
click at [283, 132] on h3 "ICF PCC Markers (2020)" at bounding box center [328, 134] width 297 height 16
click at [332, 95] on span "Markers" at bounding box center [342, 97] width 40 height 10
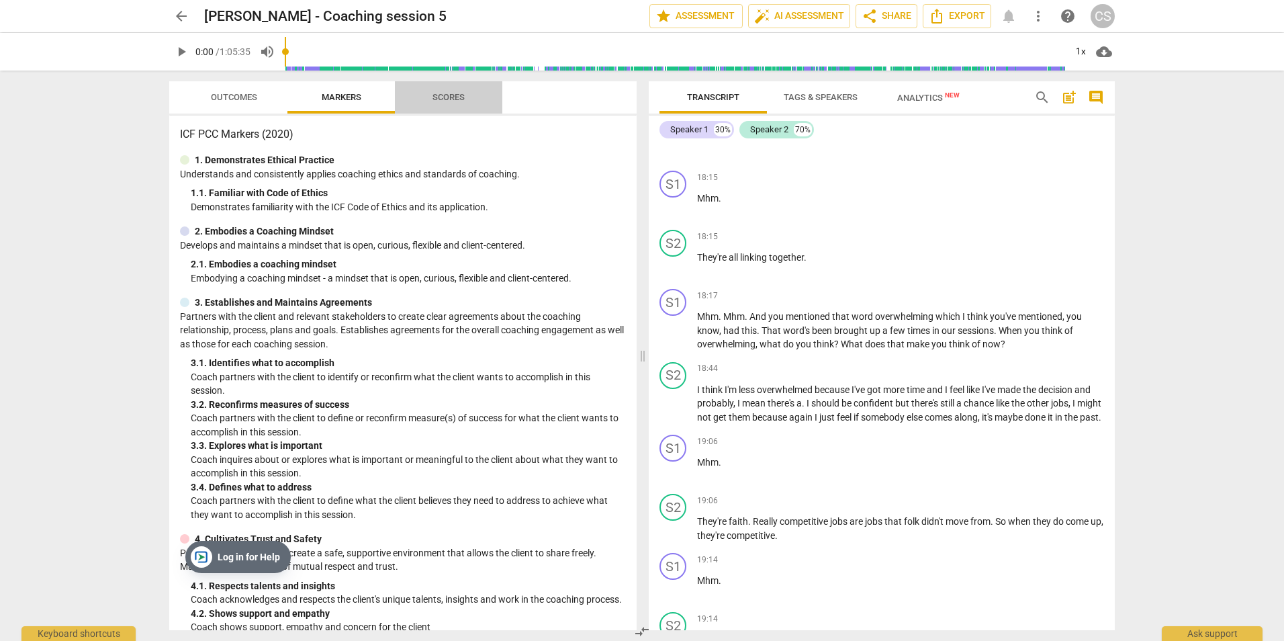
click at [447, 93] on span "Scores" at bounding box center [448, 97] width 32 height 10
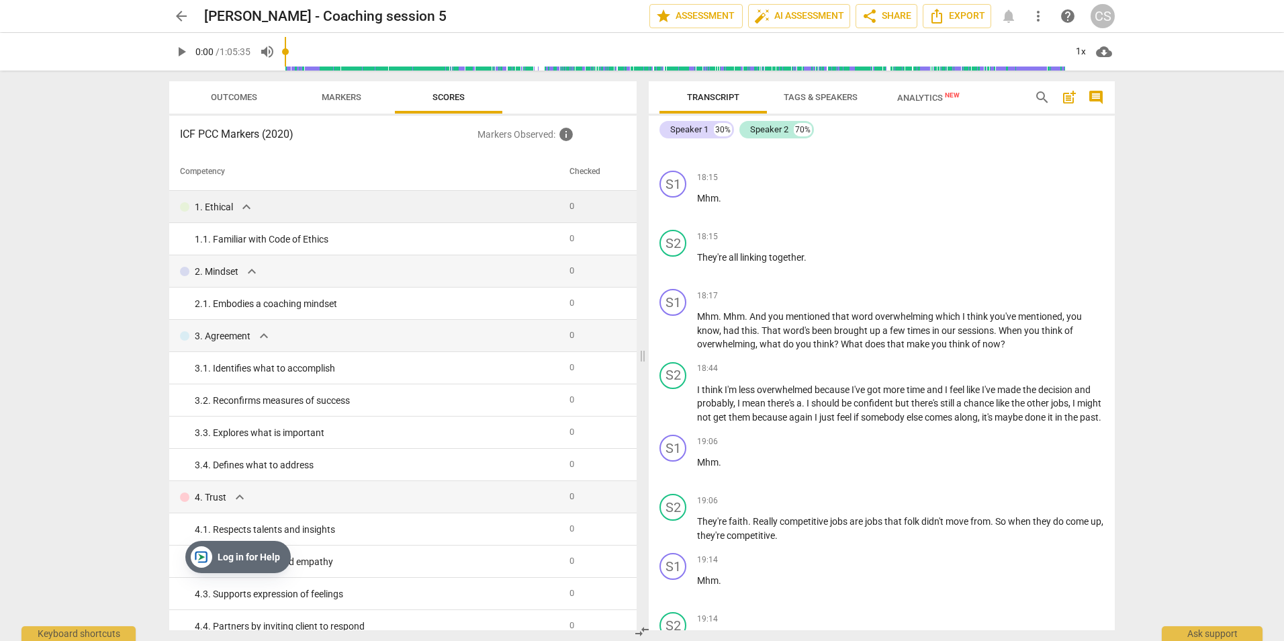
click at [246, 204] on span "expand_more" at bounding box center [246, 207] width 16 height 16
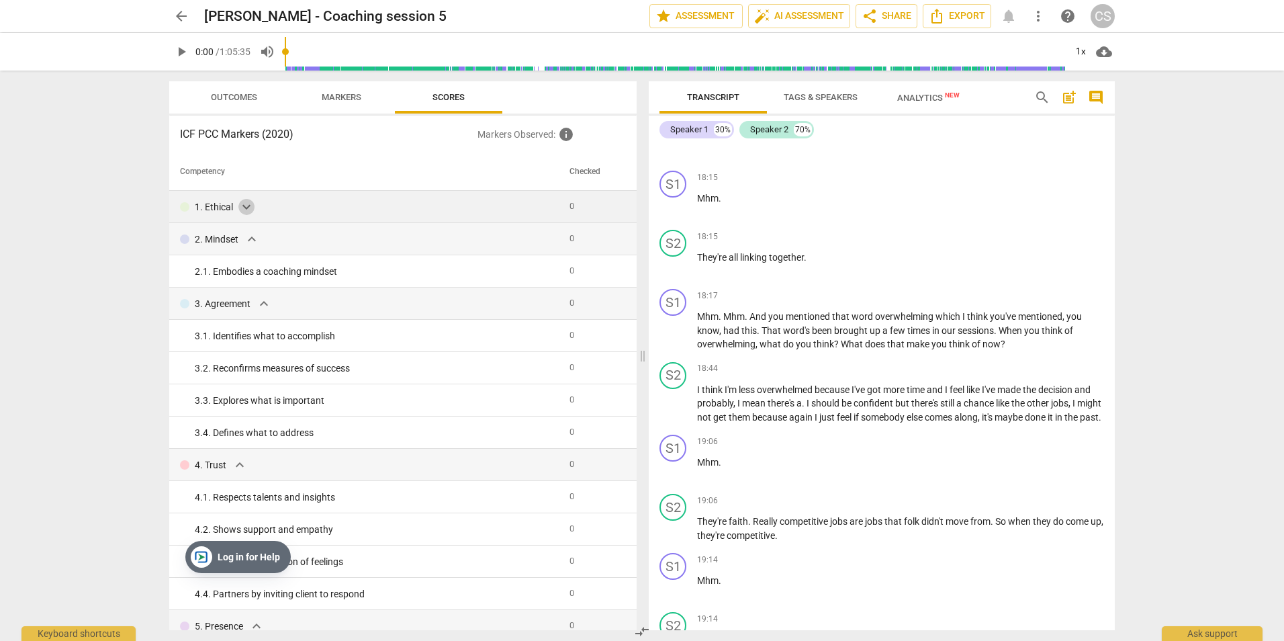
click at [246, 204] on span "expand_more" at bounding box center [246, 207] width 16 height 16
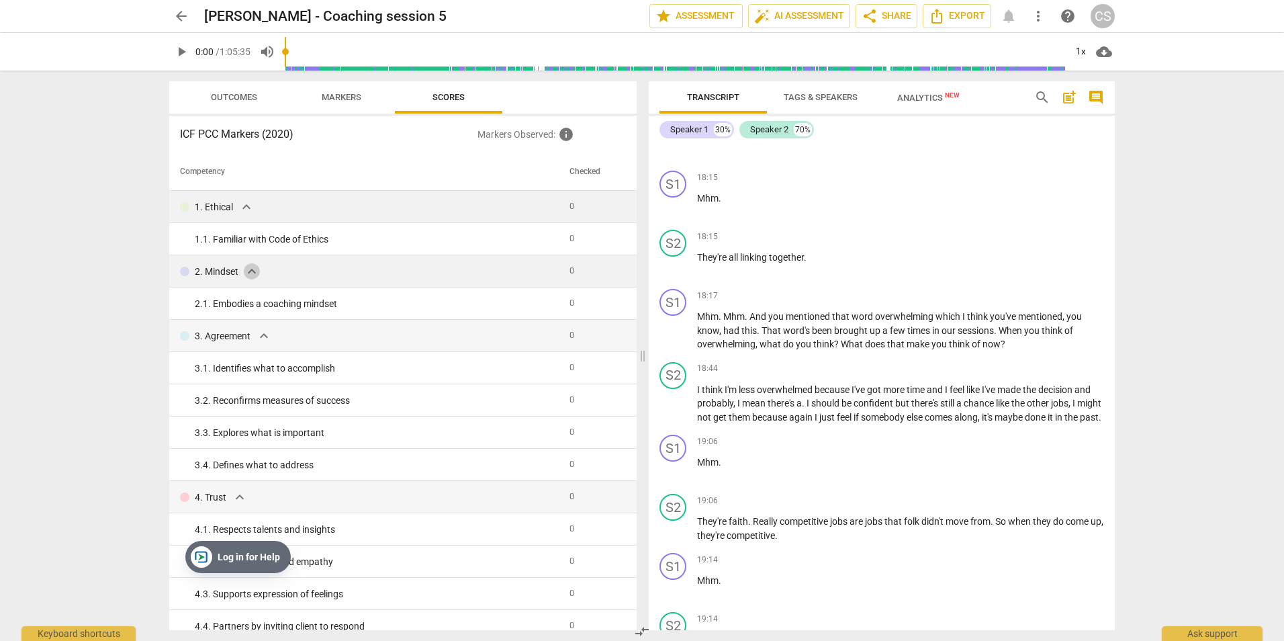
click at [252, 270] on span "expand_more" at bounding box center [252, 271] width 16 height 16
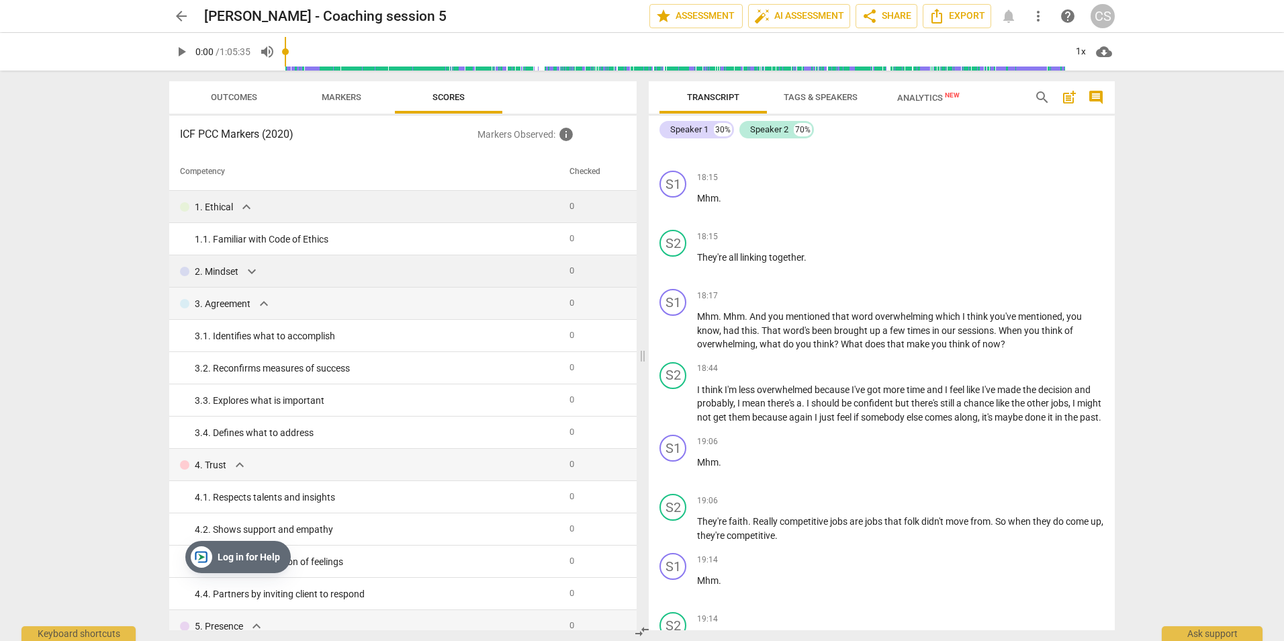
click at [251, 271] on span "expand_more" at bounding box center [252, 271] width 16 height 16
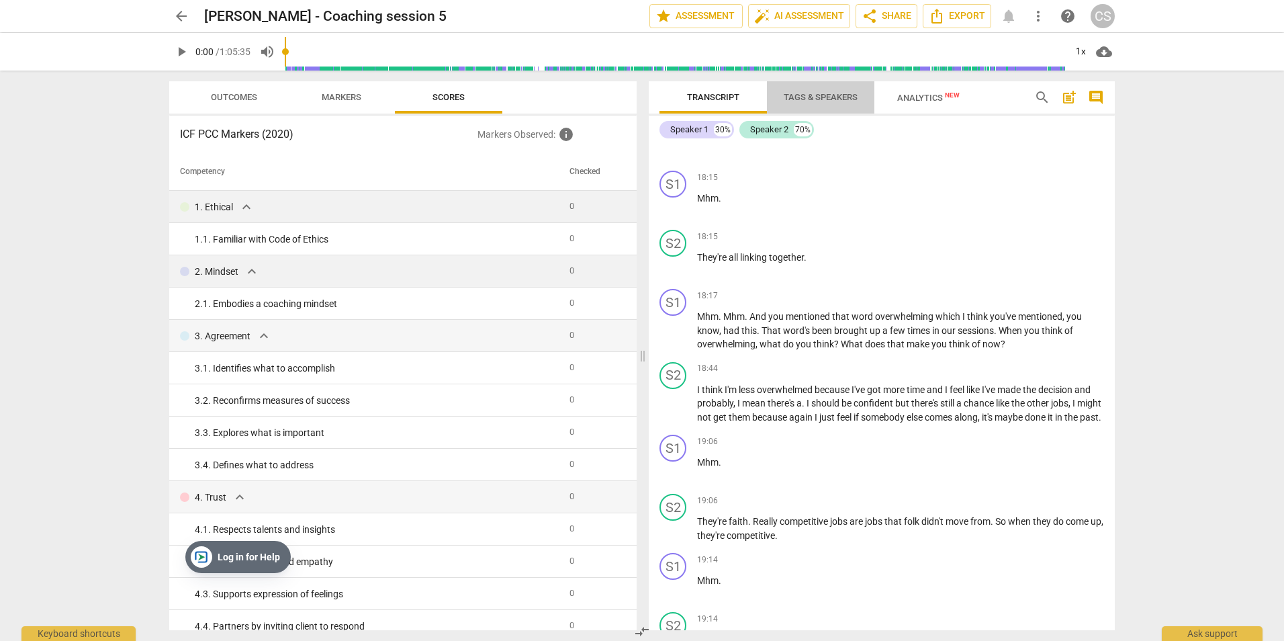
click at [825, 87] on button "Tags & Speakers" at bounding box center [820, 97] width 107 height 32
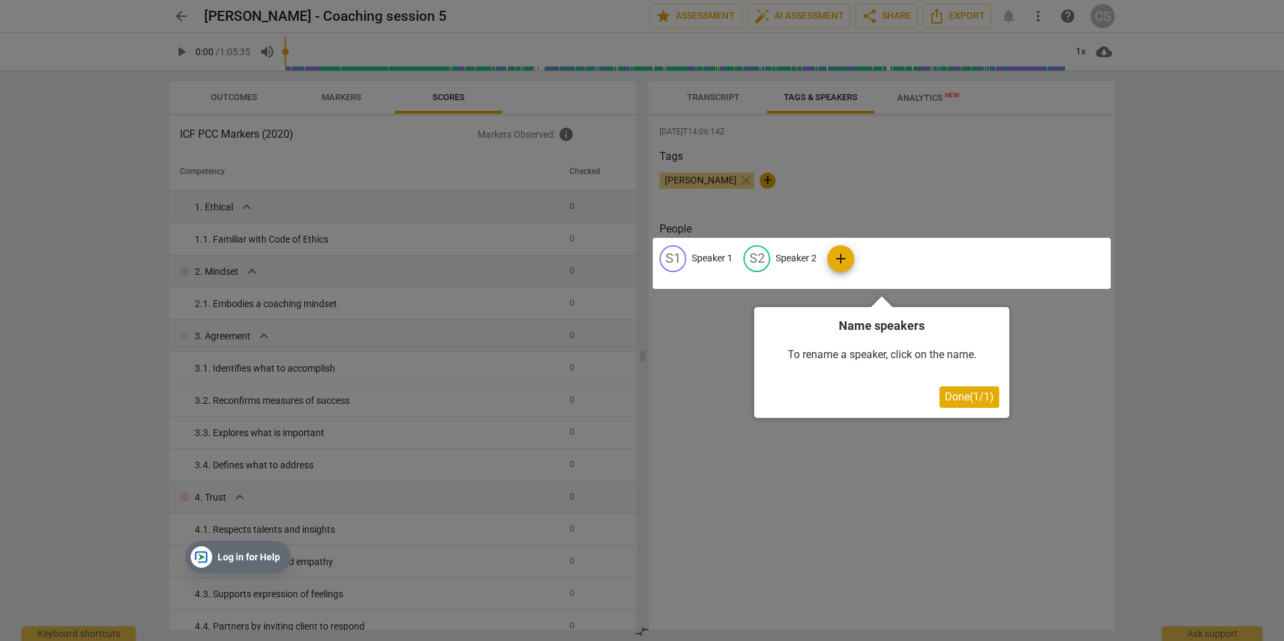
click at [976, 399] on span "Done ( 1 / 1 )" at bounding box center [969, 396] width 49 height 13
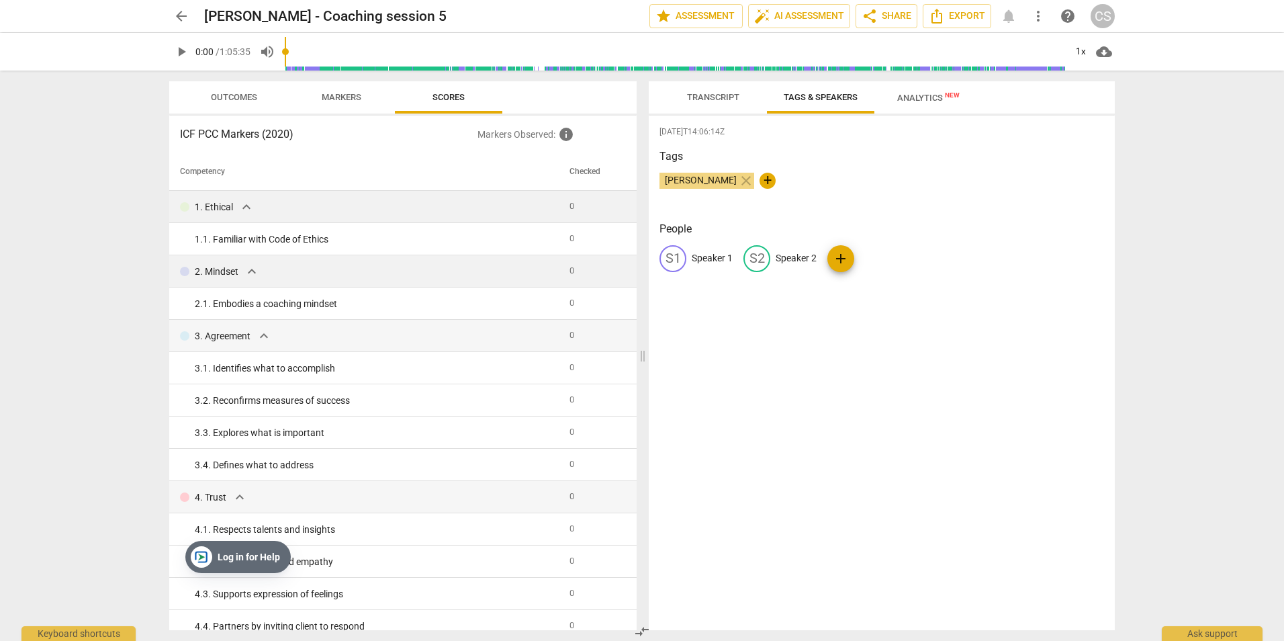
click at [725, 97] on span "Transcript" at bounding box center [713, 97] width 52 height 10
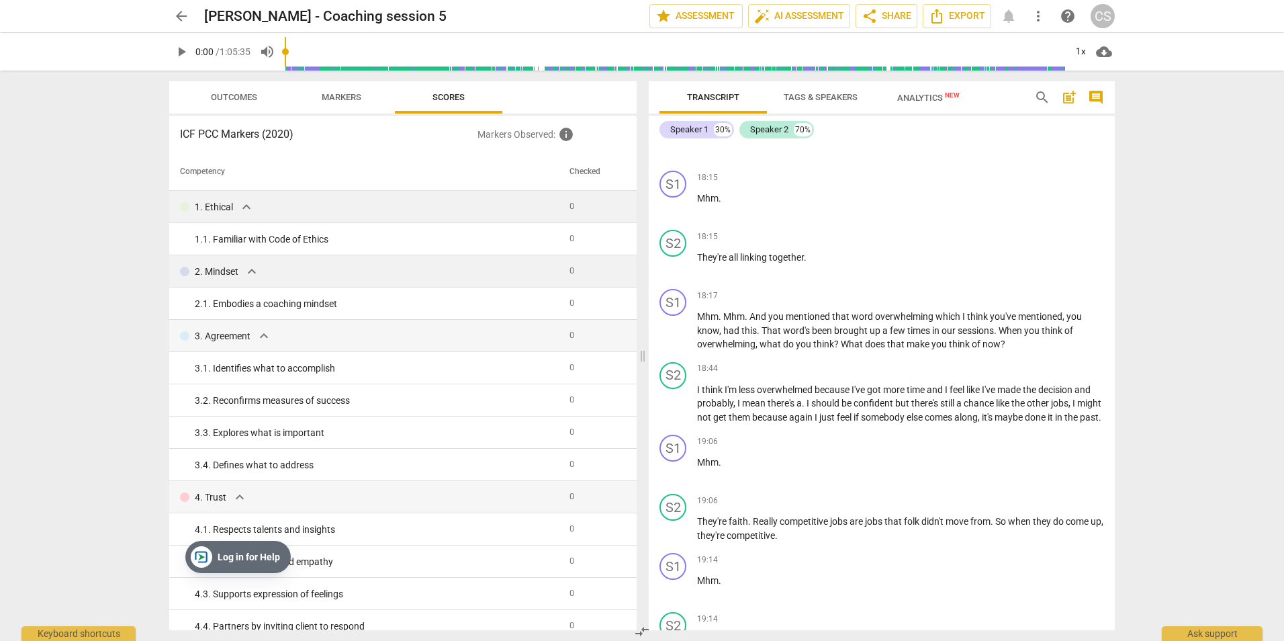
click at [812, 96] on span "Tags & Speakers" at bounding box center [821, 97] width 74 height 10
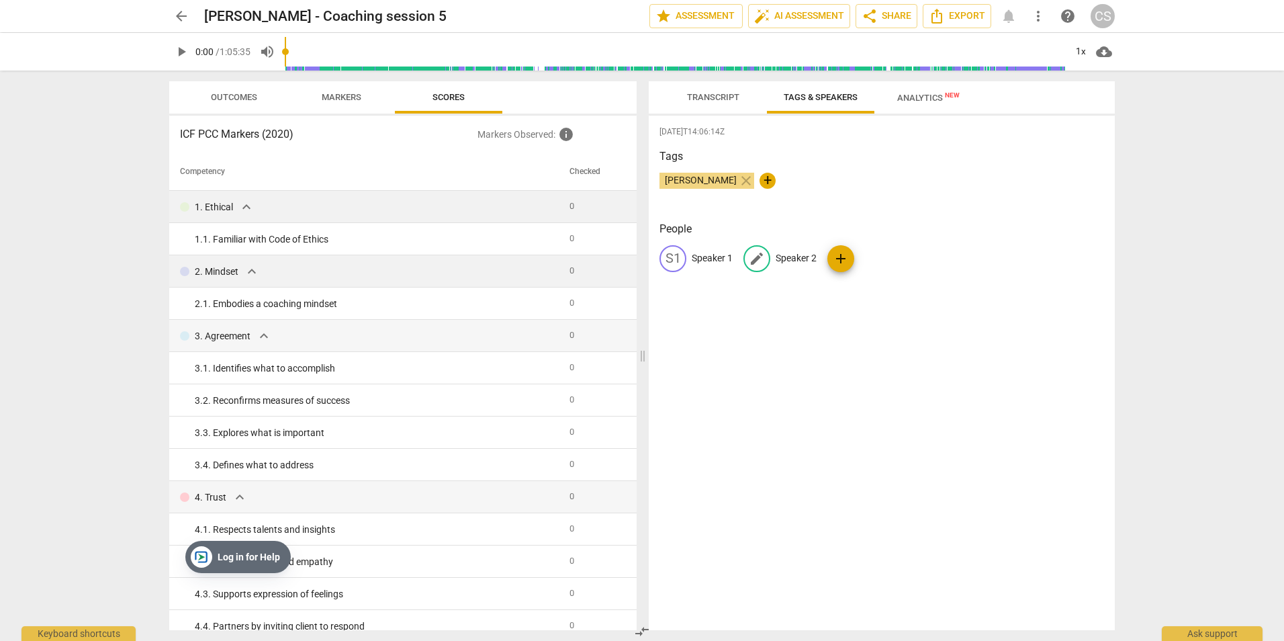
click at [761, 254] on span "edit" at bounding box center [757, 258] width 16 height 16
type input "Pam"
click at [699, 256] on p "Speaker 1" at bounding box center [712, 258] width 41 height 14
type input "Caja"
click at [825, 326] on div "2025-08-20T14:06:14Z Tags Caja Sharkey close + People edit Caja delete PA Pam a…" at bounding box center [882, 372] width 466 height 514
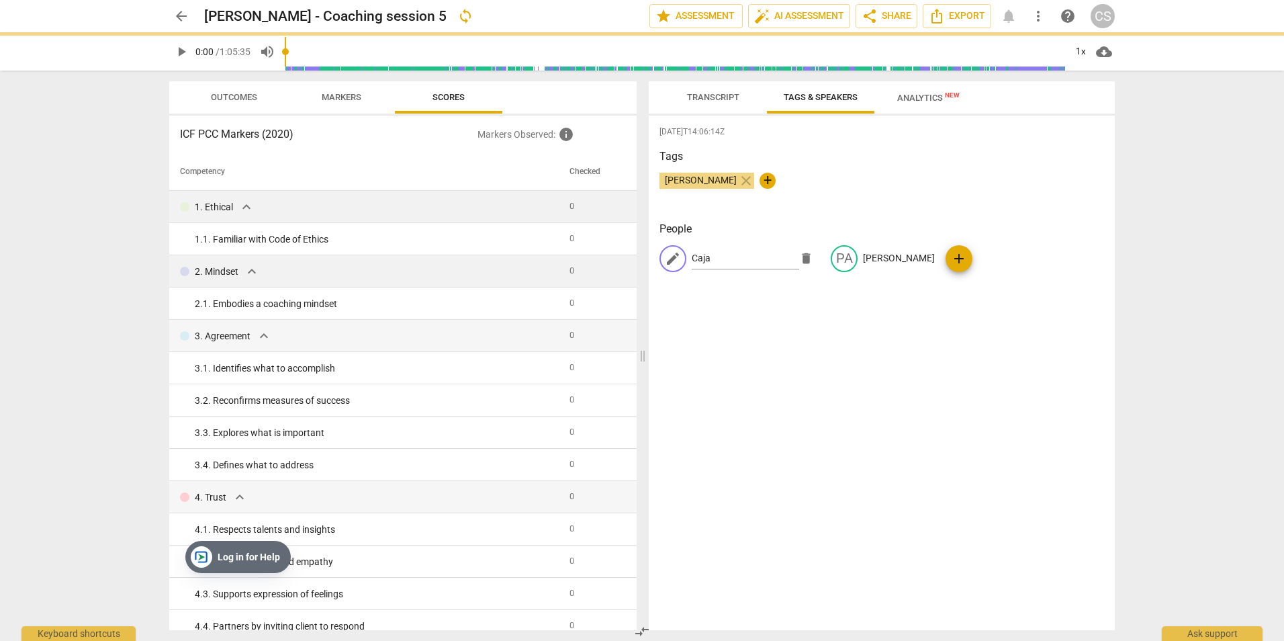
click at [717, 98] on span "Transcript" at bounding box center [713, 97] width 52 height 10
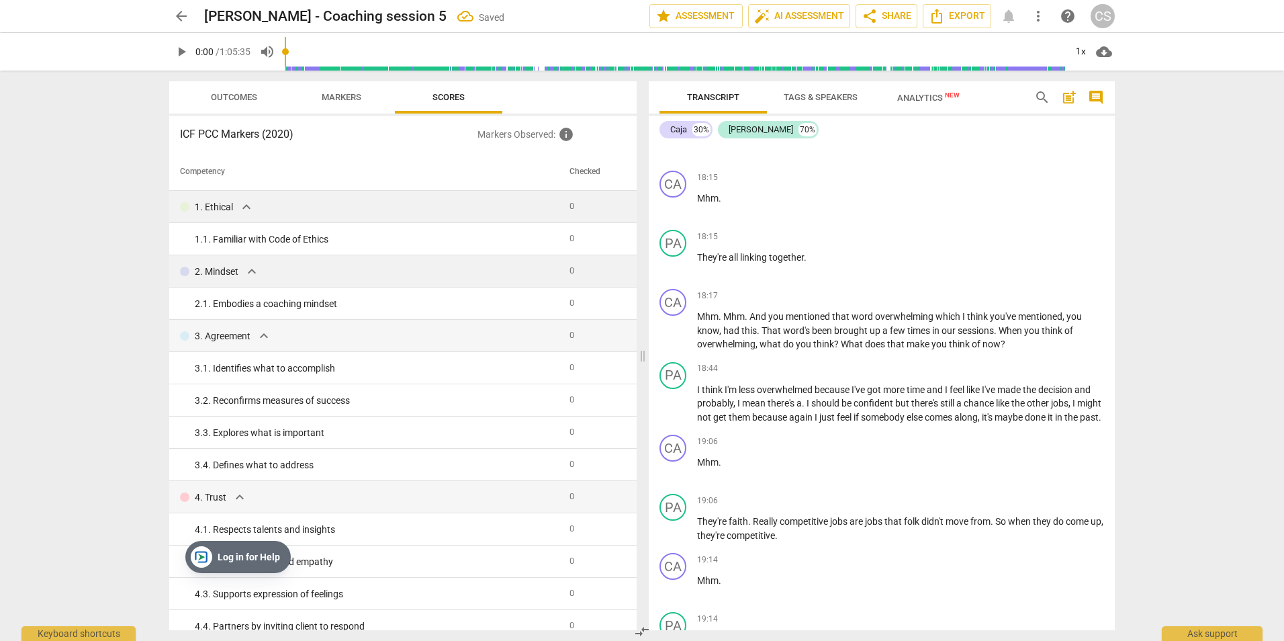
click at [712, 91] on span "Transcript" at bounding box center [713, 98] width 85 height 18
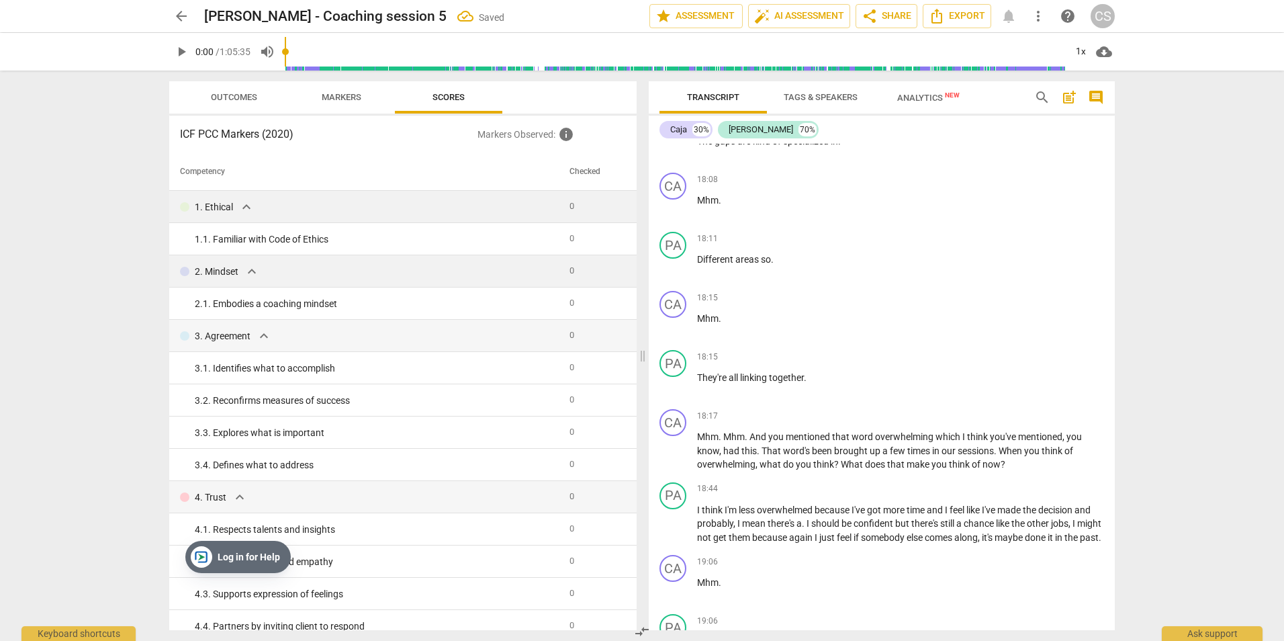
scroll to position [5909, 0]
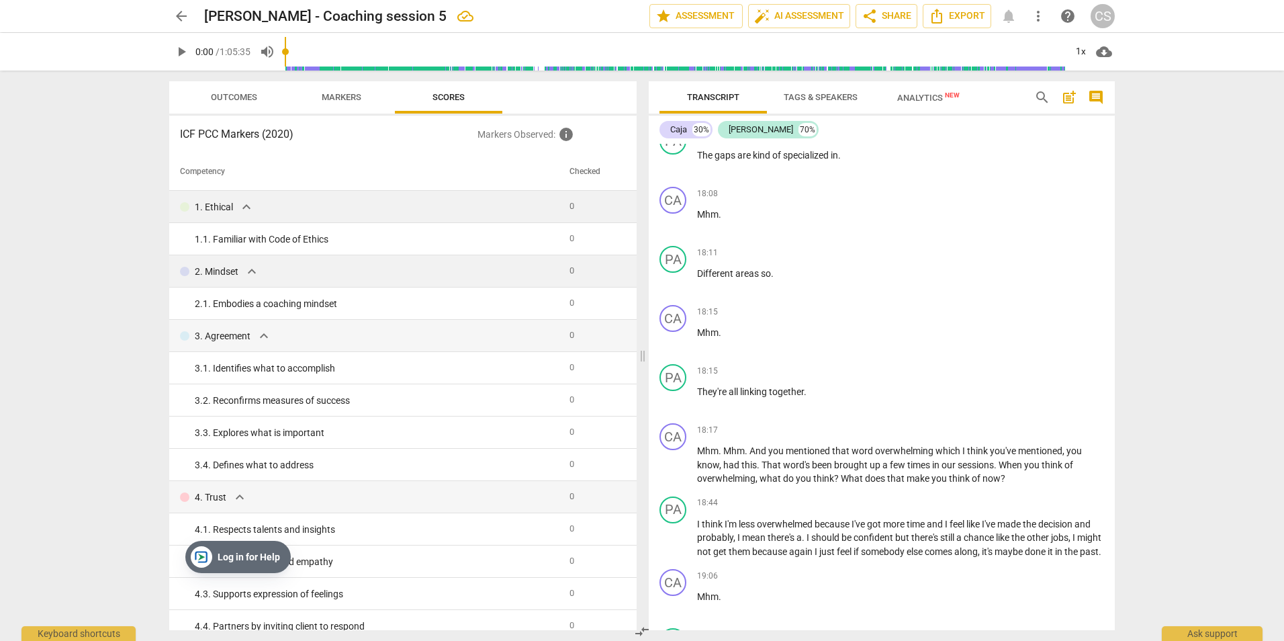
click at [913, 95] on span "Analytics New" at bounding box center [928, 98] width 62 height 10
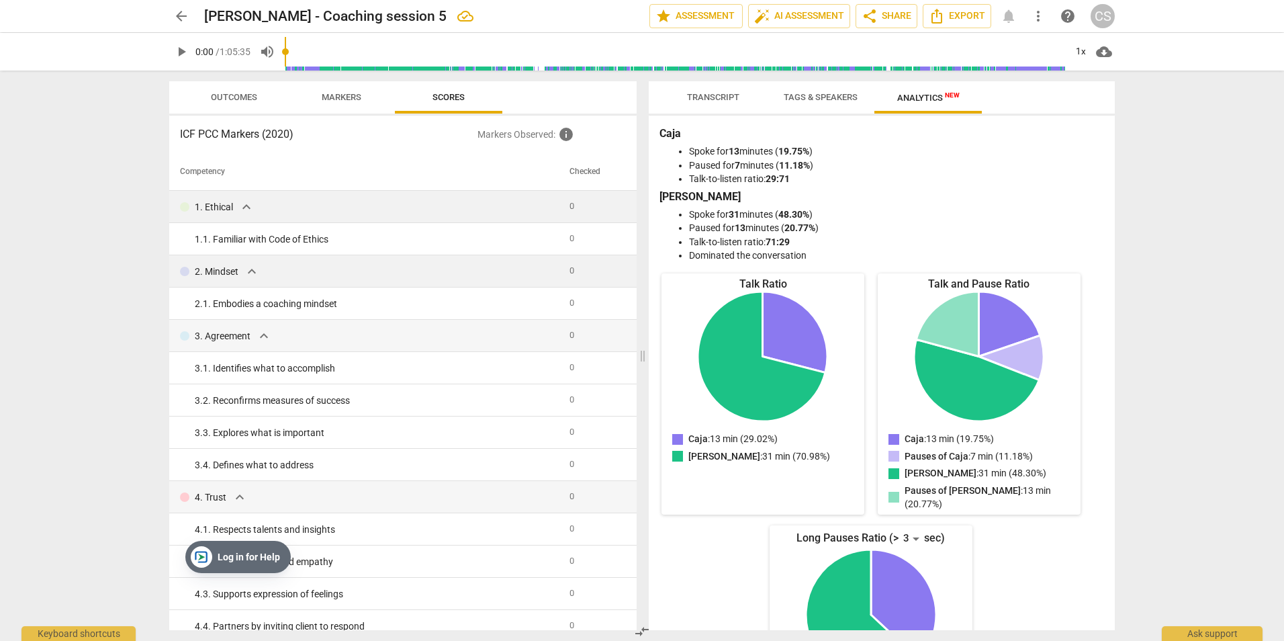
scroll to position [0, 0]
drag, startPoint x: 813, startPoint y: 97, endPoint x: 780, endPoint y: 97, distance: 33.6
click at [814, 97] on span "Tags & Speakers" at bounding box center [821, 97] width 74 height 10
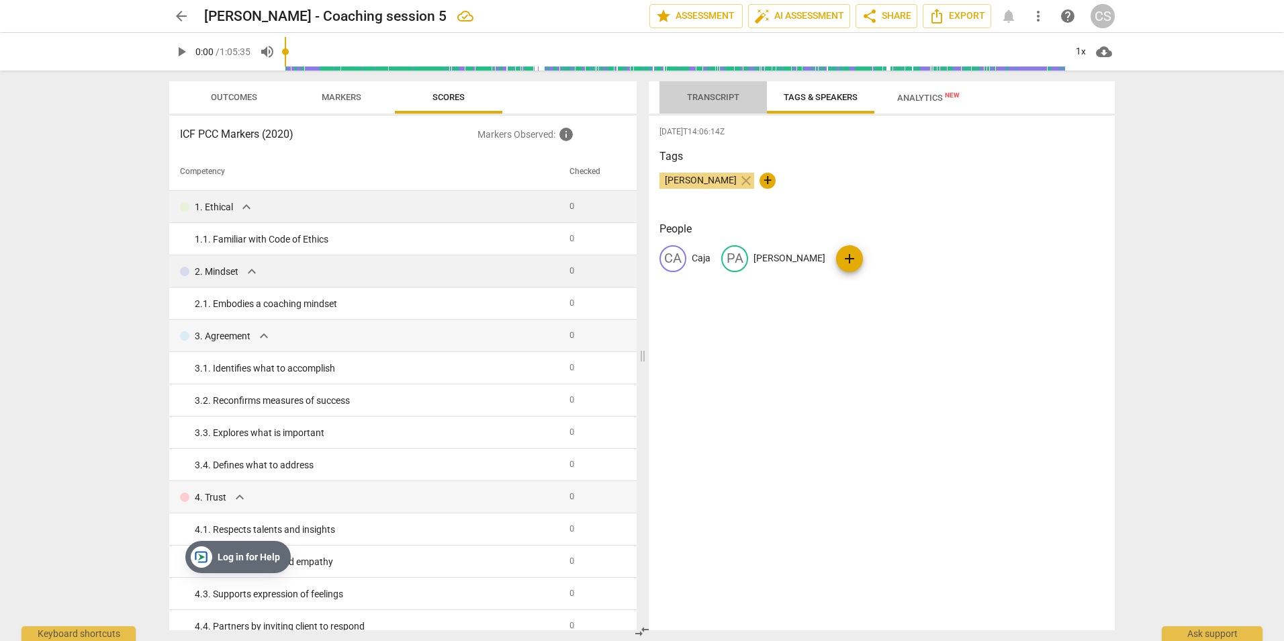
click at [714, 93] on span "Transcript" at bounding box center [713, 97] width 52 height 10
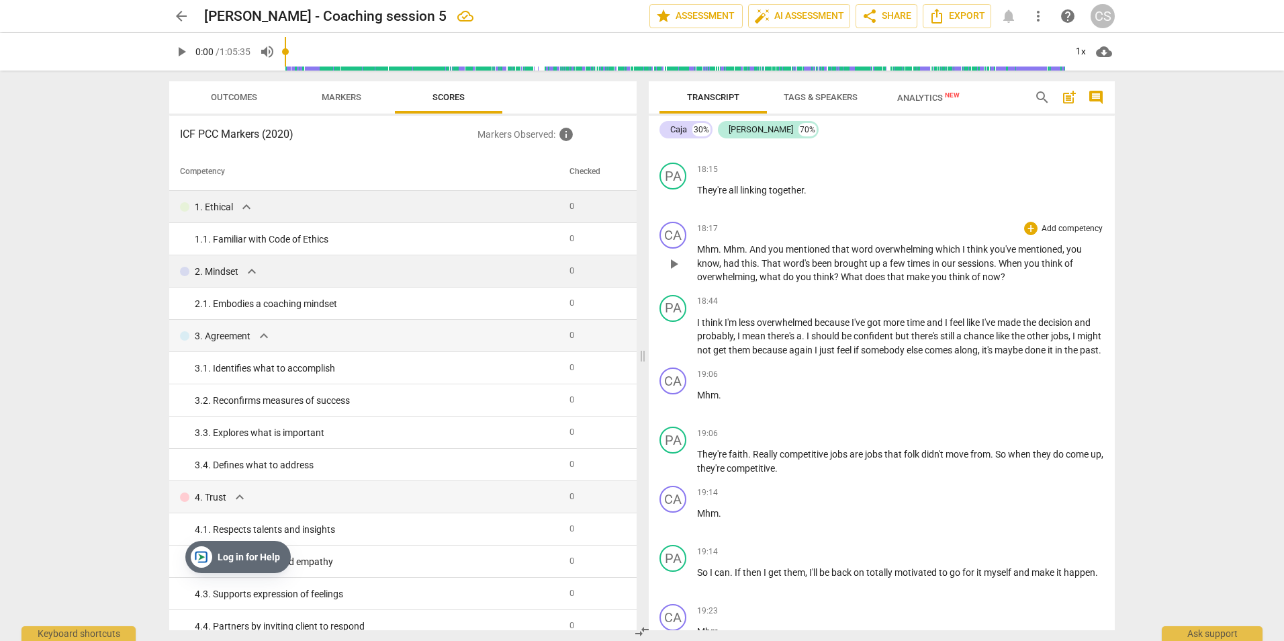
scroll to position [6177, 0]
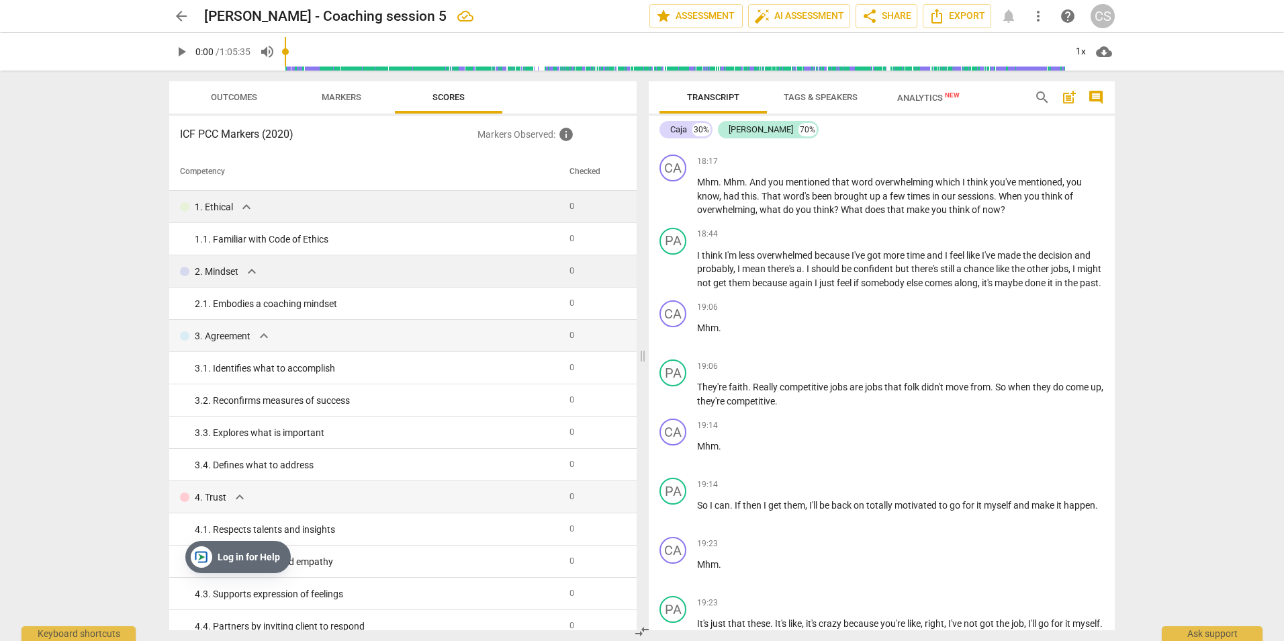
click at [248, 204] on span "expand_more" at bounding box center [246, 207] width 16 height 16
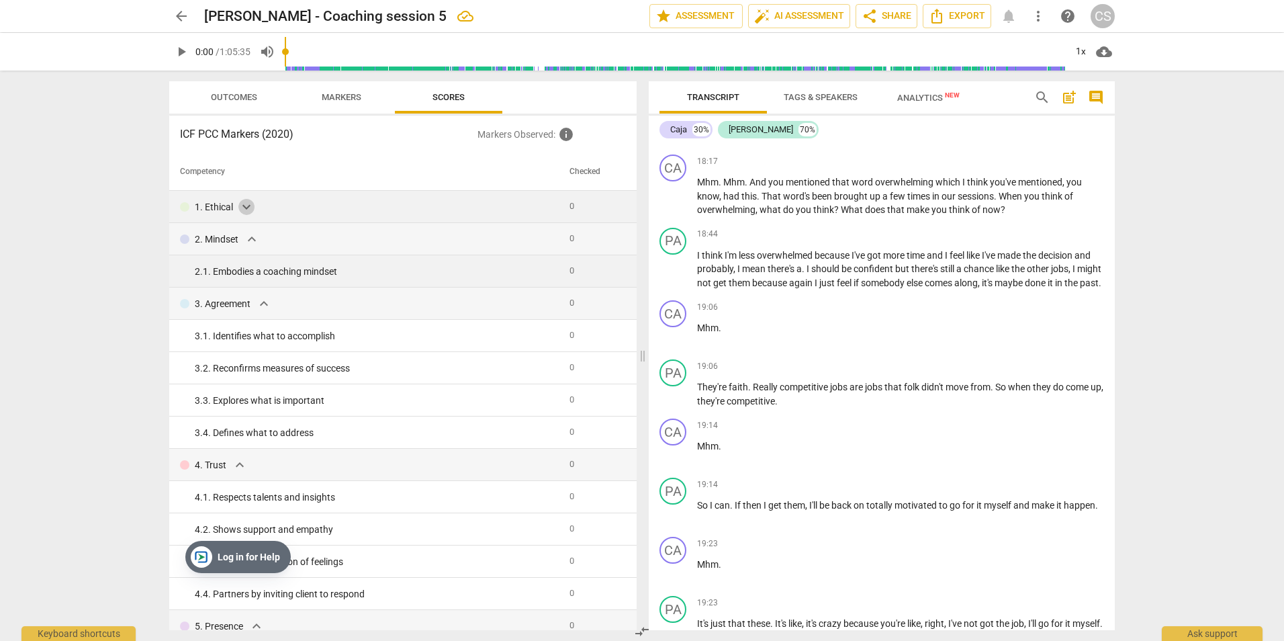
click at [248, 204] on span "expand_more" at bounding box center [246, 207] width 16 height 16
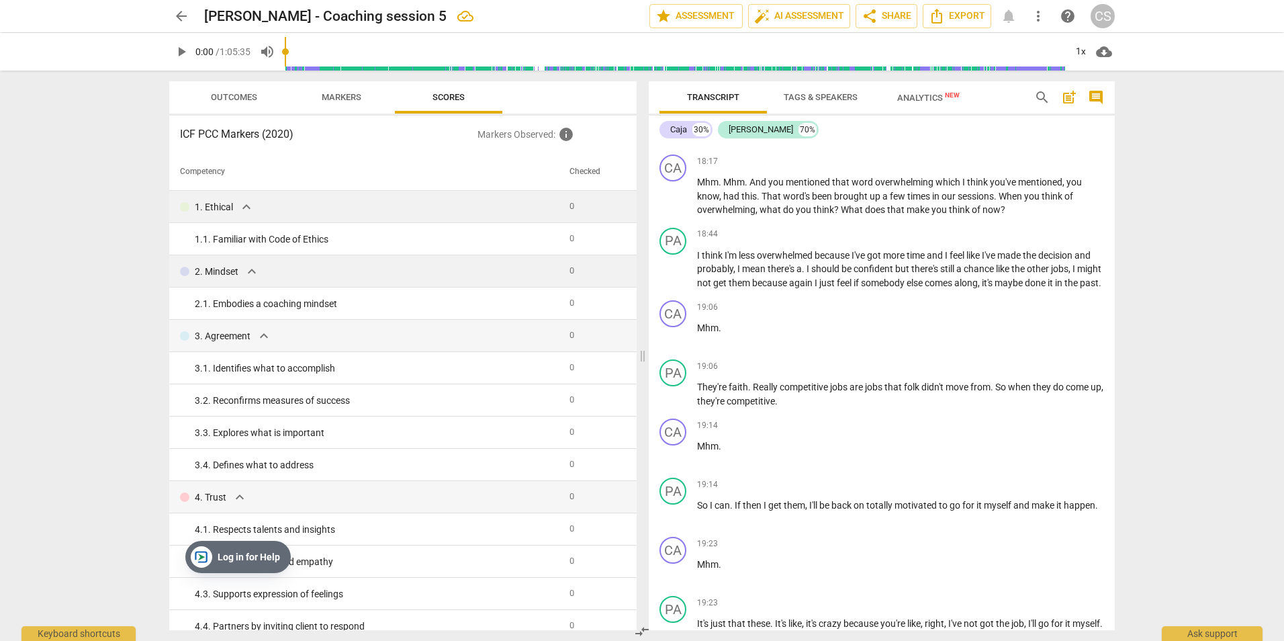
click at [183, 19] on span "arrow_back" at bounding box center [181, 16] width 16 height 16
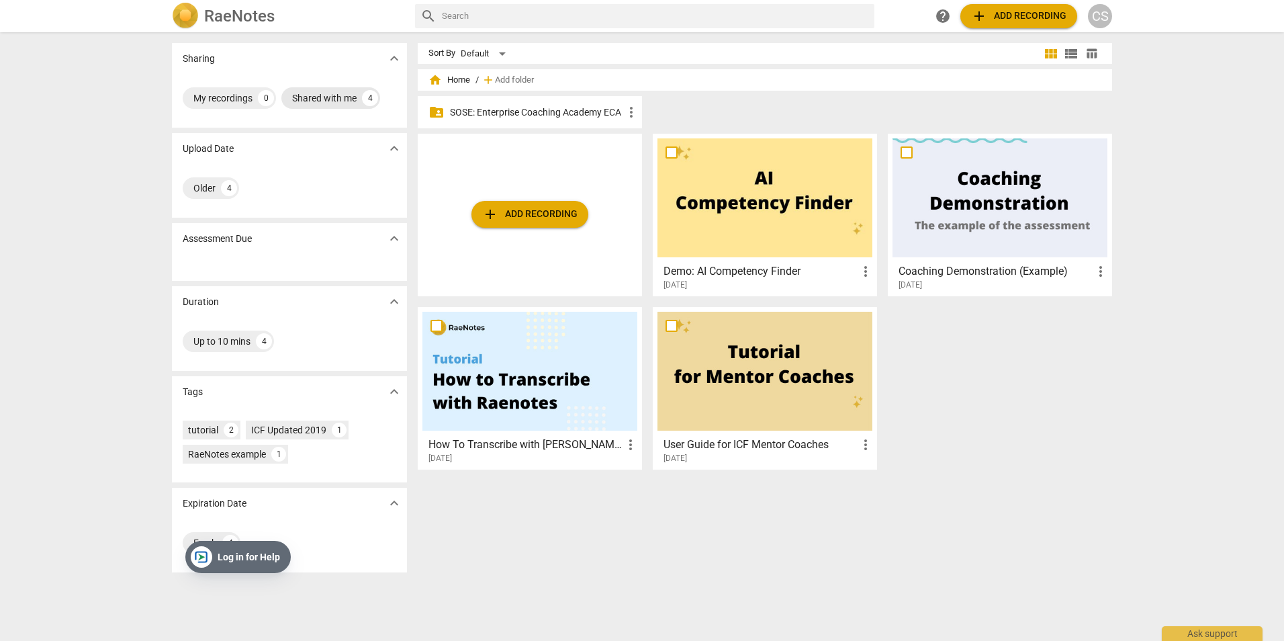
click at [336, 94] on div "Shared with me" at bounding box center [324, 97] width 64 height 13
click at [266, 95] on div "4" at bounding box center [271, 98] width 16 height 16
click at [506, 112] on p "SOSE: Enterprise Coaching Academy ECA" at bounding box center [536, 112] width 173 height 14
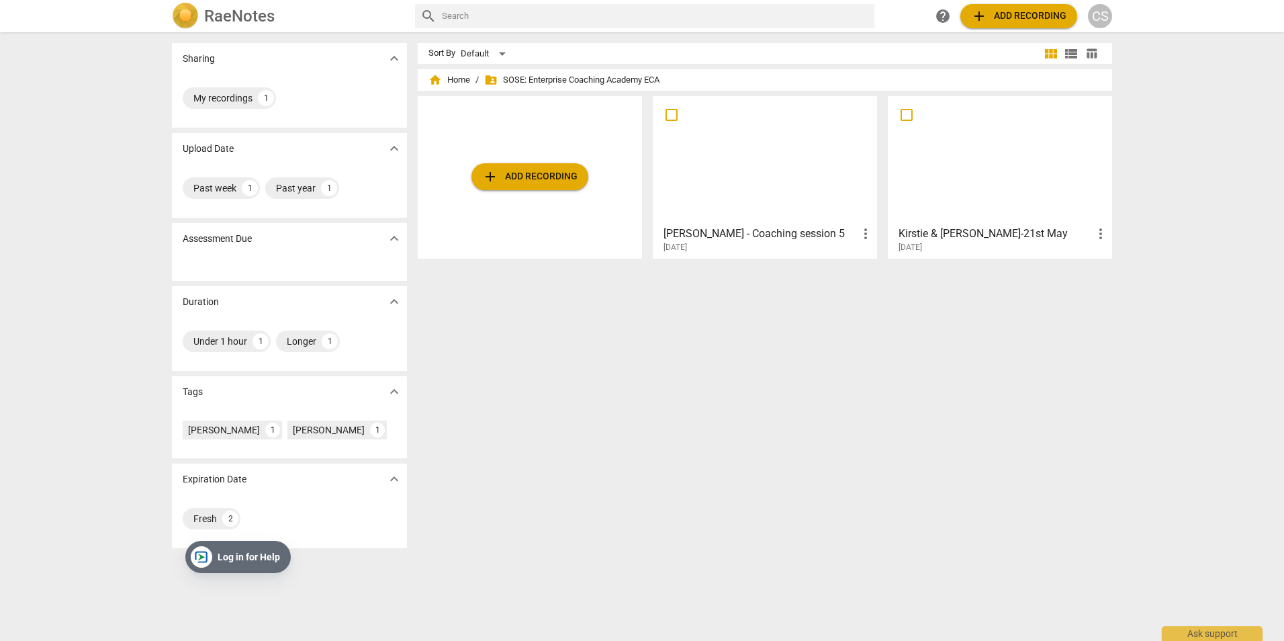
click at [1094, 234] on span "more_vert" at bounding box center [1100, 234] width 16 height 16
click at [902, 417] on div at bounding box center [642, 320] width 1284 height 641
click at [864, 237] on span "more_vert" at bounding box center [865, 234] width 16 height 16
click at [874, 230] on li "Move" at bounding box center [880, 234] width 51 height 32
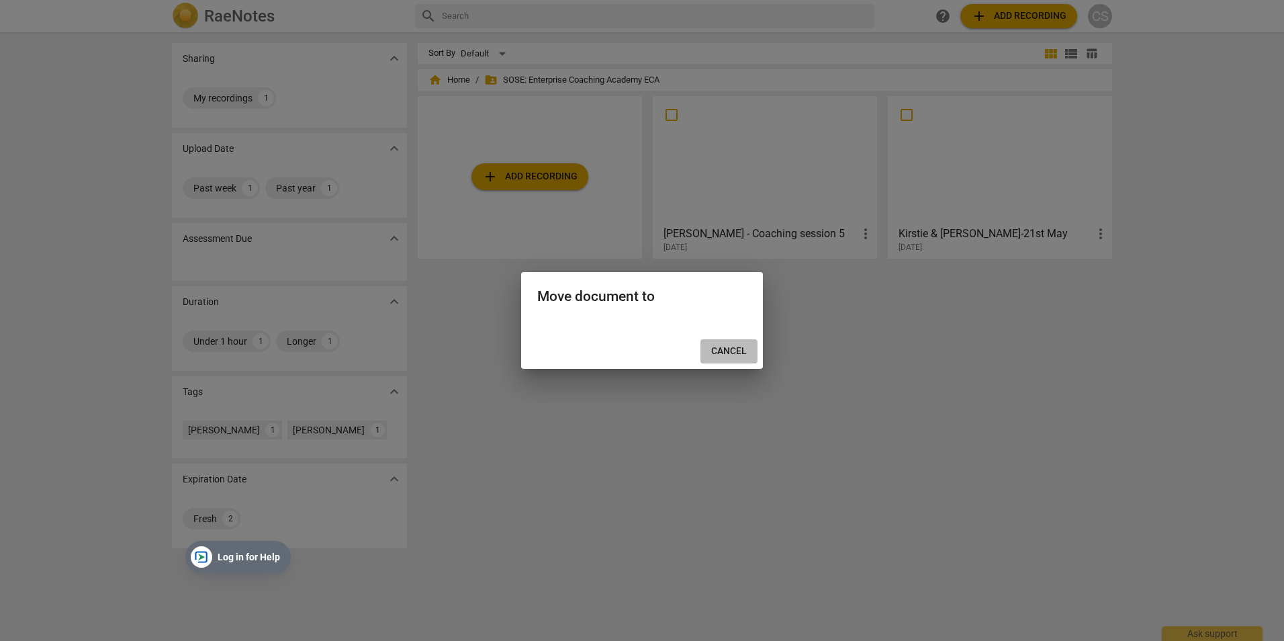
click at [737, 346] on span "Cancel" at bounding box center [729, 350] width 36 height 13
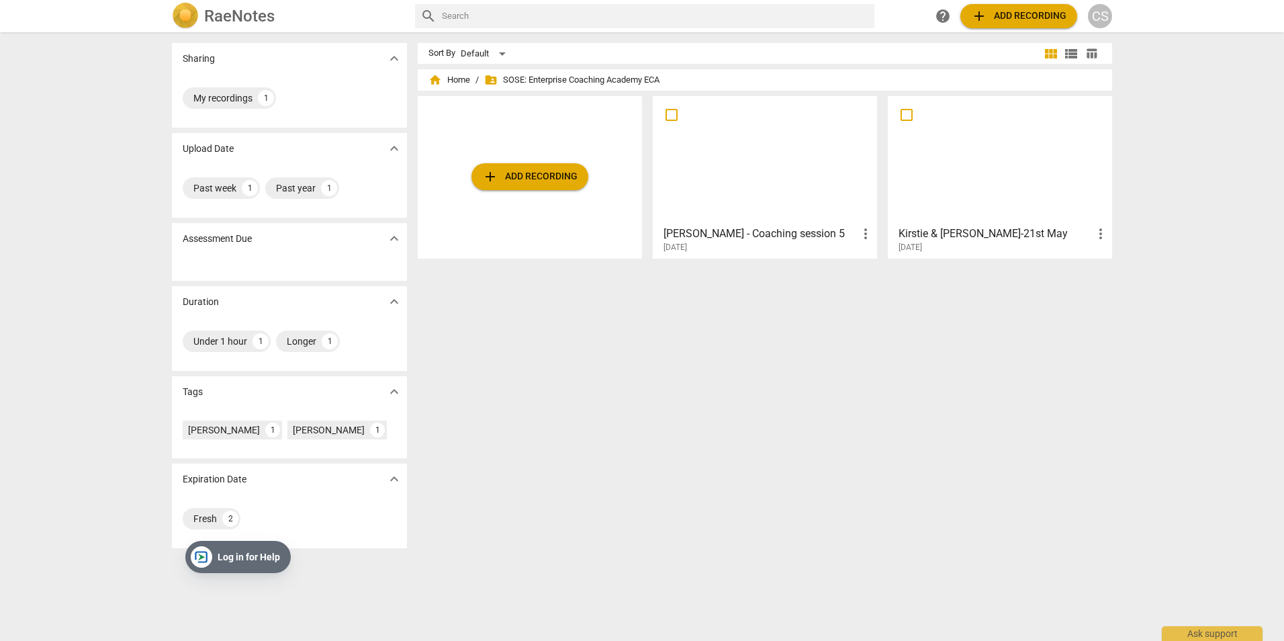
click at [1070, 371] on div "Sort By Default view_module view_list table_chart home Home / folder_shared SOS…" at bounding box center [770, 336] width 705 height 587
click at [960, 230] on h3 "Kirstie & [PERSON_NAME]-21st May" at bounding box center [995, 234] width 194 height 16
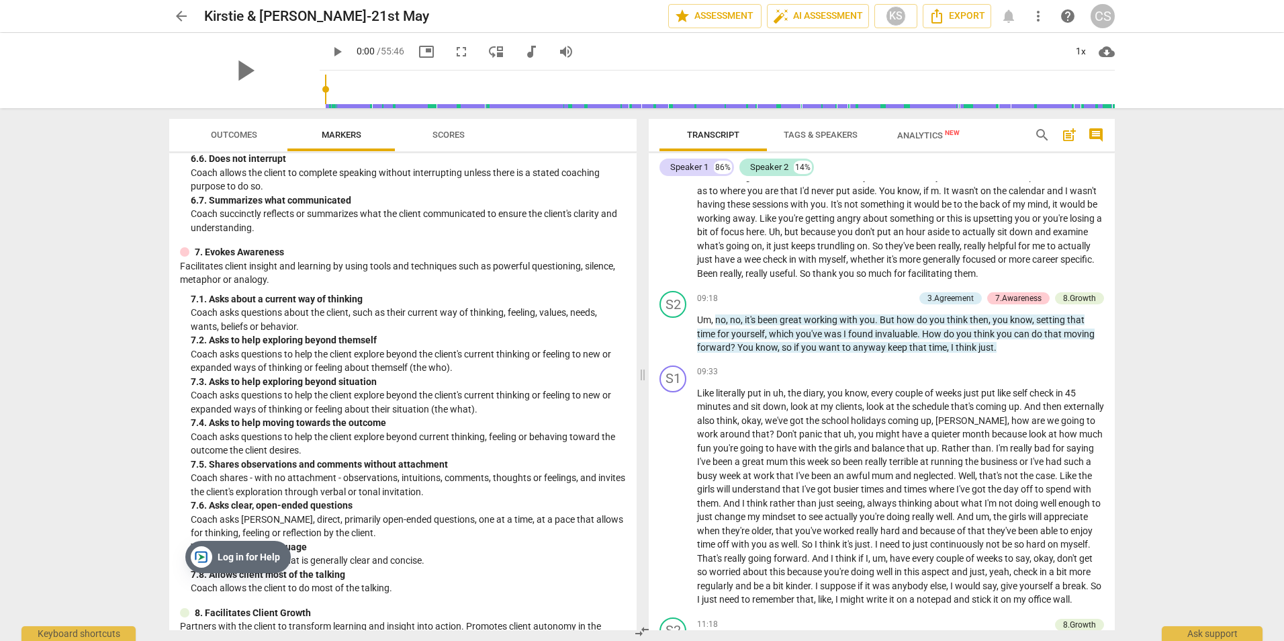
scroll to position [1342, 0]
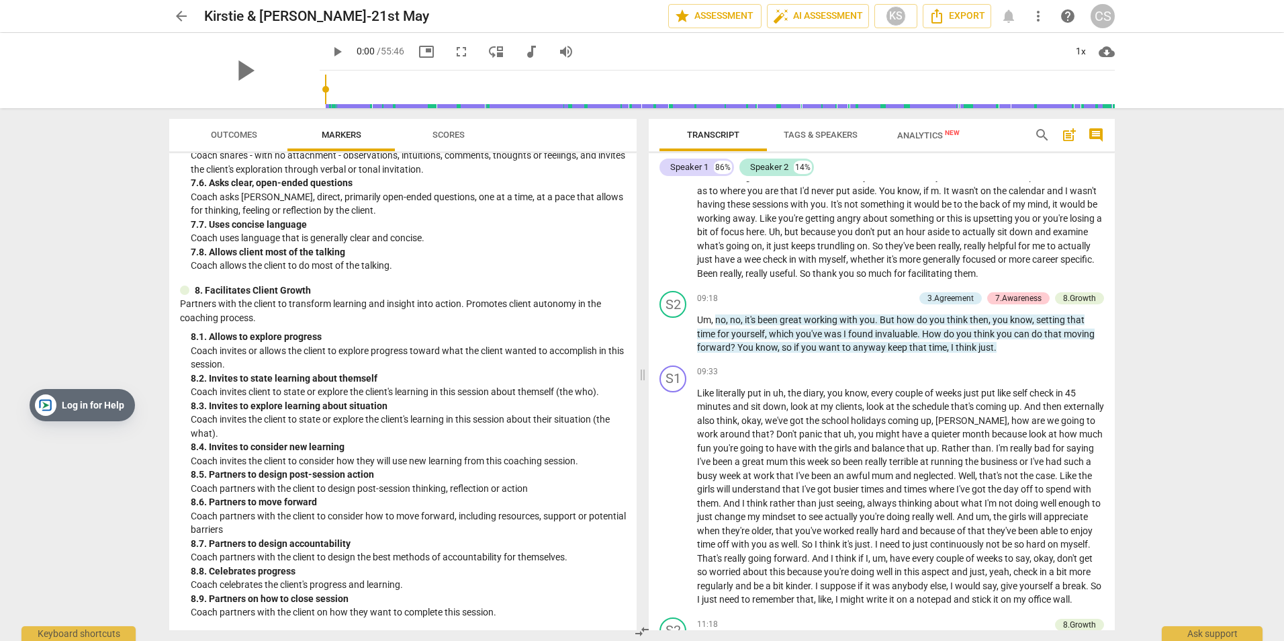
drag, startPoint x: 256, startPoint y: 543, endPoint x: 58, endPoint y: 391, distance: 250.1
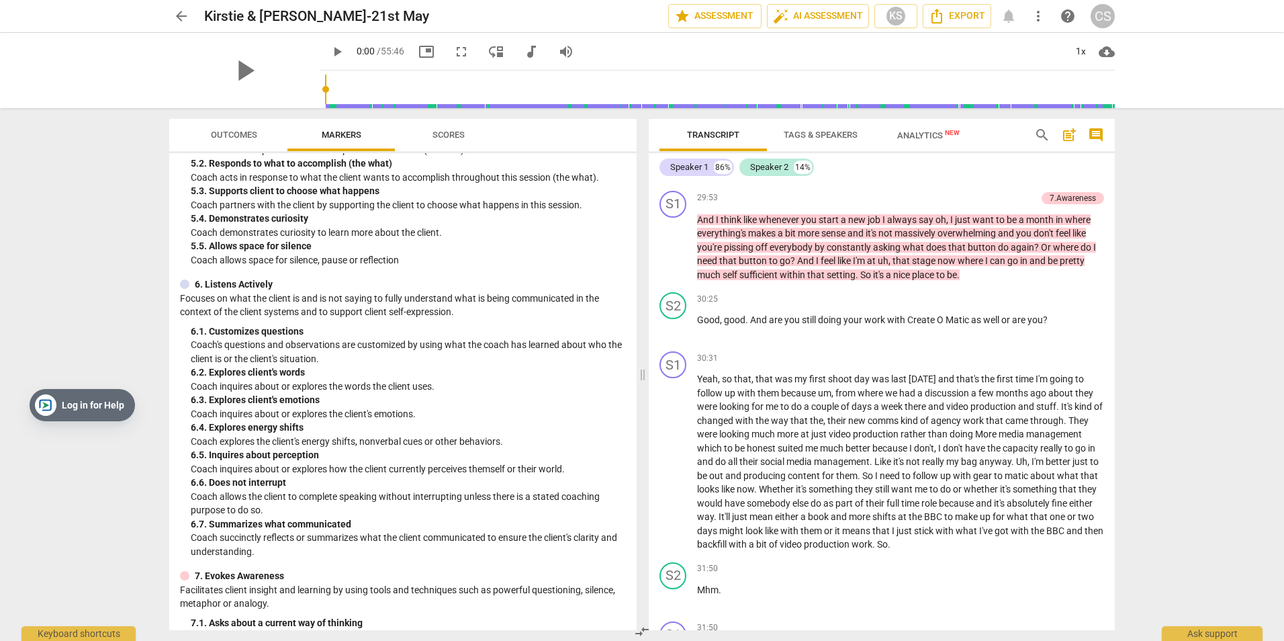
scroll to position [470, 0]
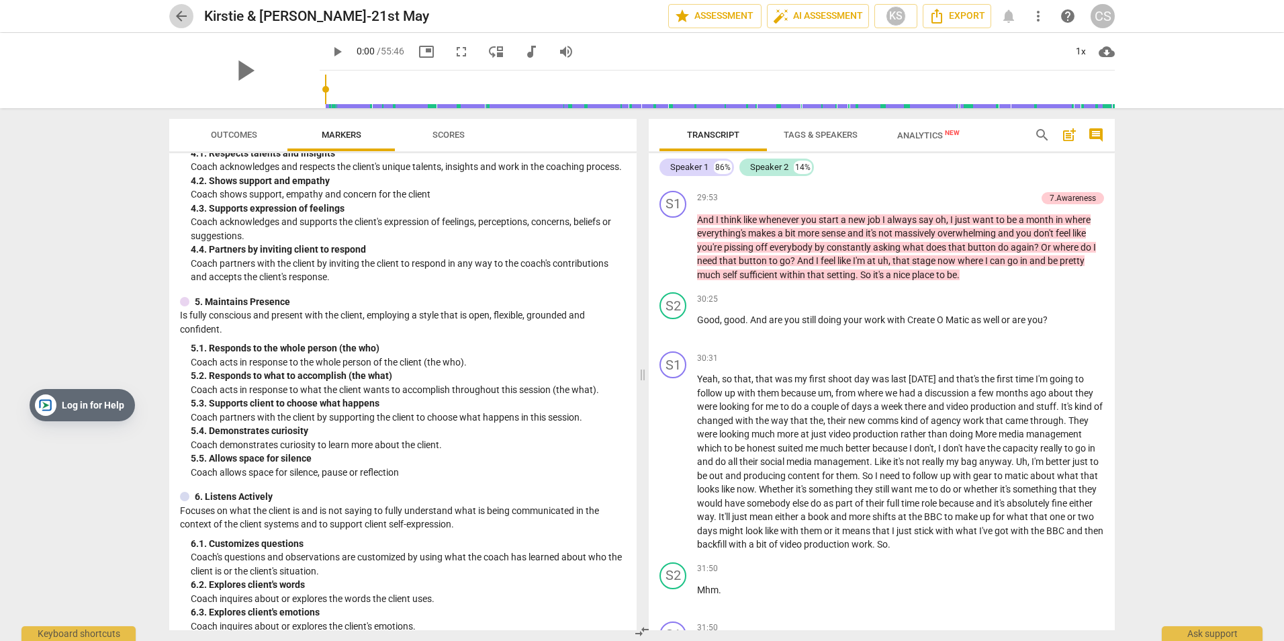
click at [182, 21] on span "arrow_back" at bounding box center [181, 16] width 16 height 16
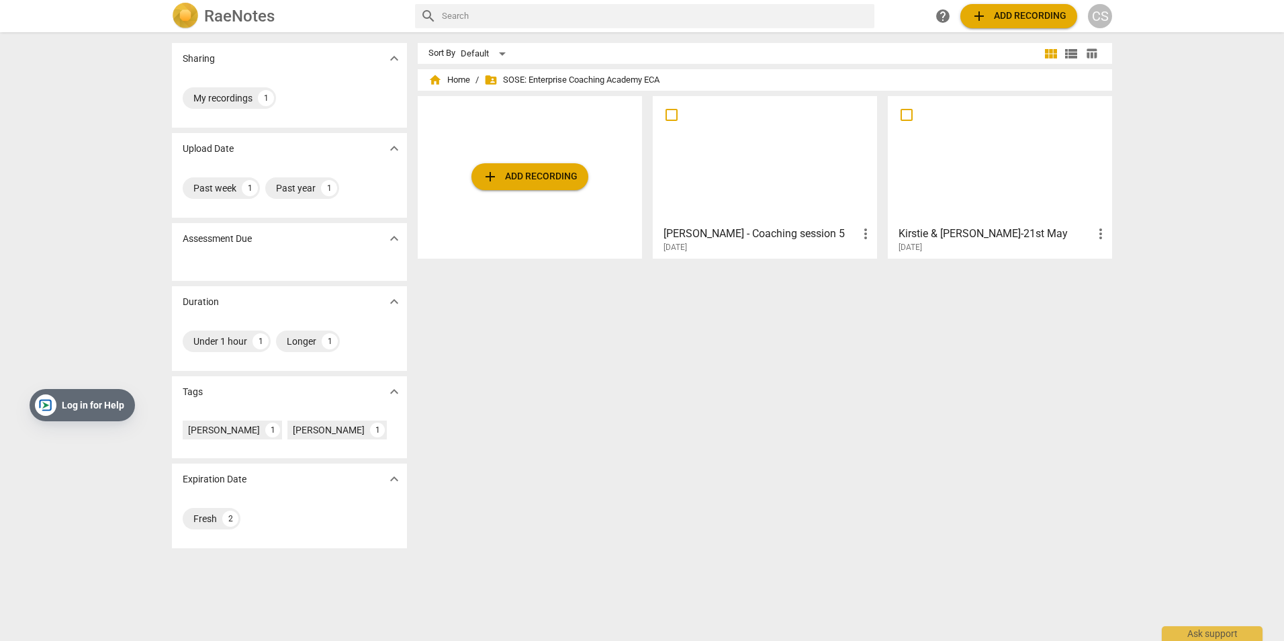
click at [861, 230] on span "more_vert" at bounding box center [865, 234] width 16 height 16
click at [661, 417] on div at bounding box center [642, 320] width 1284 height 641
click at [859, 233] on span "more_vert" at bounding box center [865, 234] width 16 height 16
click at [699, 356] on div at bounding box center [642, 320] width 1284 height 641
click at [802, 179] on div at bounding box center [764, 160] width 215 height 119
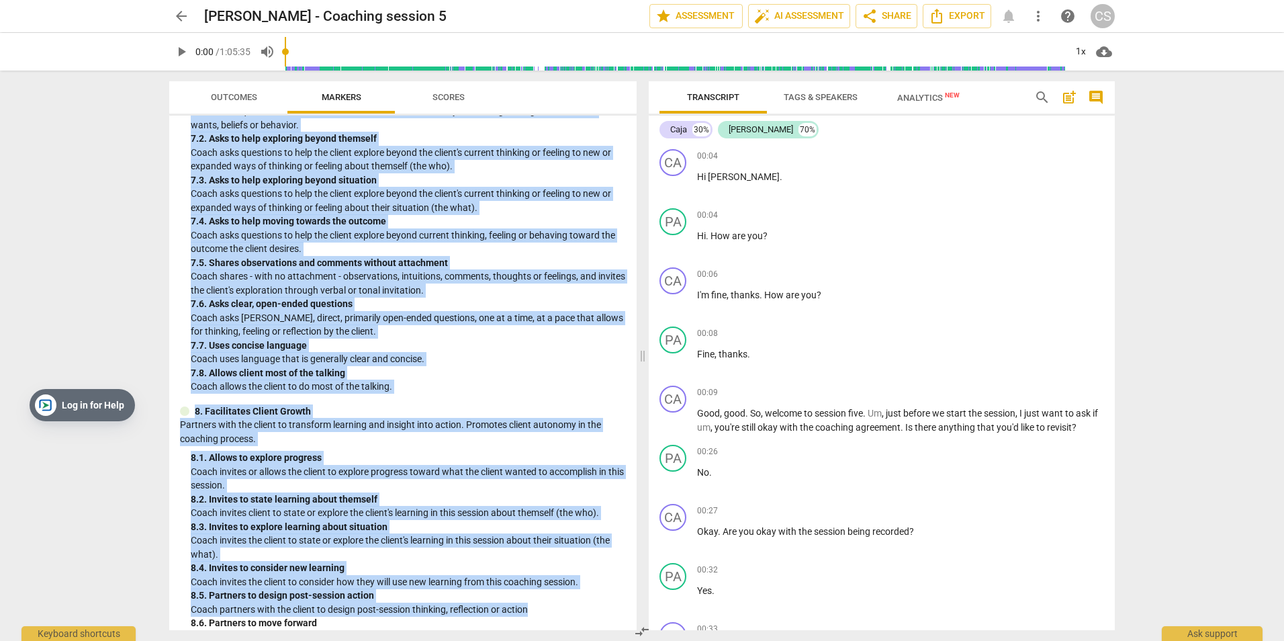
scroll to position [1304, 0]
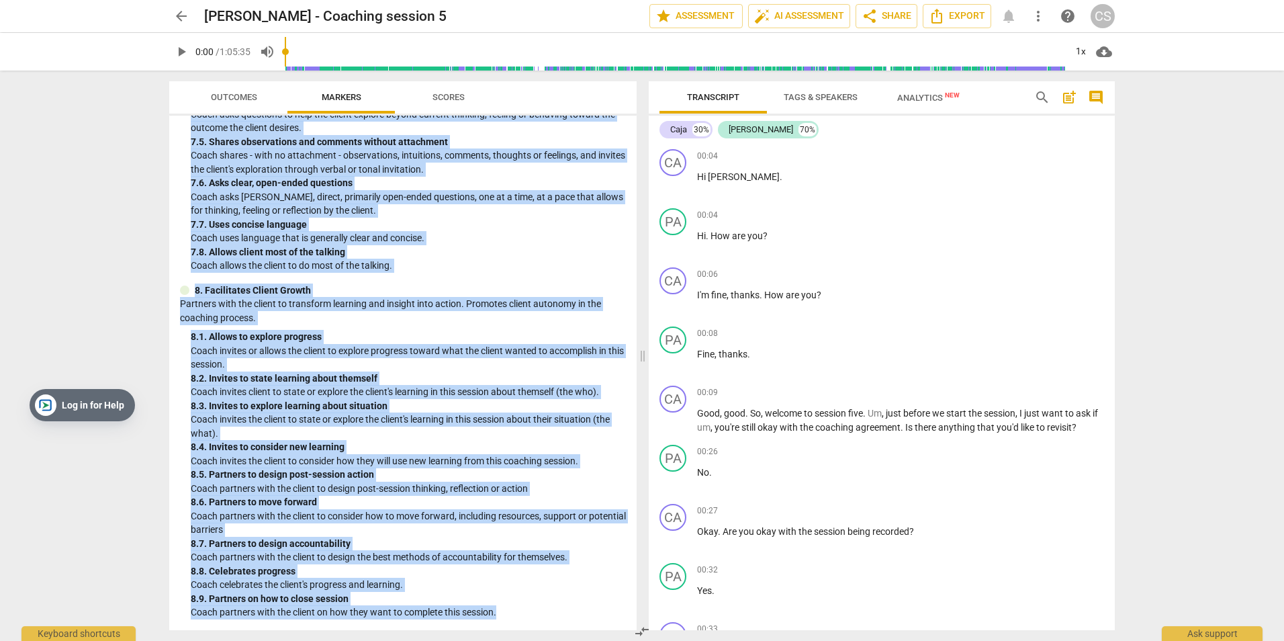
drag, startPoint x: 180, startPoint y: 95, endPoint x: 576, endPoint y: 616, distance: 654.6
click at [576, 616] on div "ICF PCC Markers (2020) 1. Demonstrates Ethical Practice Understands and consist…" at bounding box center [402, 372] width 467 height 514
copy div "ICF PCC Markers (2020) 1. Demonstrates Ethical Practice Understands and consist…"
